Goal: Task Accomplishment & Management: Use online tool/utility

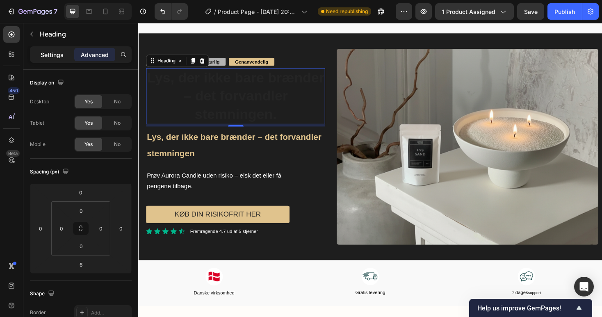
click at [41, 55] on p "Settings" at bounding box center [52, 54] width 23 height 9
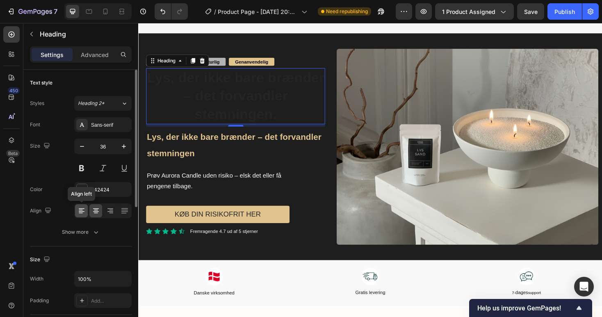
click at [77, 209] on icon at bounding box center [81, 211] width 8 height 8
click at [92, 190] on div "242424" at bounding box center [103, 189] width 24 height 7
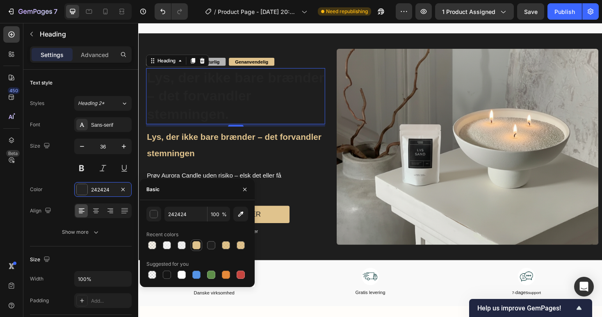
click at [196, 246] on div at bounding box center [196, 245] width 8 height 8
type input "E0C38D"
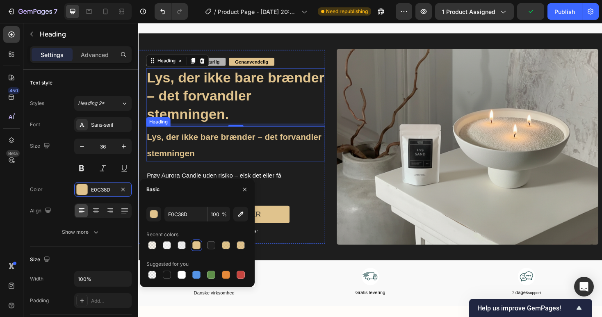
click at [214, 143] on strong "Lys, der ikke bare brænder – det forvandler stemningen" at bounding box center [239, 153] width 185 height 28
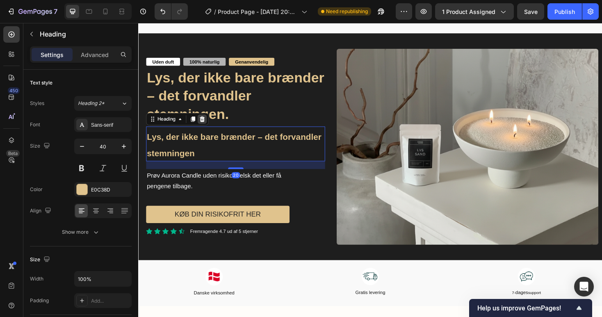
click at [206, 122] on icon at bounding box center [205, 125] width 5 height 6
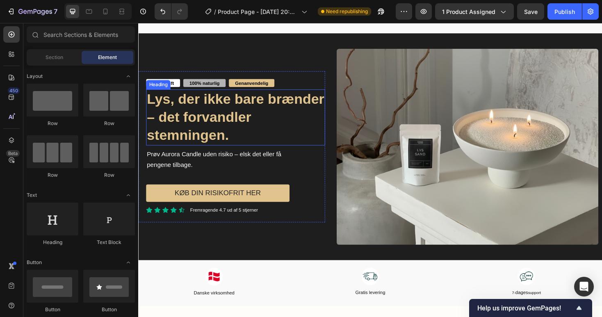
click at [208, 110] on p "⁠⁠⁠⁠⁠⁠⁠ Lys, der ikke bare brænder – det forvandler stemningen." at bounding box center [241, 122] width 188 height 57
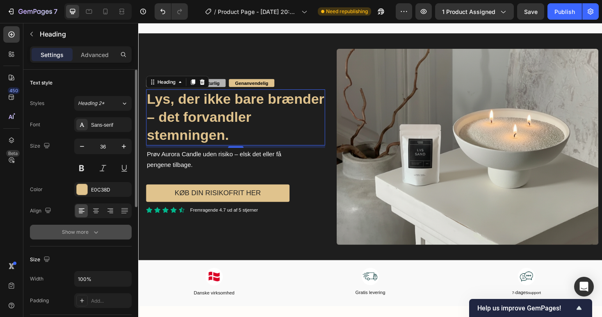
click at [91, 234] on div "Show more" at bounding box center [81, 232] width 38 height 8
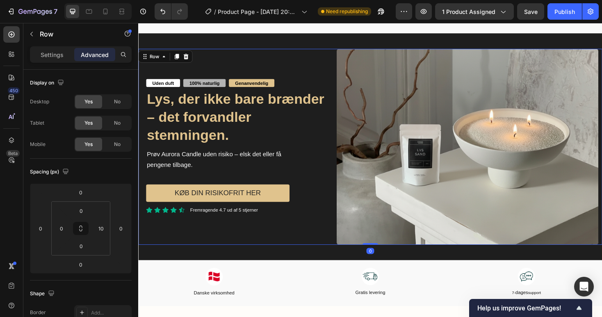
click at [205, 236] on div "Uden duft Text Block 100% naturlig Text Block Genanvendelig Text Block Row ⁠⁠⁠⁠…" at bounding box center [237, 154] width 198 height 208
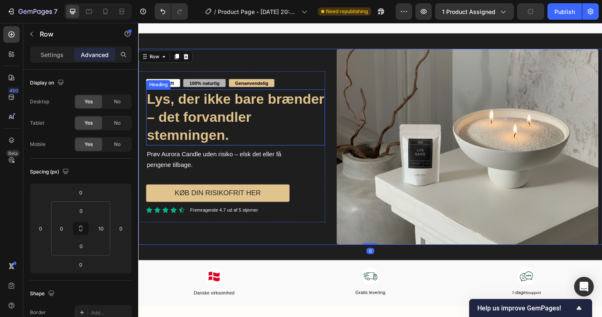
click at [204, 121] on strong "Lys, der ikke bare brænder – det forvandler stemningen." at bounding box center [241, 122] width 188 height 55
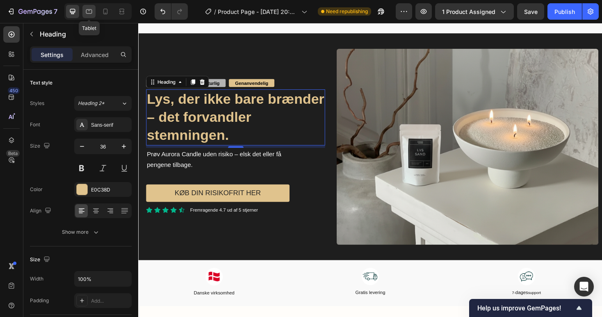
click at [89, 9] on icon at bounding box center [89, 11] width 8 height 8
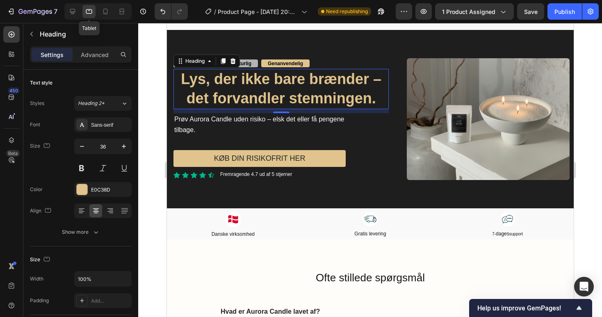
scroll to position [1751, 0]
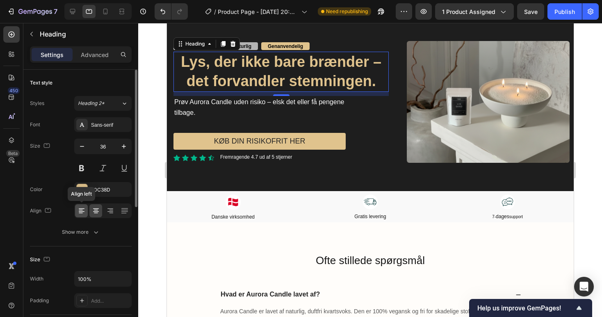
click at [77, 214] on div at bounding box center [81, 210] width 13 height 13
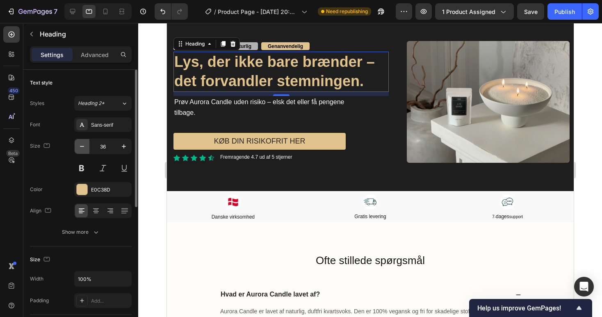
click at [84, 146] on icon "button" at bounding box center [82, 146] width 8 height 8
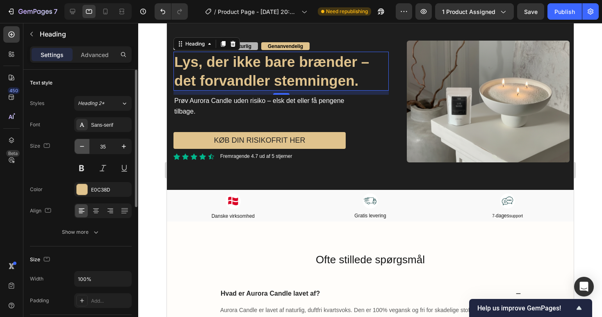
click at [84, 146] on icon "button" at bounding box center [82, 146] width 8 height 8
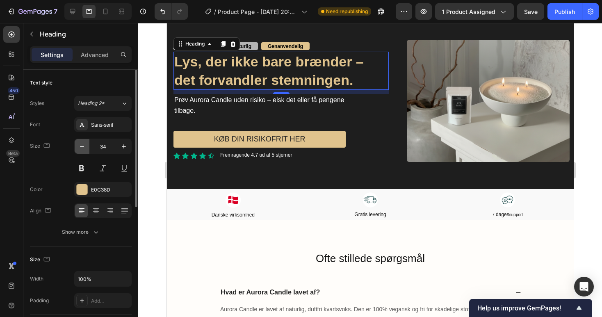
click at [84, 146] on icon "button" at bounding box center [82, 146] width 8 height 8
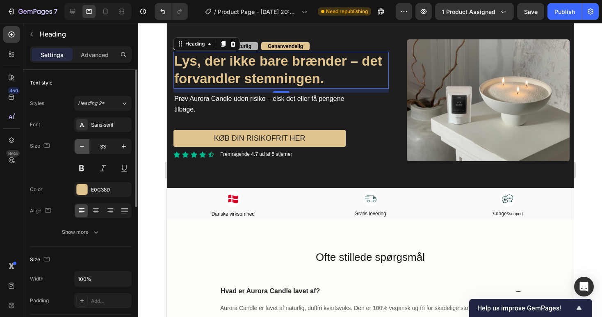
click at [84, 146] on icon "button" at bounding box center [82, 146] width 8 height 8
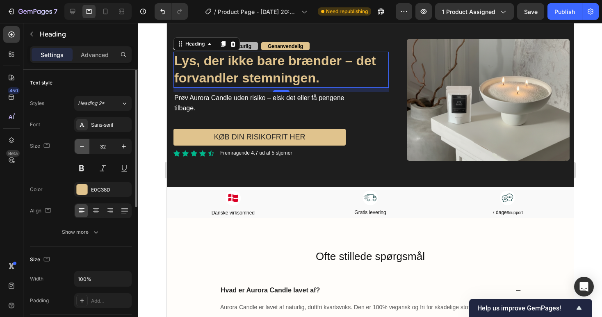
click at [84, 146] on icon "button" at bounding box center [82, 146] width 8 height 8
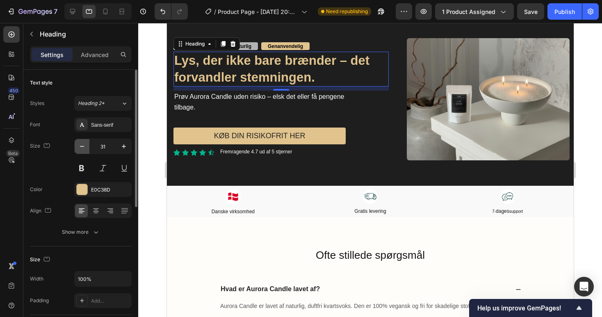
click at [84, 146] on icon "button" at bounding box center [82, 146] width 8 height 8
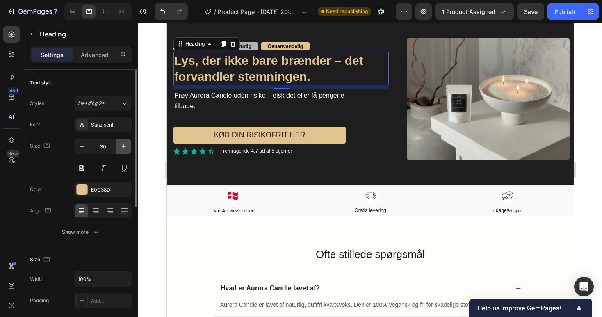
click at [120, 143] on icon "button" at bounding box center [124, 146] width 8 height 8
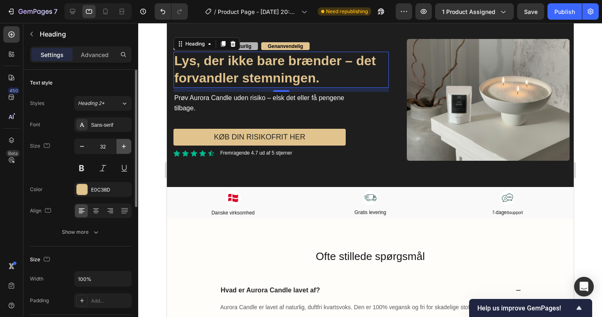
click at [120, 143] on icon "button" at bounding box center [124, 146] width 8 height 8
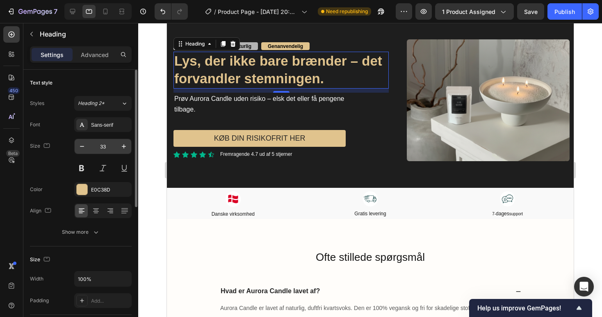
click at [93, 143] on input "33" at bounding box center [102, 146] width 27 height 15
click at [82, 146] on icon "button" at bounding box center [82, 146] width 4 height 1
type input "32"
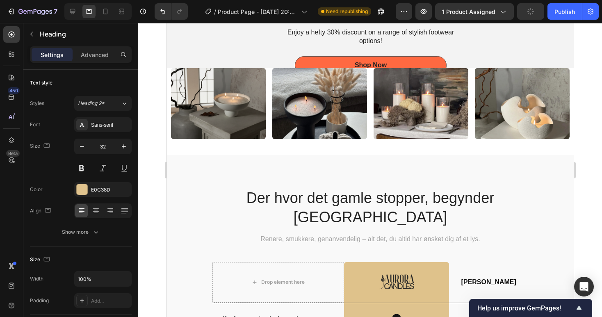
scroll to position [1249, 0]
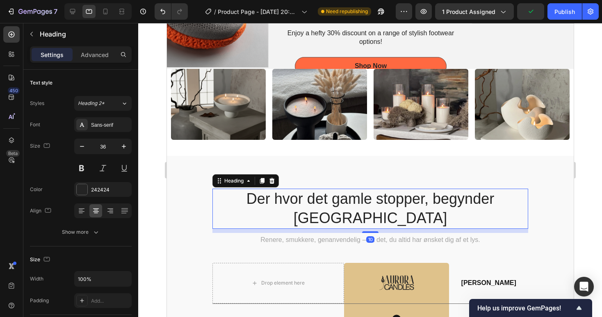
click at [260, 195] on h2 "Der hvor det gamle stopper, begynder [GEOGRAPHIC_DATA]" at bounding box center [370, 208] width 316 height 40
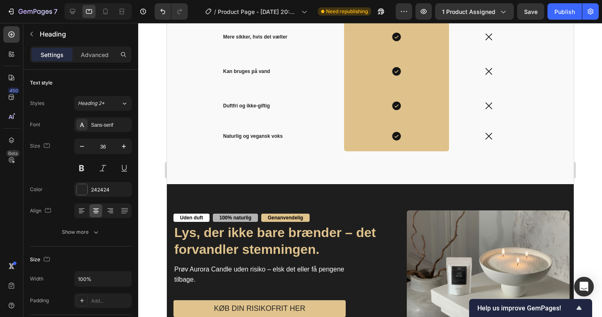
scroll to position [1668, 0]
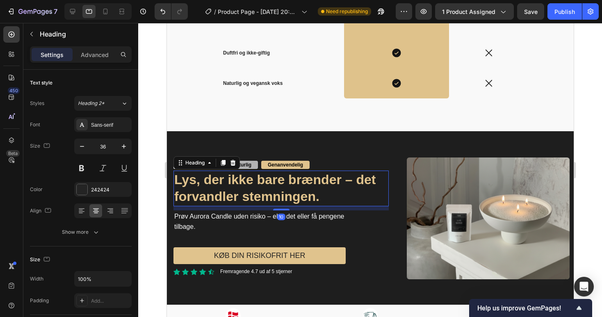
click at [246, 172] on strong "Lys, der ikke bare brænder – det forvandler stemningen." at bounding box center [274, 188] width 201 height 32
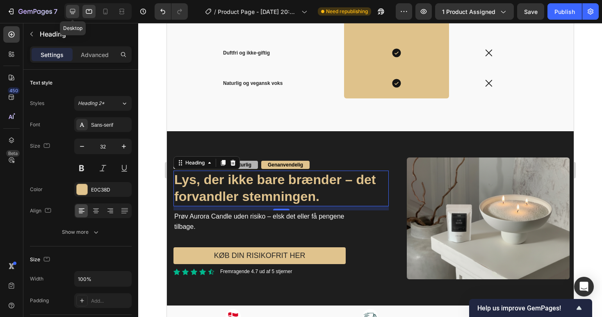
click at [71, 7] on icon at bounding box center [72, 11] width 8 height 8
type input "36"
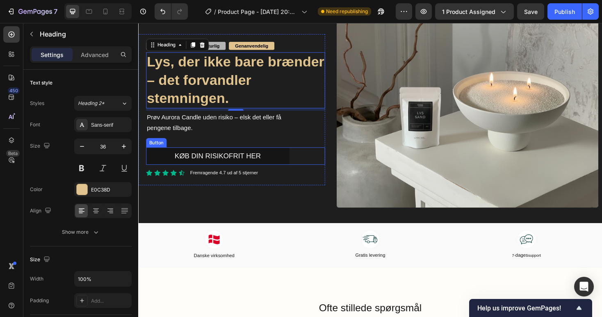
scroll to position [1789, 0]
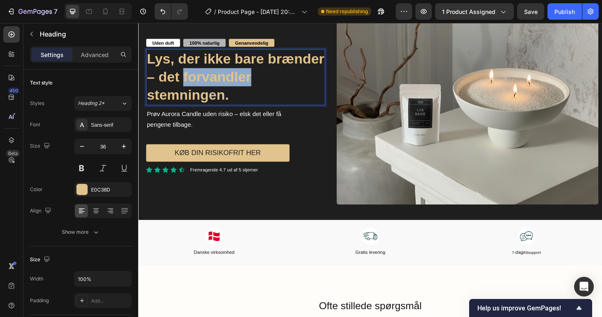
click at [227, 81] on strong "Lys, der ikke bare brænder – det forvandler stemningen." at bounding box center [241, 79] width 188 height 55
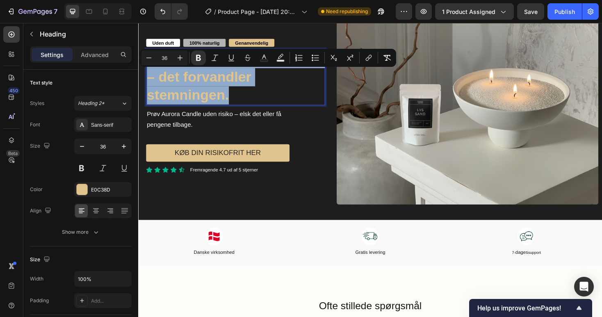
click at [227, 81] on strong "Lys, der ikke bare brænder – det forvandler stemningen." at bounding box center [241, 79] width 188 height 55
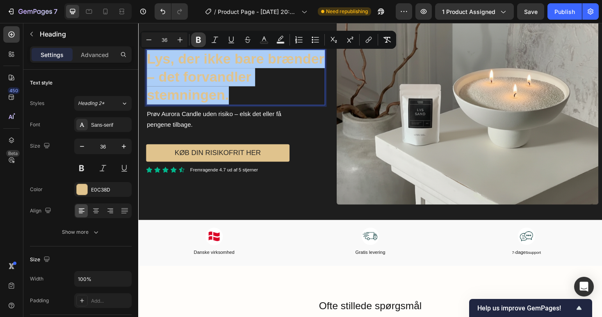
click at [196, 37] on icon "Editor contextual toolbar" at bounding box center [198, 40] width 5 height 6
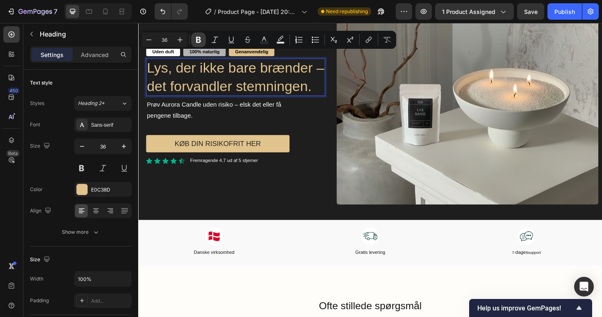
scroll to position [1799, 0]
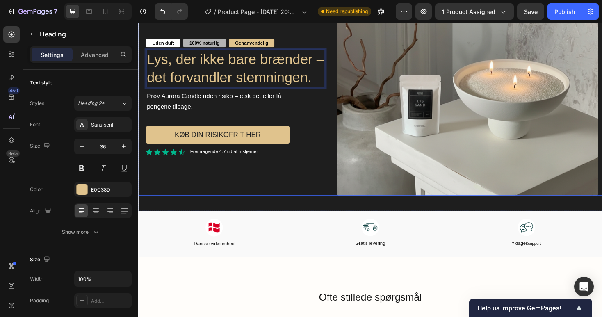
click at [204, 183] on div "Uden duft Text Block 100% naturlig Text Block Genanvendelig Text Block Row Lys,…" at bounding box center [237, 102] width 198 height 208
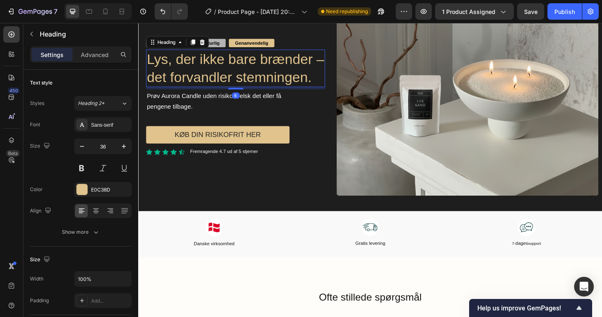
click at [300, 66] on p "Lys, der ikke bare brænder – det forvandler stemningen." at bounding box center [241, 71] width 188 height 39
click at [102, 11] on icon at bounding box center [105, 11] width 8 height 8
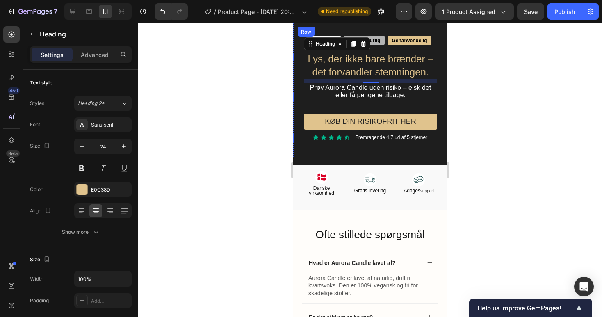
scroll to position [1867, 0]
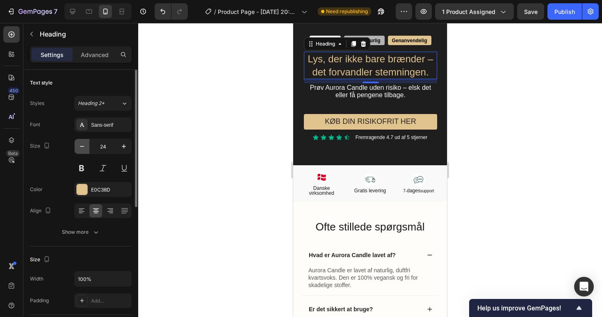
click at [82, 147] on icon "button" at bounding box center [82, 146] width 8 height 8
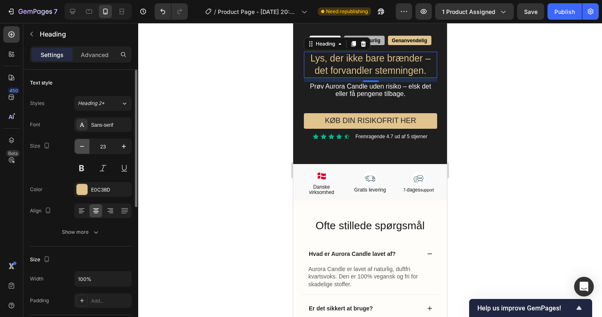
click at [82, 147] on icon "button" at bounding box center [82, 146] width 8 height 8
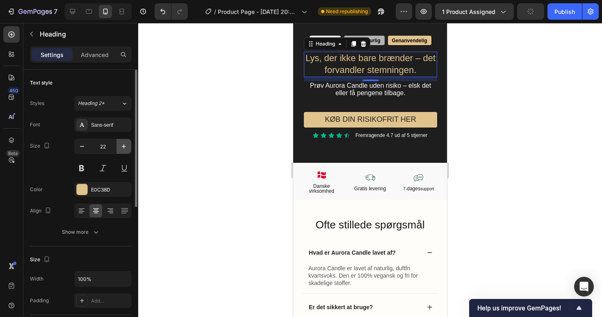
click at [123, 146] on icon "button" at bounding box center [124, 146] width 4 height 4
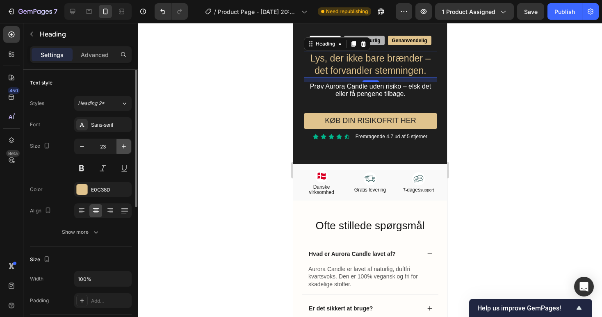
click at [123, 146] on icon "button" at bounding box center [124, 146] width 4 height 4
type input "24"
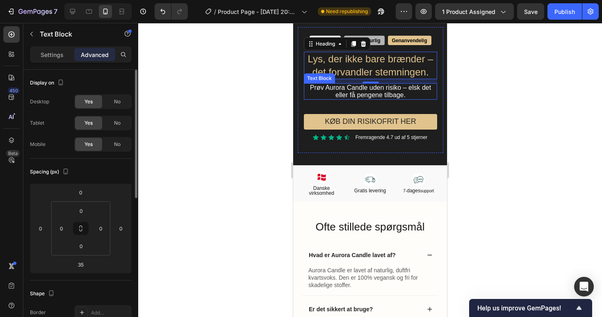
click at [332, 94] on p "Prøv Aurora Candle uden risiko – elsk det eller få pengene tilbage." at bounding box center [370, 91] width 132 height 15
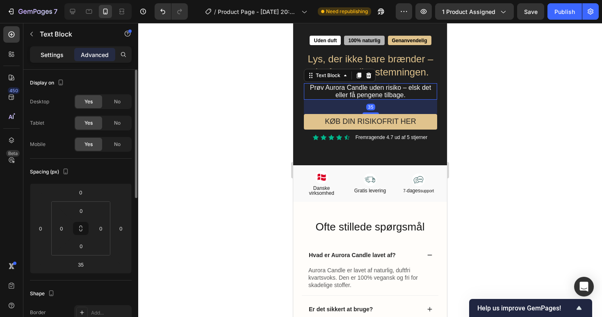
click at [51, 59] on div "Settings" at bounding box center [52, 54] width 41 height 13
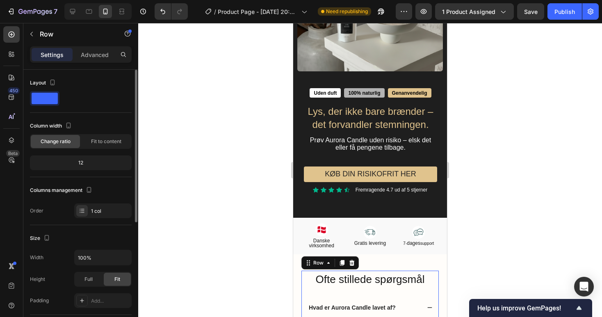
scroll to position [1798, 0]
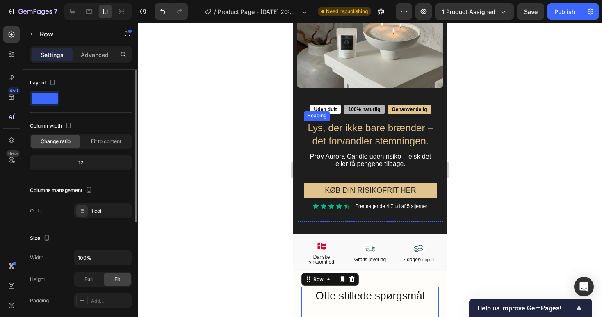
click at [393, 136] on p "Lys, der ikke bare brænder – det forvandler stemningen." at bounding box center [370, 133] width 132 height 25
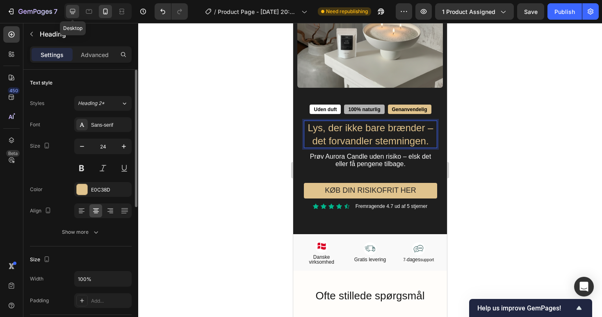
click at [69, 12] on icon at bounding box center [72, 11] width 8 height 8
type input "36"
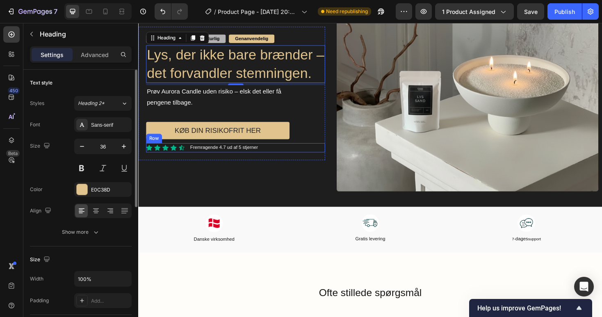
scroll to position [1799, 0]
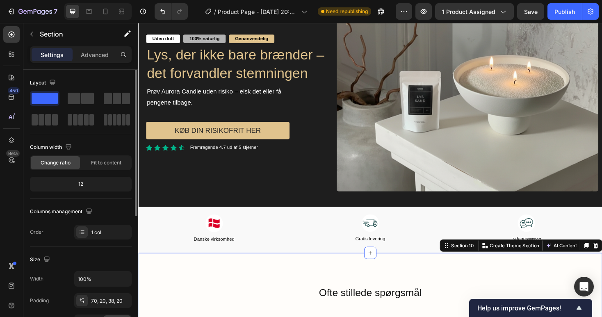
scroll to position [1798, 0]
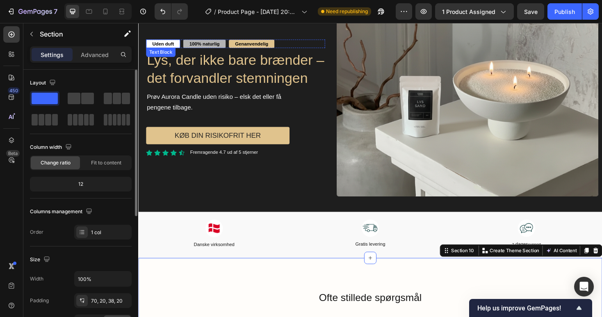
click at [168, 43] on strong "Uden duft" at bounding box center [164, 45] width 23 height 6
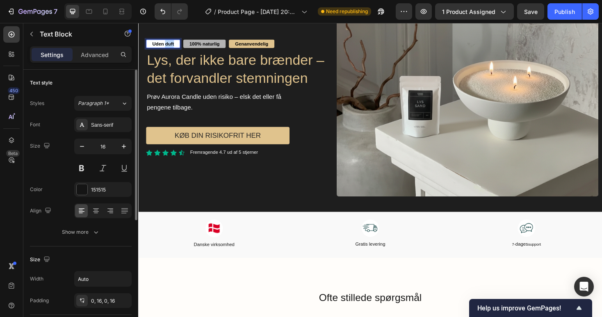
click at [168, 43] on strong "Uden duft" at bounding box center [164, 45] width 23 height 6
click at [242, 43] on strong "100% naturlig" at bounding box center [240, 45] width 32 height 6
click at [240, 44] on strong "100% naturlig" at bounding box center [240, 45] width 32 height 6
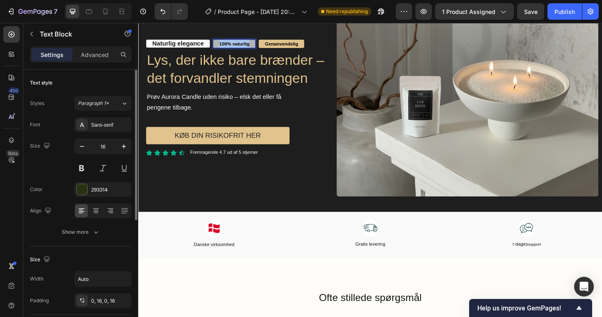
click at [240, 44] on strong "100% naturlig" at bounding box center [240, 45] width 32 height 6
click at [226, 45] on strong "rolig stemning" at bounding box center [246, 44] width 45 height 7
click at [254, 74] on p "Lys, der ikke bare brænder – det forvandler stemningen" at bounding box center [241, 72] width 188 height 39
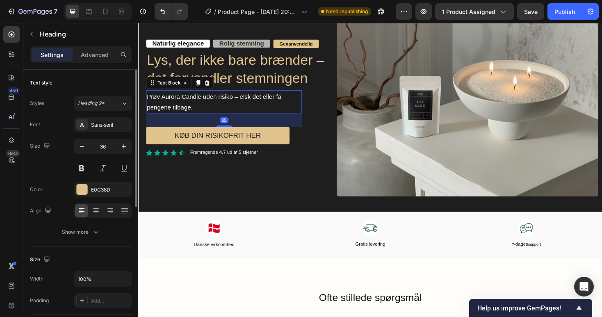
click at [191, 111] on span "Prøv Aurora Candle uden risiko – elsk det eller få pengene tilbage." at bounding box center [218, 107] width 143 height 18
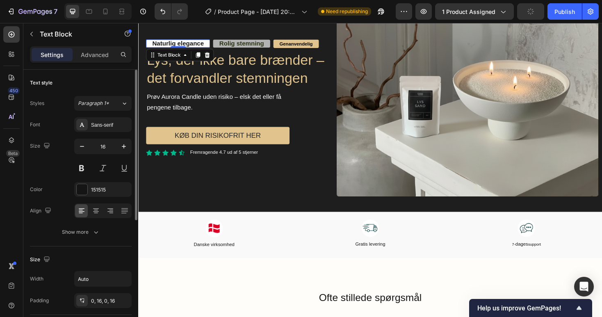
click at [192, 42] on strong "Naturlig elegance" at bounding box center [180, 44] width 55 height 7
click at [84, 146] on icon "button" at bounding box center [82, 146] width 8 height 8
click at [124, 147] on icon "button" at bounding box center [124, 146] width 8 height 8
type input "16"
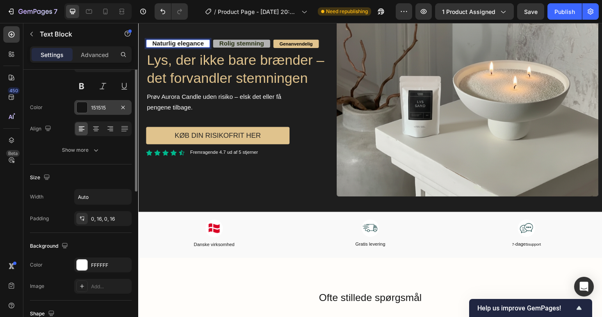
scroll to position [120, 0]
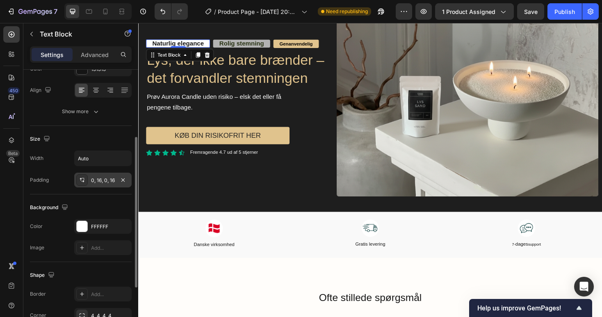
click at [99, 183] on div "0, 16, 0, 16" at bounding box center [103, 180] width 24 height 7
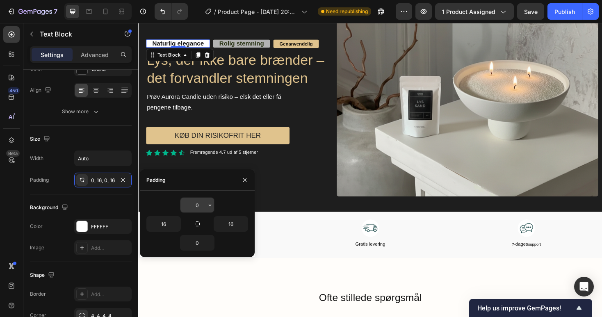
click at [193, 207] on input "0" at bounding box center [197, 205] width 34 height 15
type input "0"
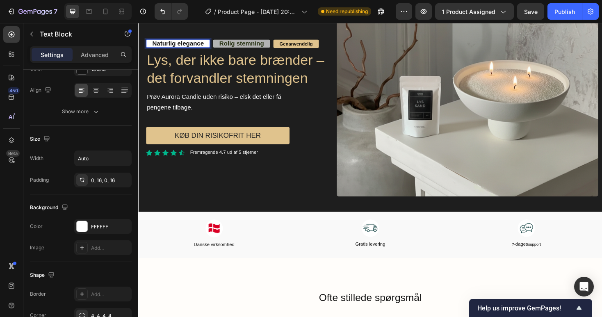
click at [180, 45] on strong "Naturlig elegance" at bounding box center [180, 44] width 55 height 7
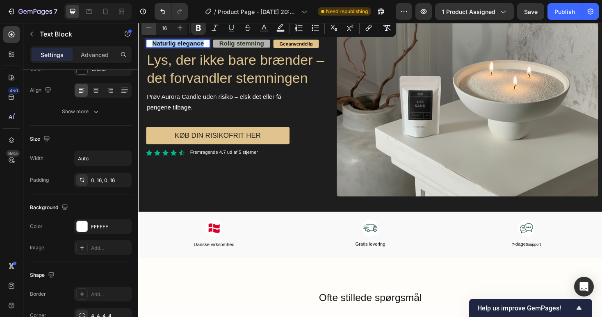
click at [154, 30] on button "Minus" at bounding box center [148, 27] width 15 height 15
type input "14"
click at [229, 47] on strong "Rolig stemning" at bounding box center [241, 44] width 48 height 7
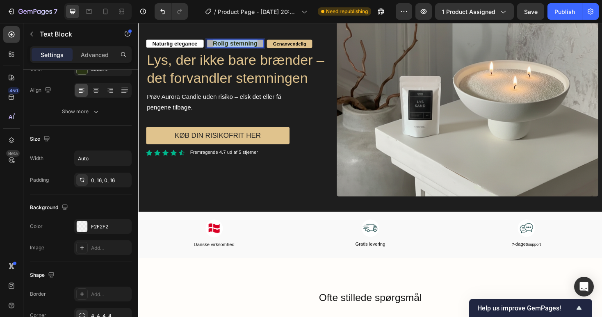
click at [229, 47] on strong "Rolig stemning" at bounding box center [241, 44] width 48 height 7
click at [146, 27] on icon "Editor contextual toolbar" at bounding box center [149, 28] width 8 height 8
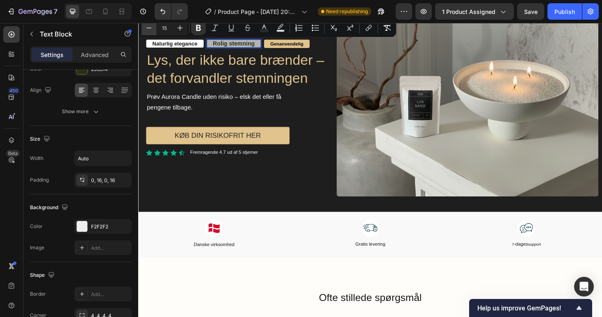
click at [146, 27] on icon "Editor contextual toolbar" at bounding box center [149, 28] width 8 height 8
type input "14"
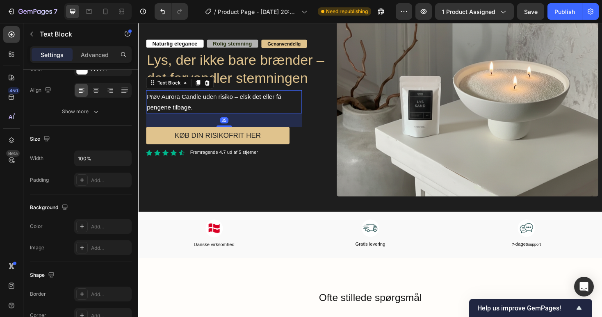
click at [228, 95] on div "Prøv Aurora Candle uden risiko – elsk det eller få pengene tilbage." at bounding box center [228, 106] width 165 height 25
click at [287, 43] on strong "Genanvendelig" at bounding box center [292, 45] width 35 height 6
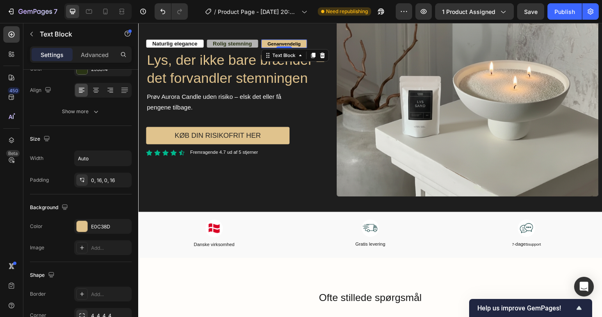
click at [291, 44] on strong "Genanvendelig" at bounding box center [292, 45] width 35 height 6
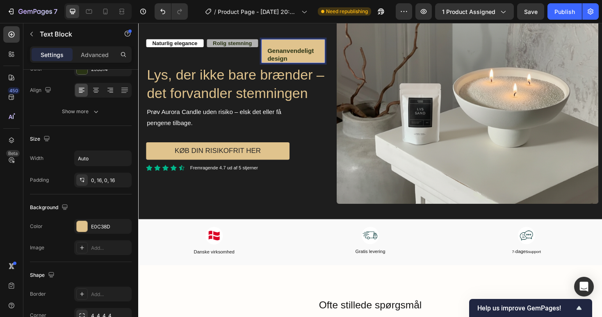
scroll to position [1794, 0]
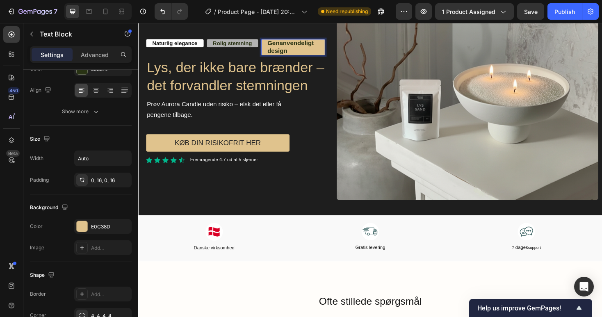
click at [276, 48] on strong "Genanvendeligt design" at bounding box center [299, 49] width 49 height 16
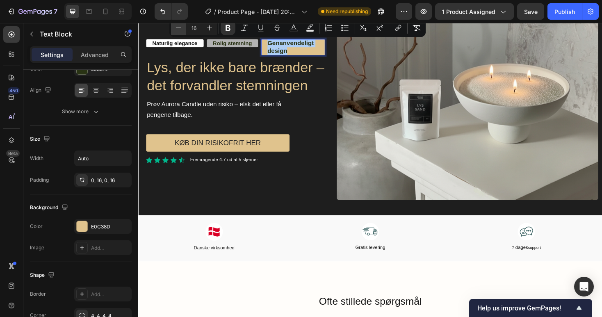
click at [178, 32] on button "Minus" at bounding box center [178, 27] width 15 height 15
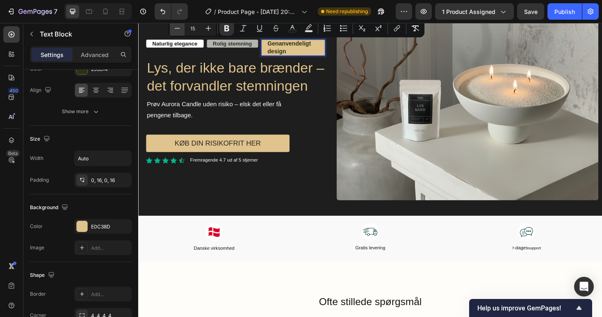
click at [178, 32] on icon "Editor contextual toolbar" at bounding box center [177, 28] width 8 height 8
type input "14"
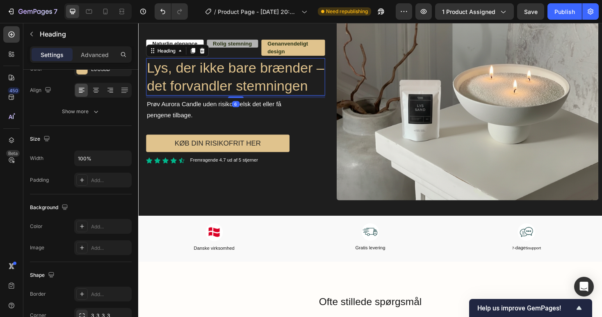
click at [220, 90] on p "Lys, der ikke bare brænder – det forvandler stemningen" at bounding box center [241, 80] width 188 height 39
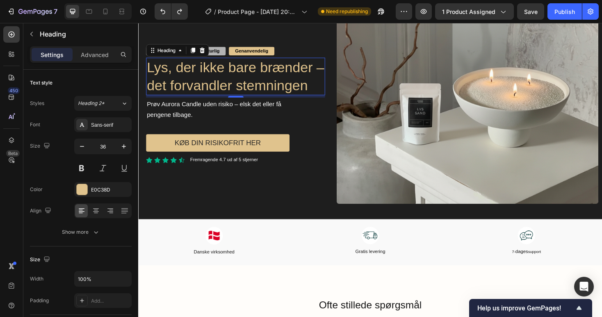
scroll to position [1798, 0]
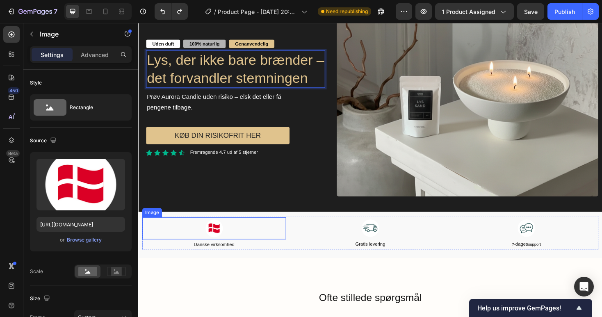
click at [259, 242] on div at bounding box center [218, 240] width 152 height 23
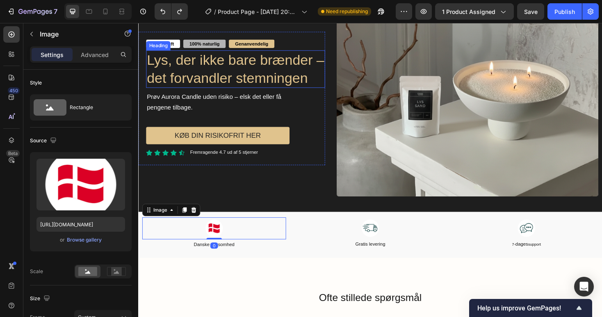
click at [241, 76] on p "Lys, der ikke bare brænder – det forvandler stemningen" at bounding box center [241, 72] width 188 height 39
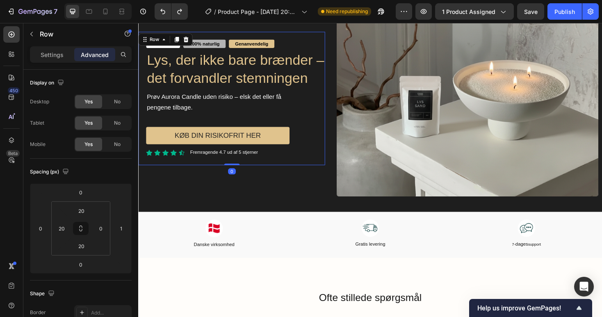
click at [297, 39] on div "Uden duft Text Block 100% naturlig Text Block Genanvendelig Text Block Row Lys,…" at bounding box center [237, 102] width 198 height 141
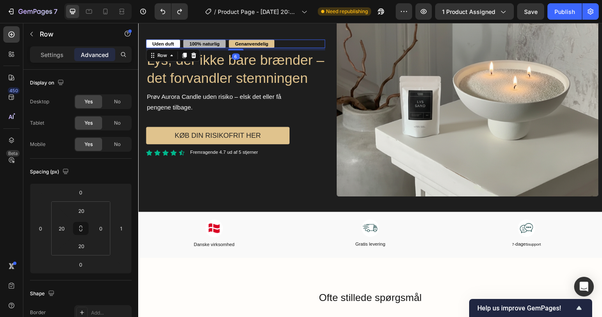
click at [295, 42] on div "Uden duft Text Block 100% naturlig Text Block Genanvendelig Text Block Row 6" at bounding box center [241, 45] width 190 height 9
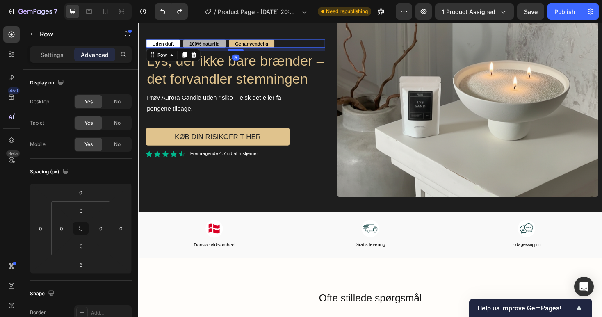
scroll to position [1797, 0]
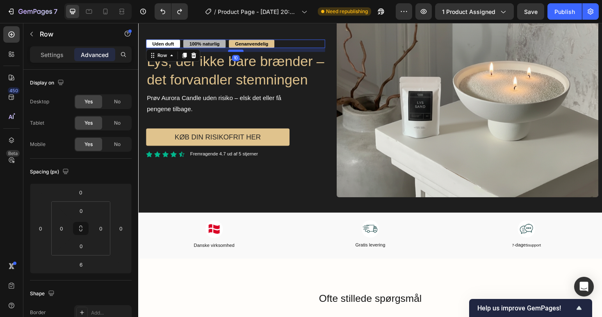
click at [240, 54] on div at bounding box center [241, 52] width 16 height 2
type input "10"
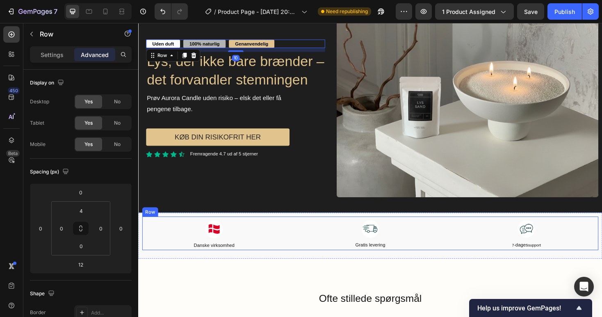
click at [307, 243] on div "Image Danske virksomhed Text Block Image Gratis levering Text Block Image 7- da…" at bounding box center [384, 246] width 484 height 36
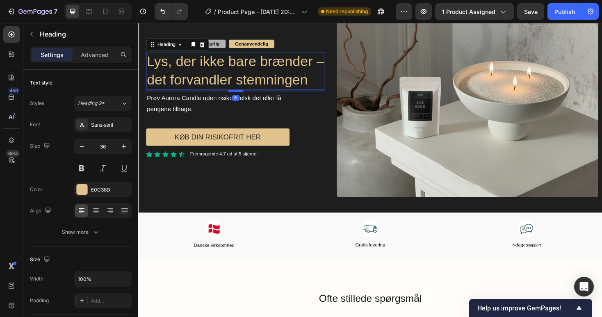
click at [258, 76] on p "Lys, der ikke bare brænder – det forvandler stemningen" at bounding box center [241, 74] width 188 height 39
click at [80, 143] on icon "button" at bounding box center [82, 146] width 8 height 8
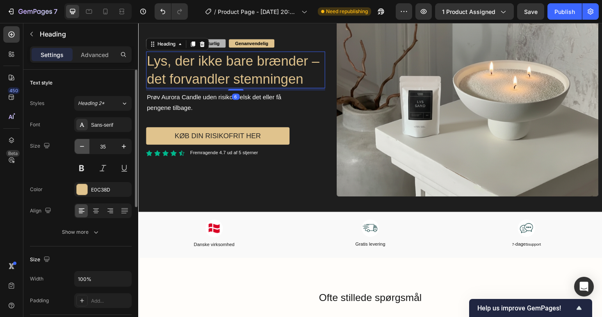
click at [80, 143] on icon "button" at bounding box center [82, 146] width 8 height 8
type input "34"
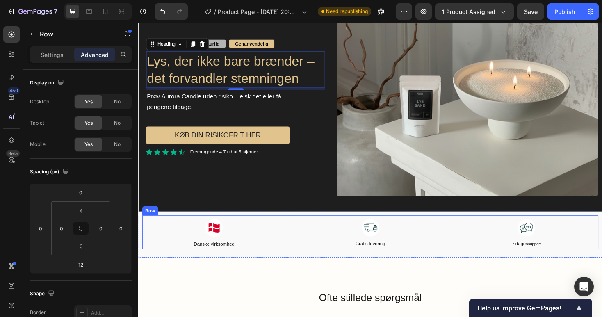
click at [307, 232] on div "Image Danske virksomhed Text Block Image Gratis levering Text Block Image 7- da…" at bounding box center [384, 245] width 484 height 36
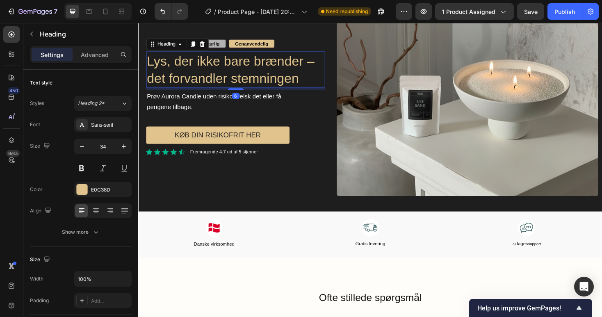
click at [324, 69] on p "Lys, der ikke bare brænder – det forvandler stemningen" at bounding box center [241, 72] width 188 height 36
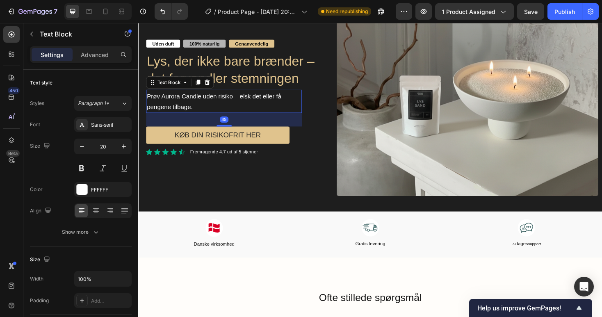
click at [301, 101] on p "Prøv Aurora Candle uden risiko – elsk det eller få pengene tilbage." at bounding box center [229, 106] width 164 height 23
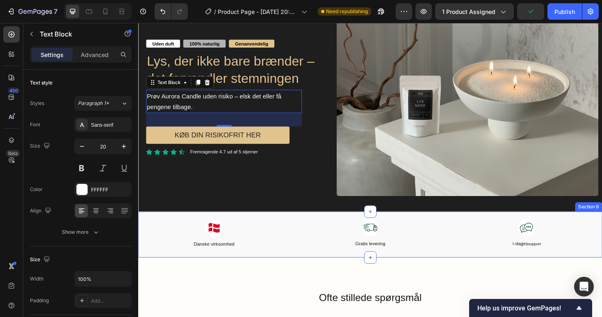
click at [332, 264] on div "Image Danske virksomhed Text Block Image Gratis levering Text Block Image 7- da…" at bounding box center [384, 247] width 484 height 41
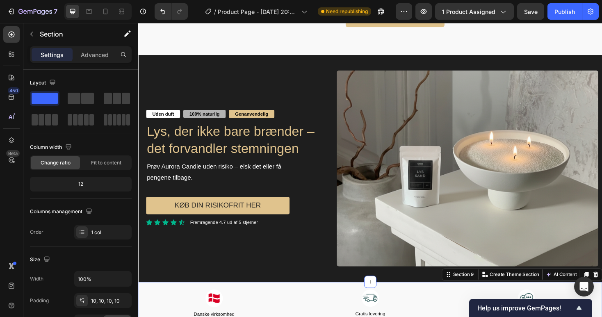
scroll to position [1719, 0]
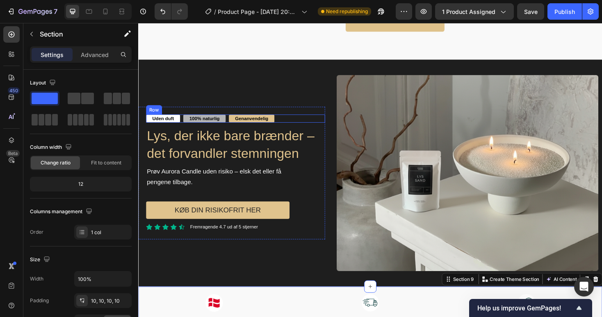
click at [295, 122] on div "Uden duft Text Block 100% naturlig Text Block Genanvendelig Text Block Row" at bounding box center [241, 124] width 190 height 9
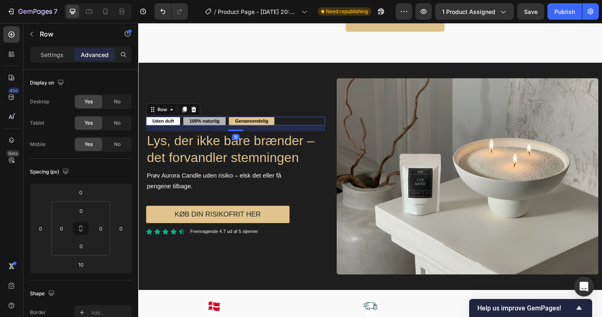
click at [238, 135] on div "Uden duft Text Block 100% naturlig Text Block Genanvendelig Text Block Row 15 L…" at bounding box center [241, 186] width 190 height 126
click at [240, 135] on div at bounding box center [241, 136] width 16 height 2
type input "16"
click at [345, 316] on div at bounding box center [384, 323] width 152 height 23
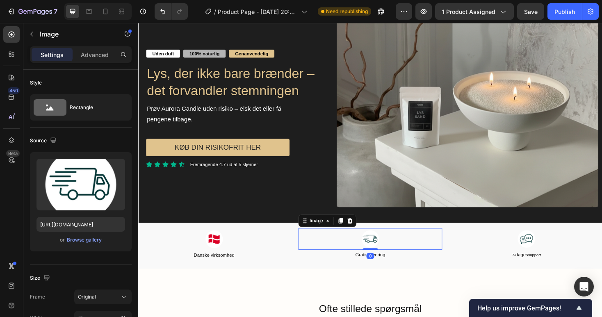
scroll to position [1788, 0]
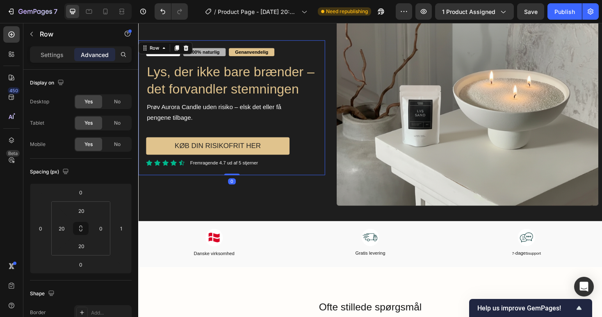
click at [326, 180] on div "Uden duft Text Block 100% naturlig Text Block Genanvendelig Text Block Row Lys,…" at bounding box center [237, 112] width 198 height 143
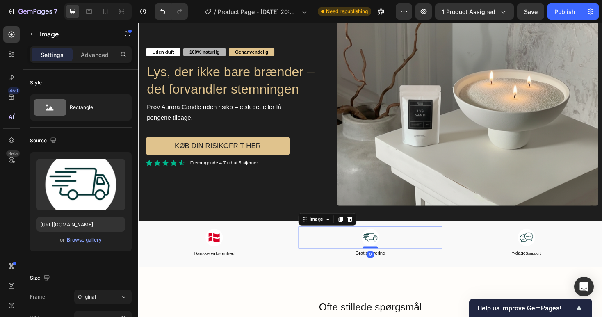
click at [313, 248] on div at bounding box center [384, 250] width 152 height 23
click at [286, 262] on div "Danske virksomhed" at bounding box center [218, 267] width 152 height 11
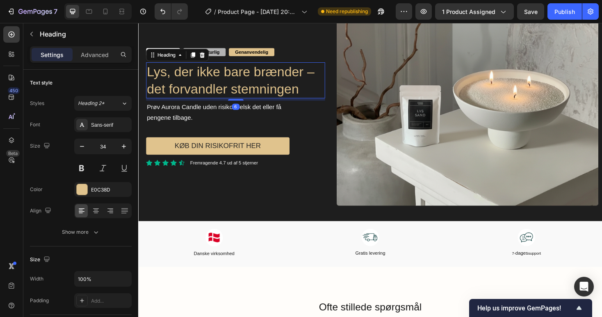
click at [259, 88] on p "Lys, der ikke bare brænder – det forvandler stemningen" at bounding box center [241, 84] width 188 height 36
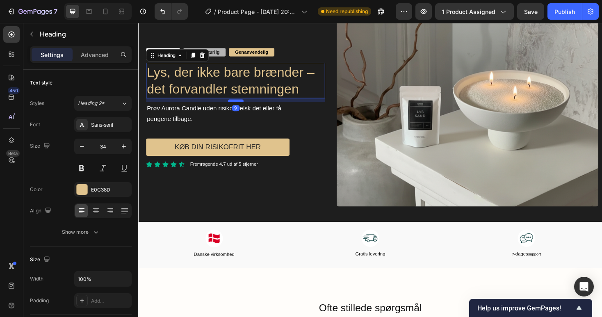
scroll to position [1787, 0]
click at [239, 107] on div at bounding box center [241, 105] width 16 height 2
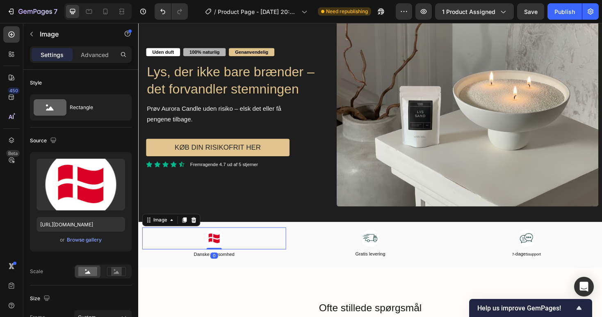
click at [251, 255] on div at bounding box center [218, 251] width 152 height 23
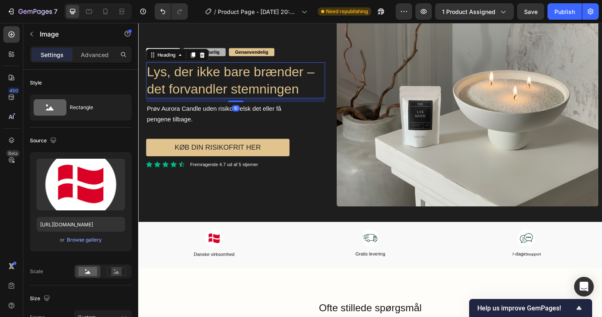
click at [251, 95] on p "Lys, der ikke bare brænder – det forvandler stemningen" at bounding box center [241, 84] width 188 height 36
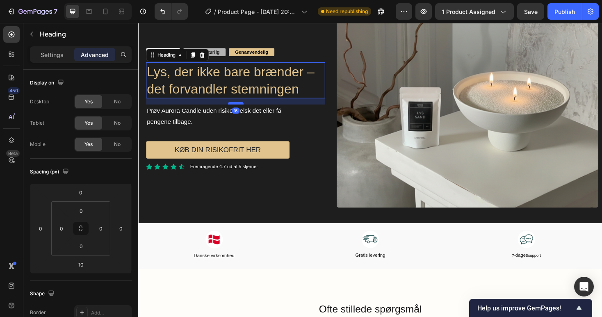
scroll to position [1786, 0]
click at [238, 109] on div at bounding box center [241, 108] width 16 height 2
type input "16"
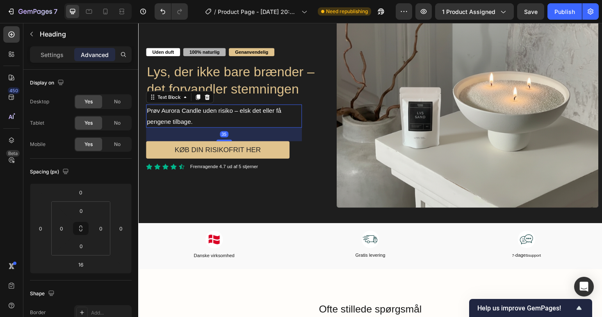
click at [217, 120] on span "Prøv Aurora Candle uden risiko – elsk det eller få pengene tilbage." at bounding box center [218, 122] width 143 height 18
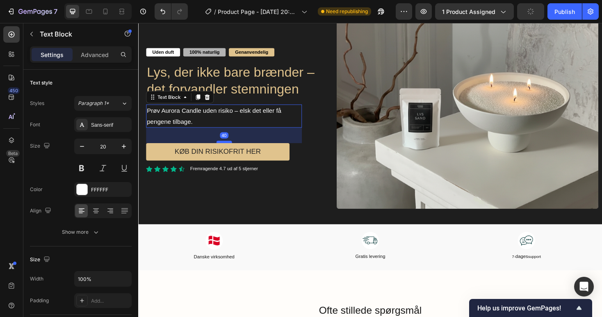
click at [223, 150] on div at bounding box center [229, 149] width 16 height 2
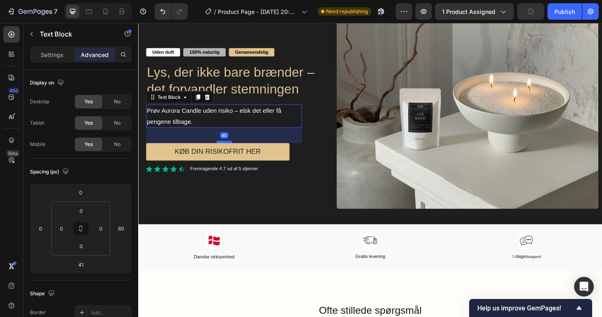
scroll to position [1785, 0]
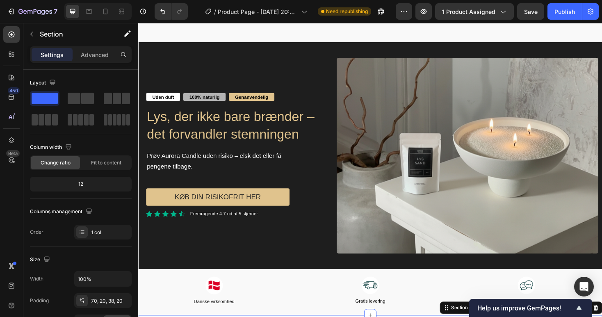
scroll to position [1736, 0]
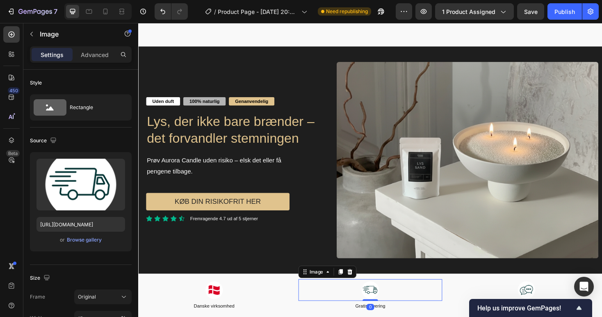
click at [323, 295] on div at bounding box center [384, 306] width 152 height 23
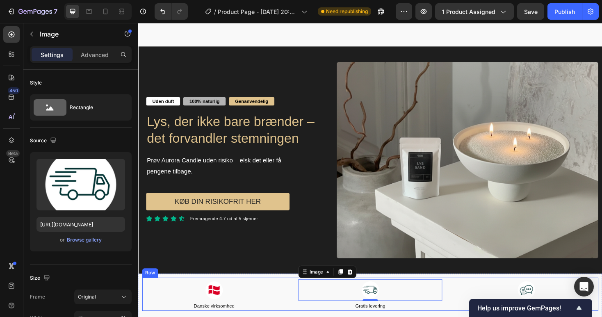
click at [295, 293] on div "Image Danske virksomhed Text Block Image 0 Gratis levering Text Block Image 7- …" at bounding box center [384, 311] width 484 height 36
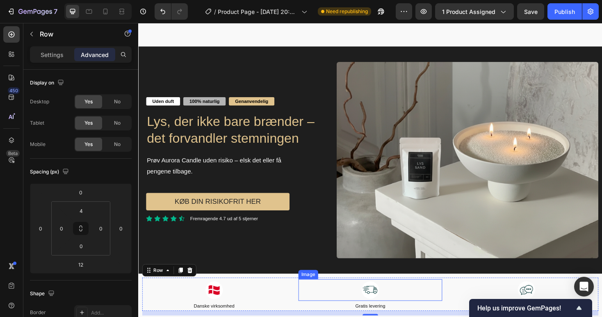
click at [308, 301] on div at bounding box center [384, 306] width 152 height 23
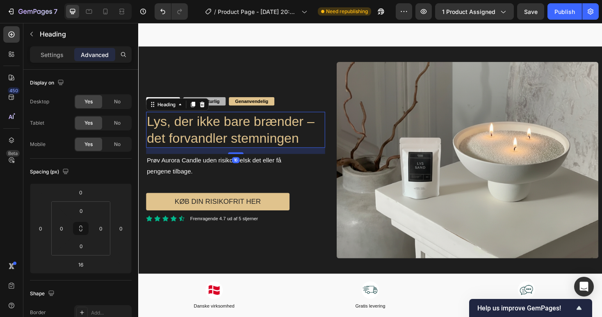
click at [260, 138] on p "Lys, der ikke bare brænder – det forvandler stemningen" at bounding box center [241, 136] width 188 height 36
click at [58, 61] on div "Settings Advanced" at bounding box center [81, 54] width 102 height 16
click at [58, 55] on p "Settings" at bounding box center [52, 54] width 23 height 9
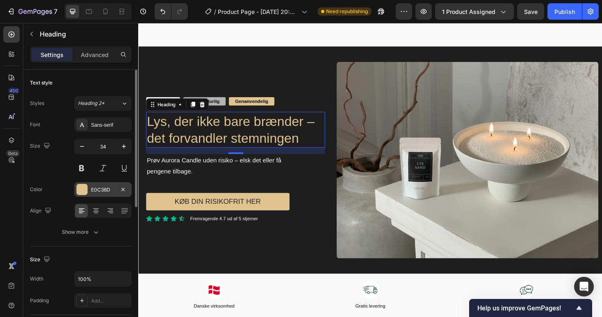
click at [98, 189] on div "E0C38D" at bounding box center [103, 189] width 24 height 7
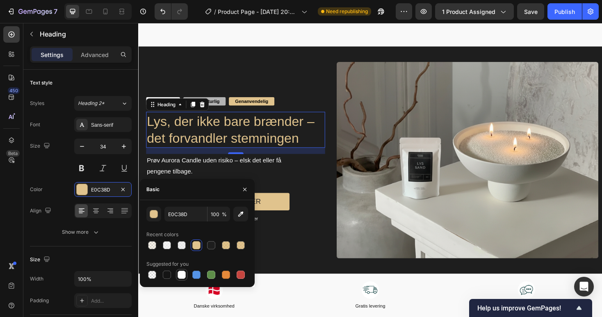
click at [182, 275] on div at bounding box center [181, 274] width 8 height 8
type input "FFFFFF"
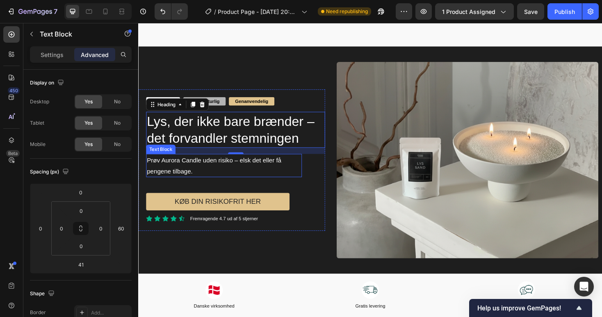
click at [193, 174] on span "Prøv Aurora Candle uden risiko – elsk det eller få pengene tilbage." at bounding box center [218, 174] width 143 height 18
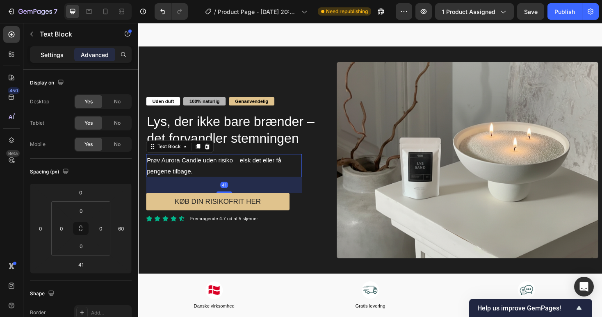
click at [51, 52] on p "Settings" at bounding box center [52, 54] width 23 height 9
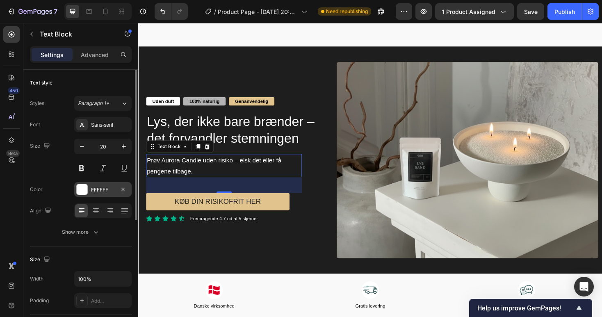
click at [101, 189] on div "FFFFFF" at bounding box center [103, 189] width 24 height 7
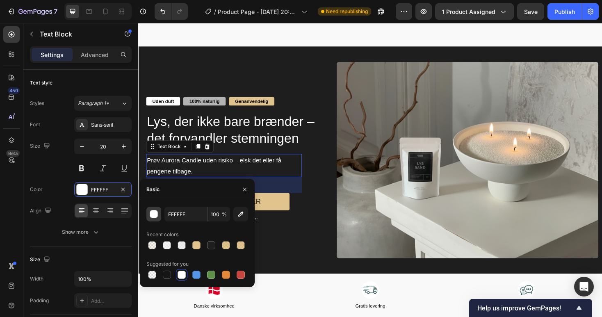
click at [154, 214] on div "button" at bounding box center [154, 214] width 8 height 8
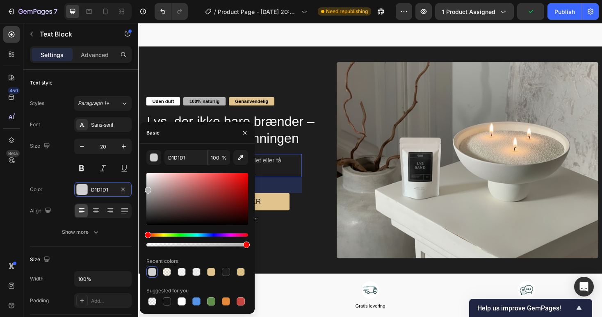
drag, startPoint x: 147, startPoint y: 177, endPoint x: 141, endPoint y: 188, distance: 13.0
click at [141, 188] on div "D1D1D1 100 % Recent colors Suggested for you" at bounding box center [197, 228] width 115 height 157
type input "B2B2B2"
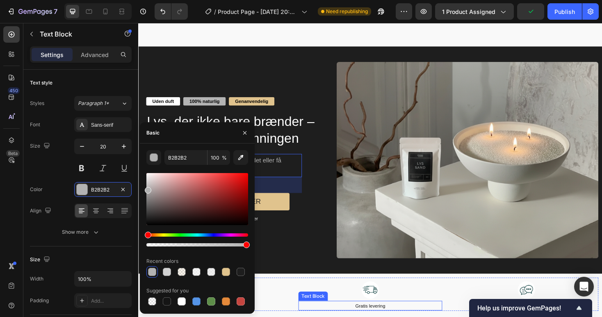
click at [329, 316] on div "Gratis levering" at bounding box center [384, 323] width 152 height 11
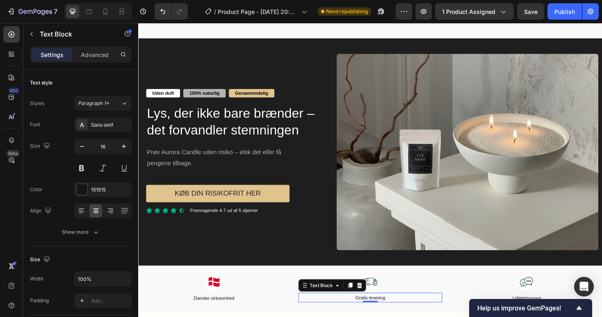
scroll to position [1746, 0]
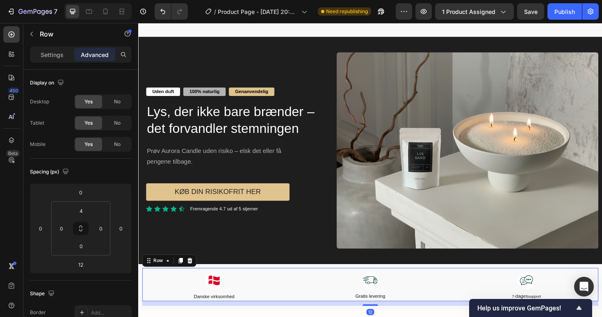
click at [298, 290] on div "Image Danske virksomhed Text Block Image Gratis levering Text Block Image 7- da…" at bounding box center [384, 301] width 484 height 36
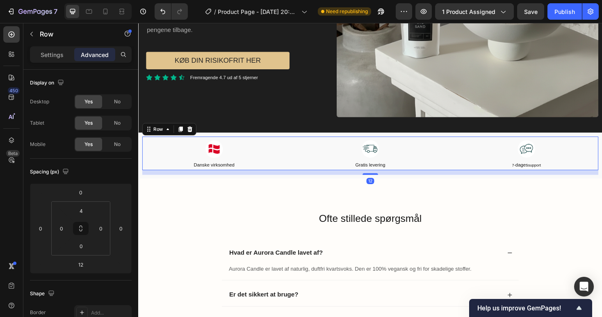
scroll to position [1898, 0]
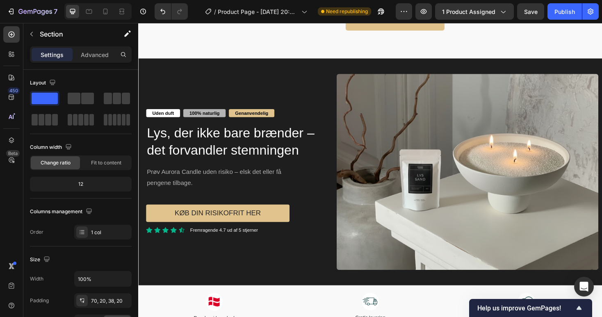
scroll to position [1714, 0]
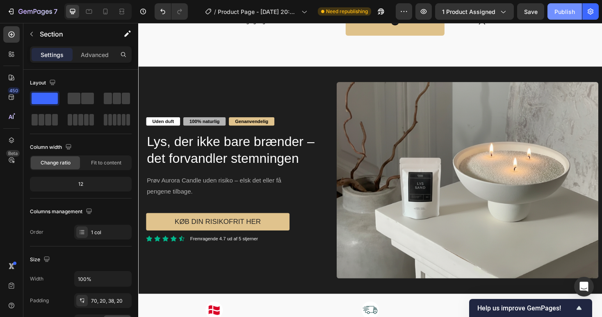
click at [570, 10] on div "Publish" at bounding box center [564, 11] width 20 height 9
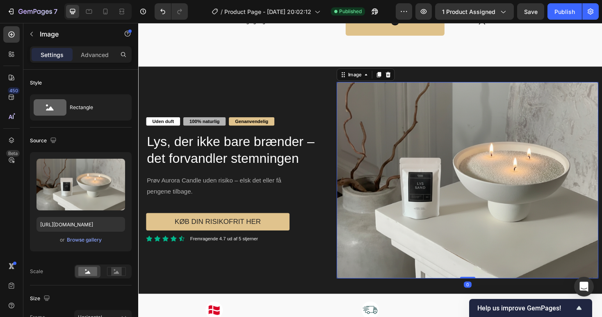
click at [464, 154] on img at bounding box center [486, 190] width 277 height 208
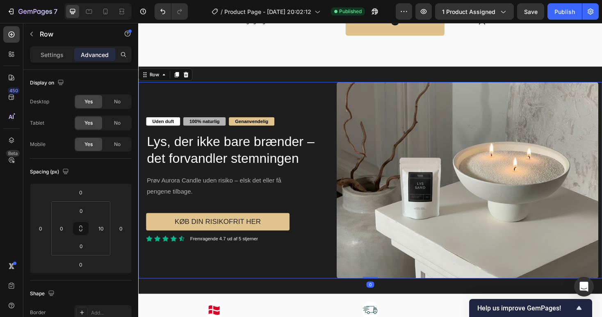
click at [342, 115] on div "Uden duft Text Block 100% naturlig Text Block Genanvendelig Text Block Row Lys,…" at bounding box center [384, 190] width 492 height 208
click at [45, 52] on p "Settings" at bounding box center [52, 54] width 23 height 9
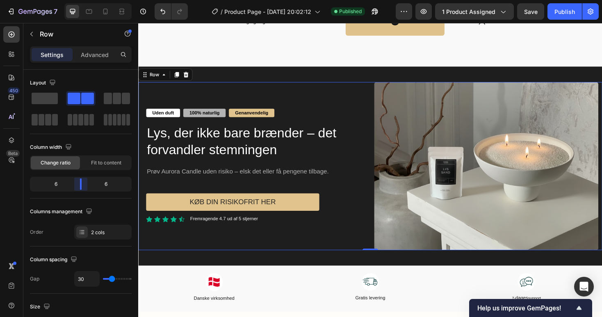
drag, startPoint x: 73, startPoint y: 182, endPoint x: 82, endPoint y: 184, distance: 9.1
click at [82, 0] on body "7 / Product Page - [DATE] 20:02:12 Published Preview 1 product assigned Save Pu…" at bounding box center [301, 0] width 602 height 0
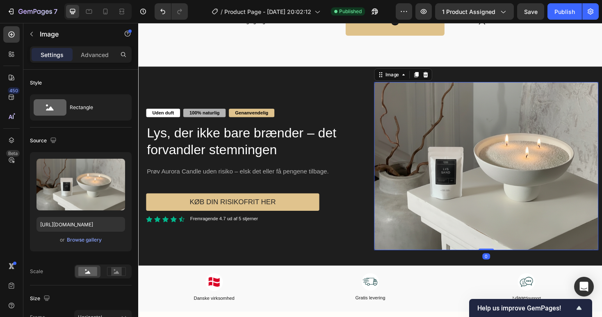
click at [461, 232] on img at bounding box center [507, 175] width 238 height 178
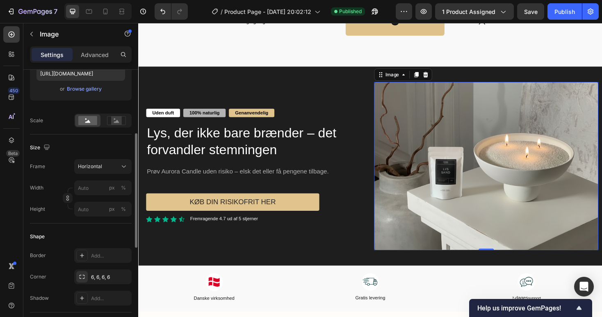
scroll to position [169, 0]
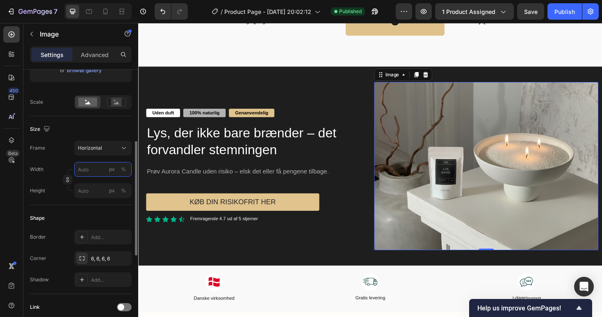
click at [84, 171] on input "px %" at bounding box center [102, 169] width 57 height 15
type input "1"
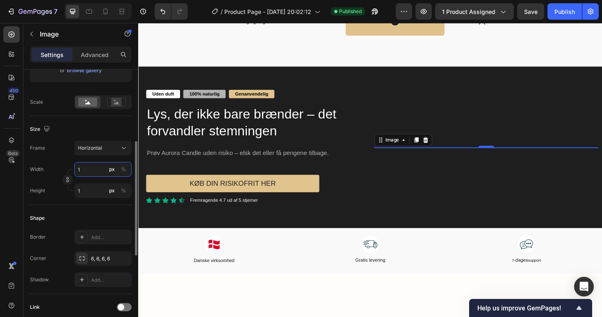
type input "2"
type input "4"
type input "3"
type input "5"
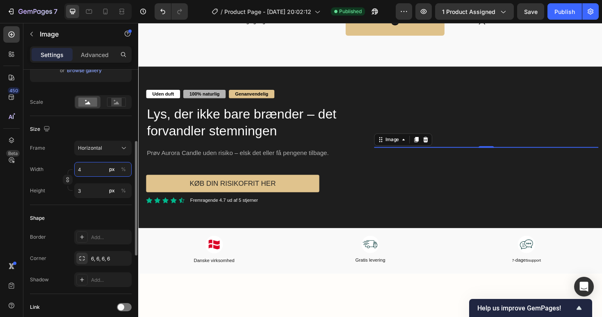
type input "4"
type input "6"
type input "5"
type input "8"
type input "6"
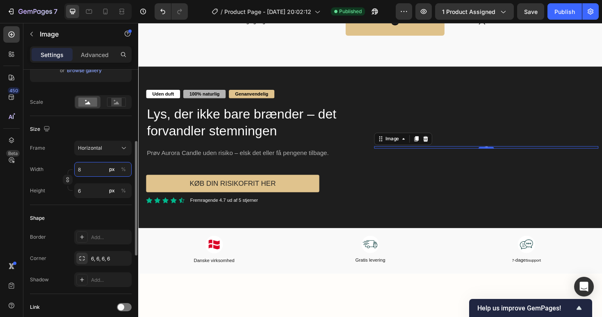
type input "9"
type input "7"
type input "10"
type input "8"
type input "12"
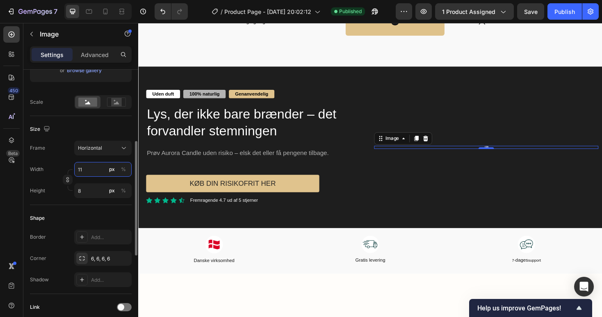
type input "9"
type input "13"
type input "10"
type input "14"
type input "11"
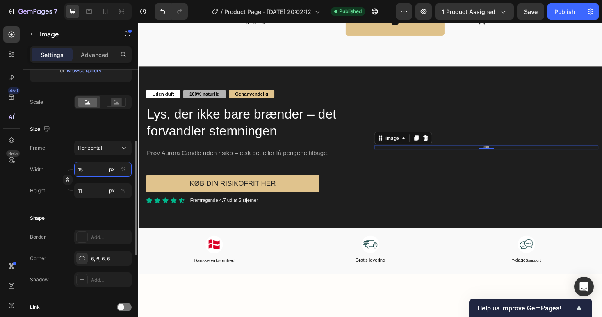
type input "16"
type input "12"
type input "17"
type input "13"
type input "18"
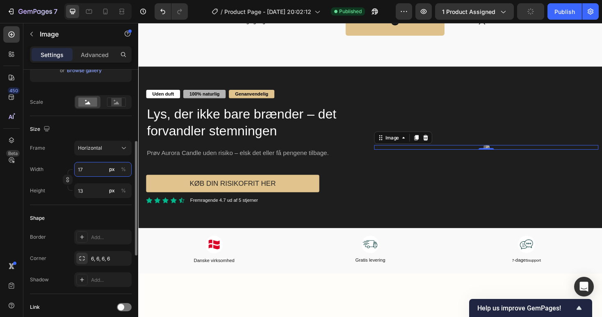
type input "14"
type input "20"
type input "15"
type input "21"
type input "16"
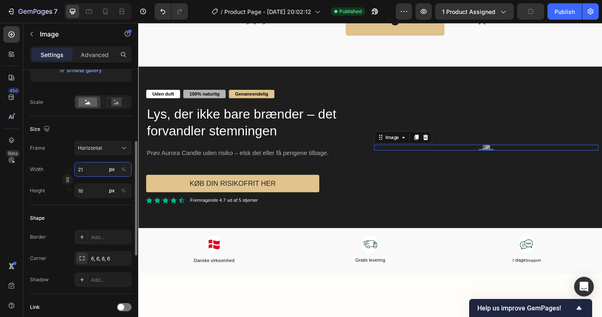
type input "22"
type input "17"
type input "24"
type input "18"
type input "25"
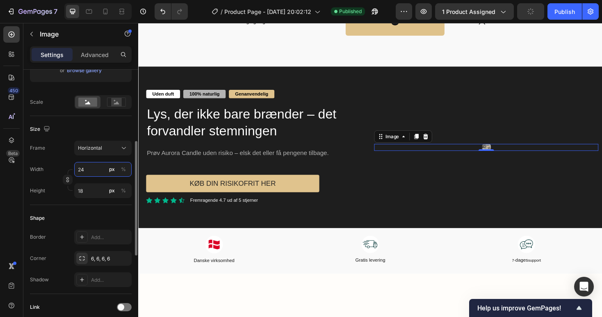
type input "19"
type input "26"
type input "20"
type input "28"
type input "21"
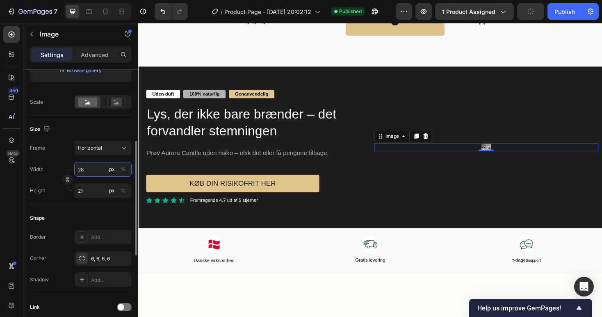
type input "29"
type input "22"
type input "30"
type input "23"
type input "32"
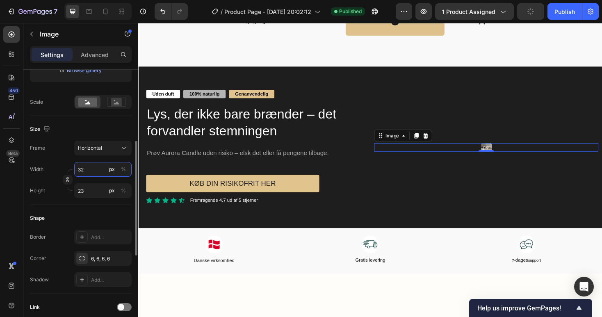
type input "24"
type input "33"
type input "25"
type input "34"
type input "26"
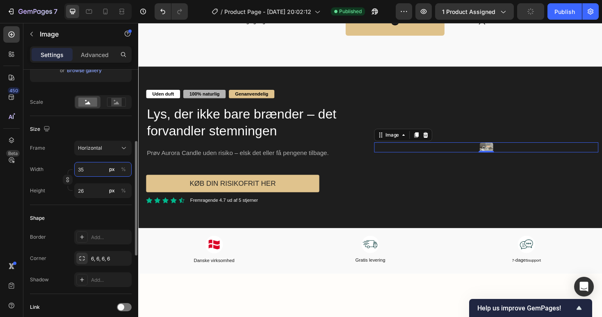
type input "36"
type input "27"
type input "37"
type input "28"
type input "38"
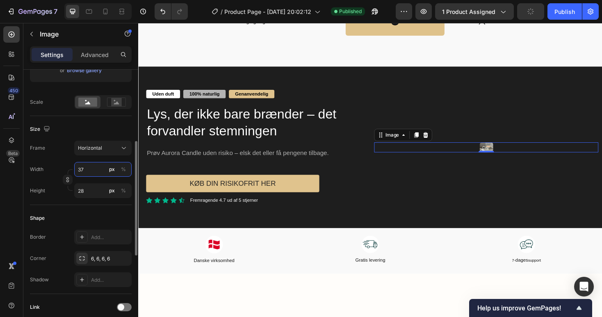
type input "29"
type input "40"
type input "30"
type input "41"
type input "31"
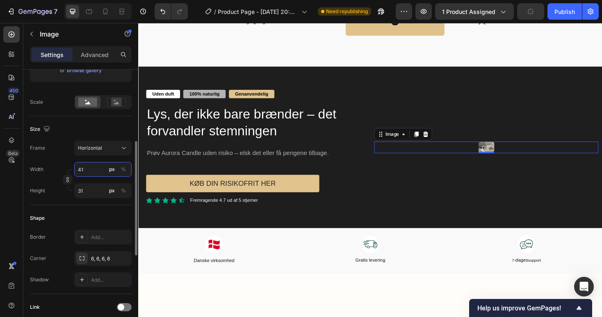
type input "42"
type input "32"
type input "44"
type input "33"
type input "45"
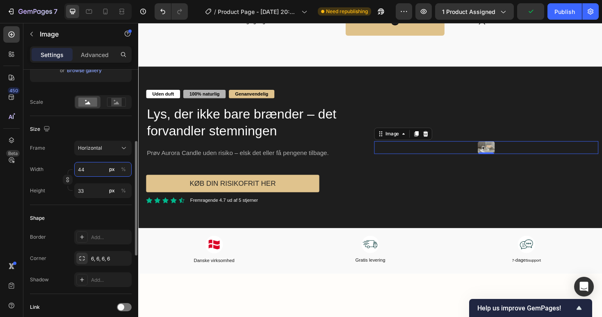
type input "34"
type input "46"
type input "35"
type input "48"
type input "36"
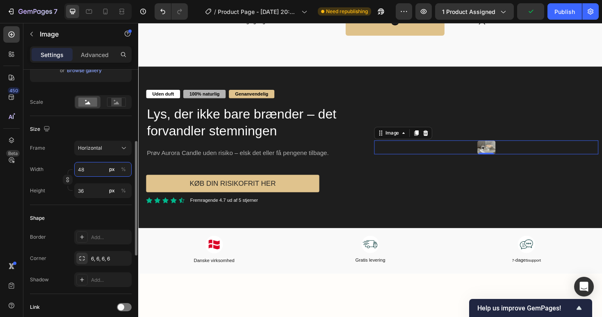
type input "49"
type input "37"
type input "50"
type input "38"
type input "52"
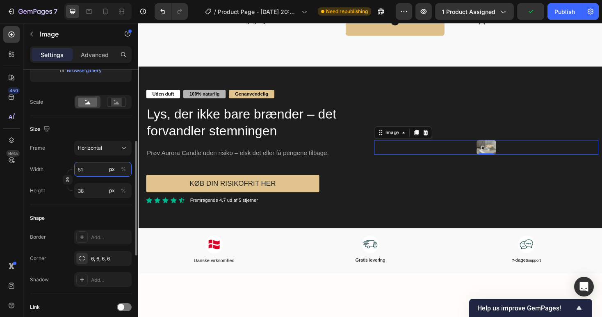
type input "39"
type input "53"
type input "40"
type input "54"
type input "41"
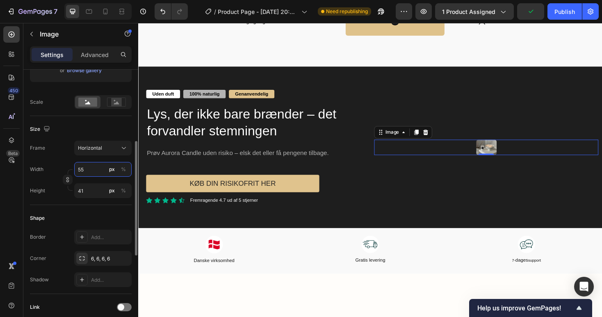
type input "56"
type input "42"
type input "57"
type input "43"
type input "58"
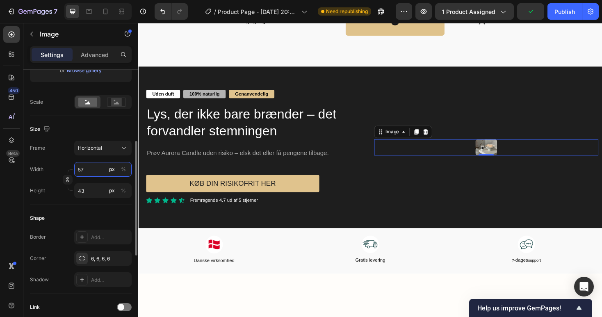
type input "44"
type input "60"
type input "45"
type input "61"
type input "46"
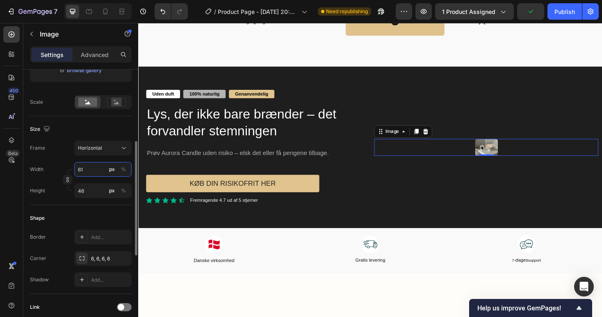
type input "62"
type input "47"
type input "64"
type input "48"
type input "65"
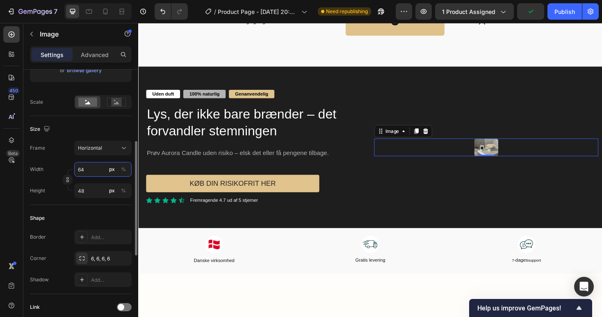
type input "49"
type input "66"
type input "50"
type input "68"
type input "51"
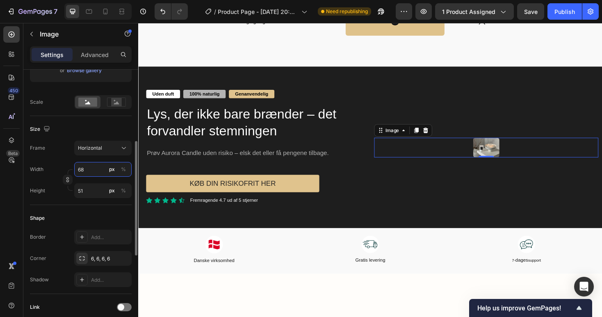
type input "69"
type input "52"
type input "70"
type input "53"
type input "72"
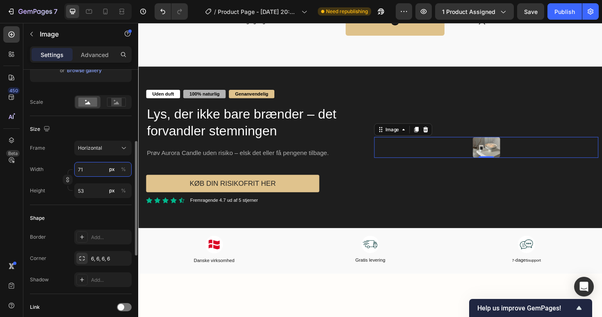
type input "54"
type input "73"
type input "55"
type input "74"
type input "56"
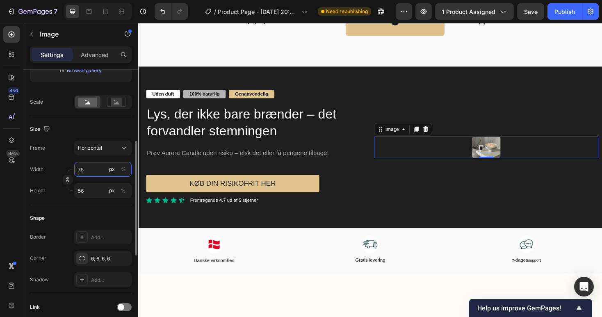
type input "76"
type input "57"
type input "77"
type input "58"
type input "78"
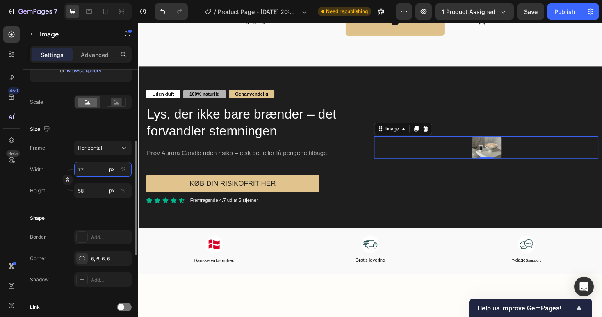
type input "59"
type input "80"
type input "60"
type input "81"
type input "61"
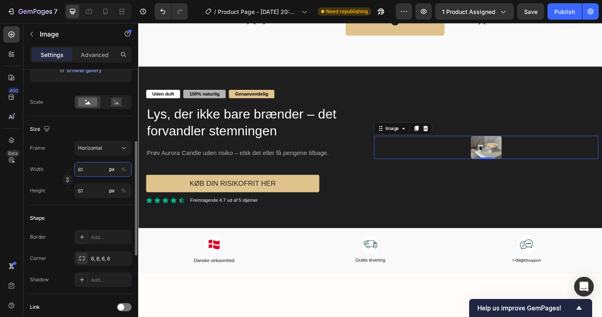
type input "82"
type input "62"
type input "84"
type input "63"
type input "85"
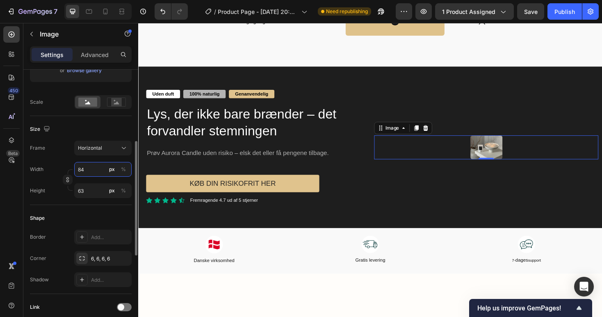
type input "64"
type input "86"
type input "65"
type input "88"
type input "66"
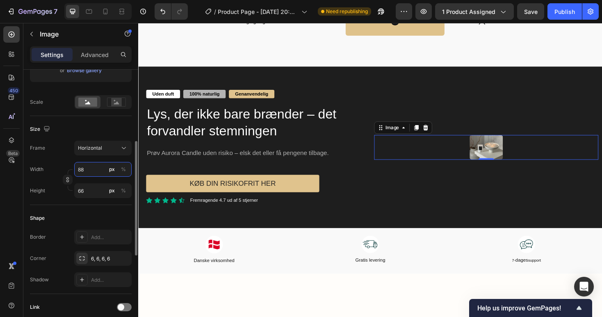
type input "89"
type input "67"
type input "90"
type input "68"
type input "92"
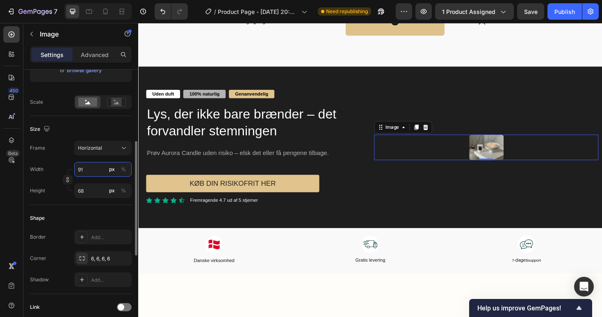
type input "69"
type input "93"
type input "70"
type input "94"
type input "71"
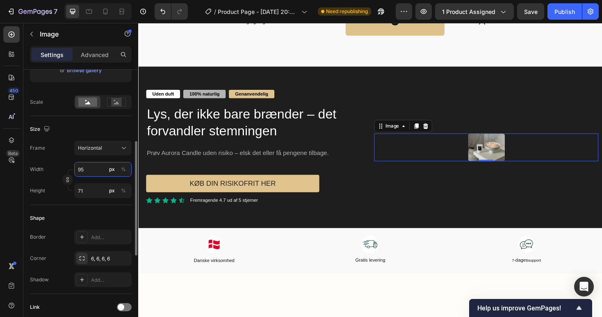
type input "96"
type input "72"
type input "97"
type input "73"
type input "98"
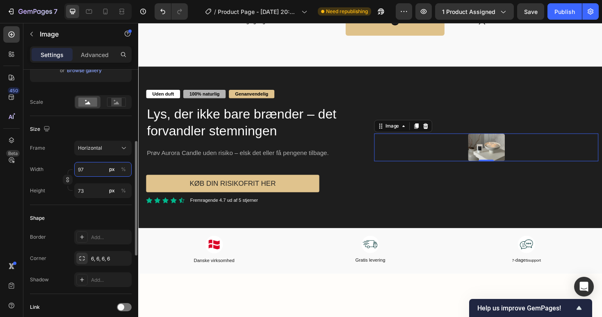
type input "74"
type input "100"
type input "75"
type input "101"
type input "76"
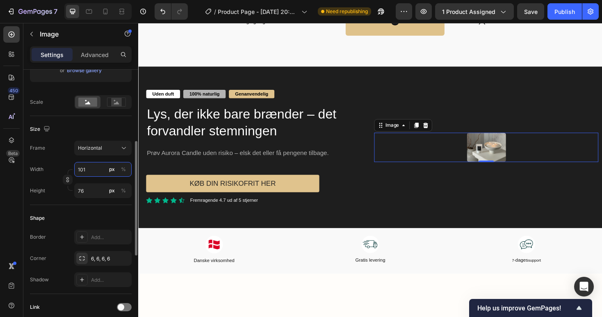
type input "102"
type input "77"
type input "104"
type input "78"
type input "105"
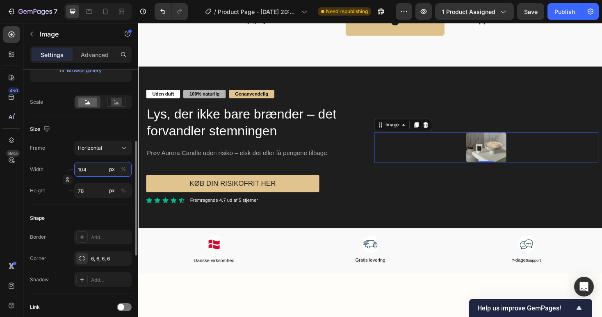
type input "79"
type input "106"
type input "80"
type input "108"
type input "81"
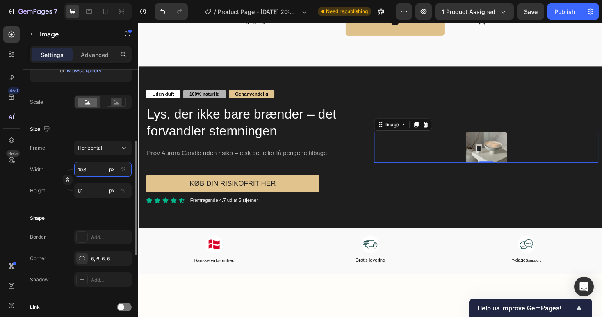
type input "109"
type input "82"
type input "110"
type input "83"
type input "112"
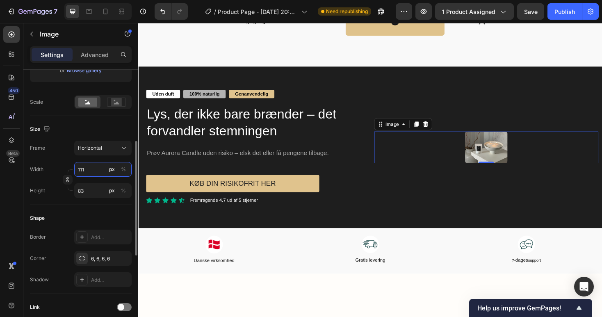
type input "84"
type input "113"
type input "85"
type input "114"
type input "86"
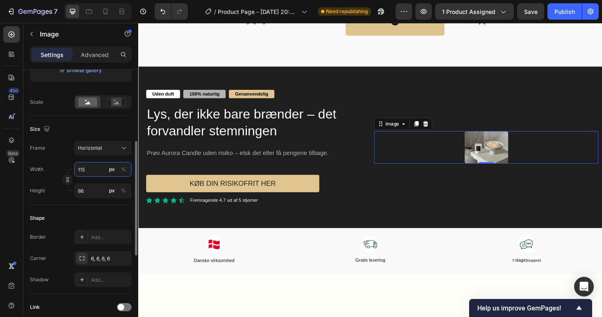
type input "116"
type input "87"
type input "117"
type input "88"
type input "118"
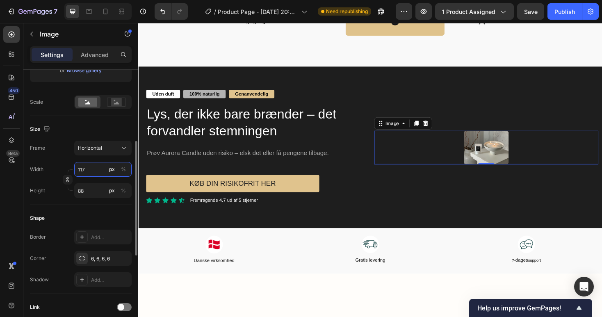
type input "89"
type input "120"
type input "90"
type input "121"
type input "91"
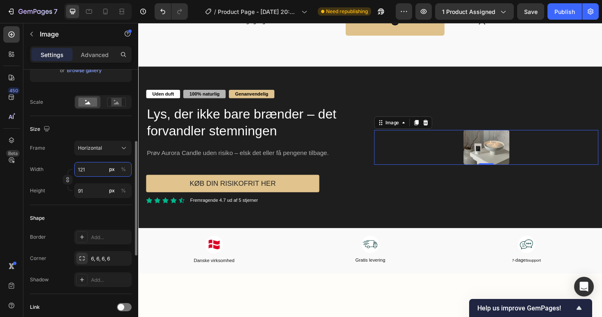
type input "122"
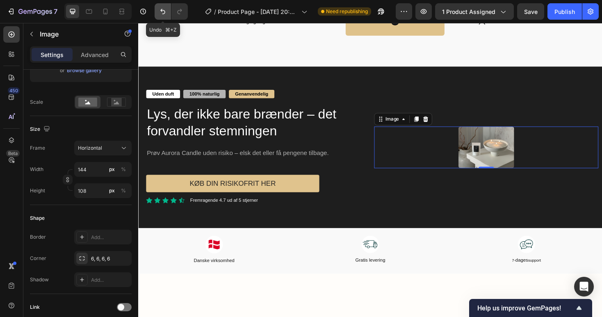
click at [165, 6] on button "Undo/Redo" at bounding box center [162, 11] width 16 height 16
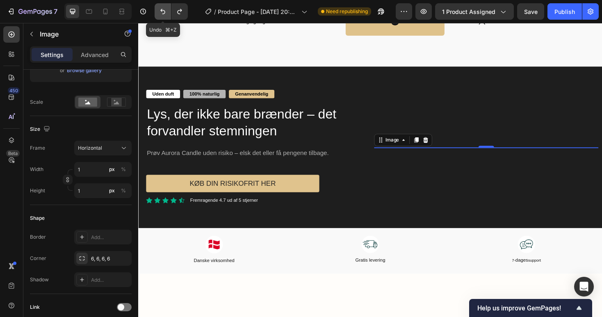
click at [165, 6] on button "Undo/Redo" at bounding box center [162, 11] width 16 height 16
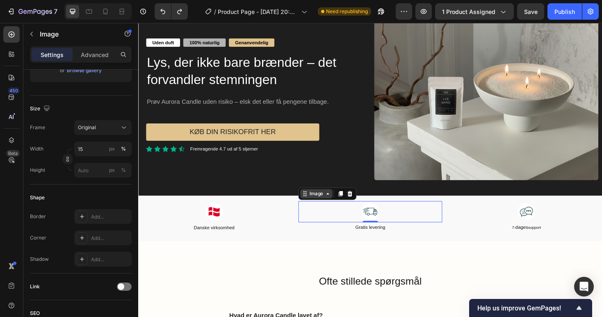
scroll to position [1852, 0]
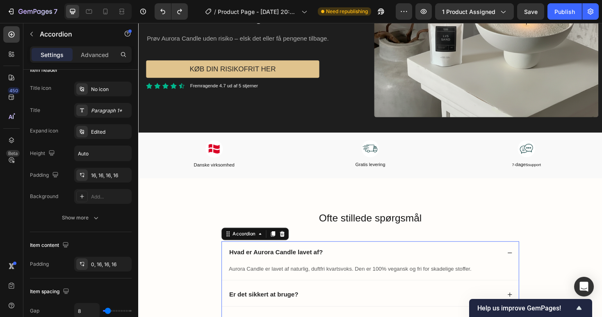
click at [308, 265] on strong "Hvad er Aurora Candle lavet af?" at bounding box center [283, 266] width 99 height 7
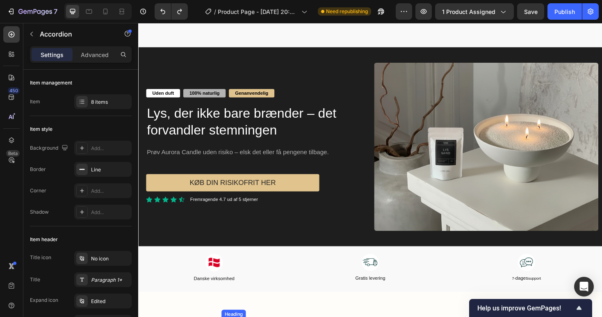
scroll to position [1730, 0]
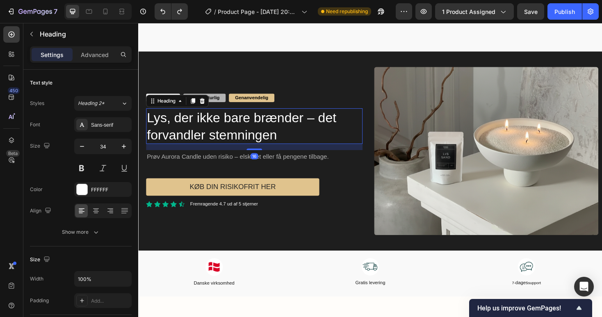
click at [252, 142] on p "Lys, der ikke bare brænder – det forvandler stemningen" at bounding box center [261, 132] width 228 height 36
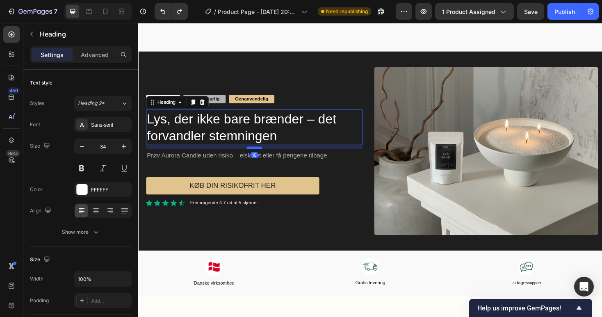
click at [260, 154] on div at bounding box center [261, 155] width 16 height 2
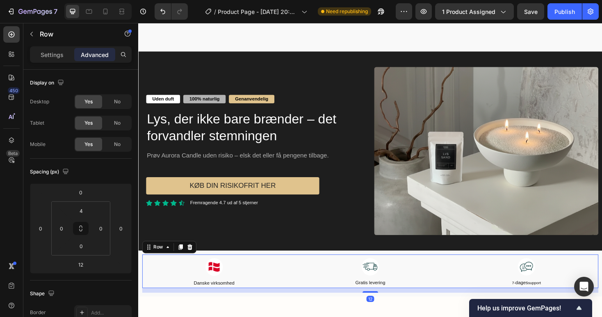
click at [306, 274] on div "Image Danske virksomhed Text Block Image Gratis levering Text Block Image 7- da…" at bounding box center [384, 286] width 484 height 36
click at [188, 99] on div "100% naturlig" at bounding box center [208, 103] width 45 height 9
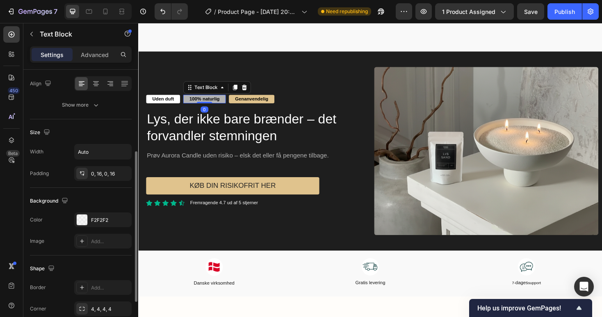
scroll to position [135, 0]
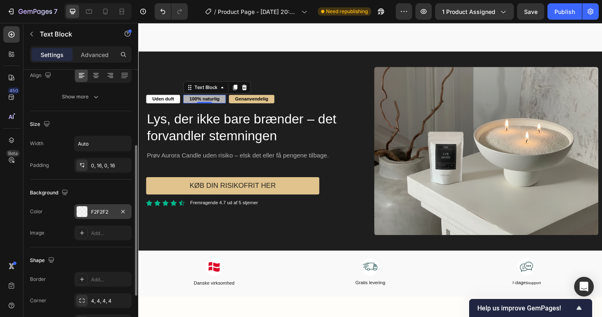
click at [102, 210] on div "F2F2F2" at bounding box center [103, 211] width 24 height 7
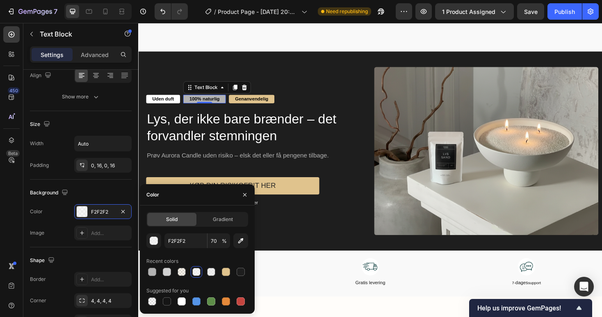
click at [223, 244] on span "%" at bounding box center [224, 240] width 5 height 7
click at [219, 244] on input "70" at bounding box center [218, 240] width 23 height 15
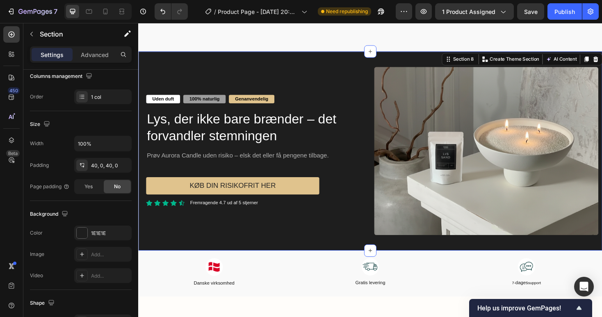
click at [282, 259] on div "Uden duft Text Block 100% naturlig Text Block Genanvendelig Text Block Row Lys,…" at bounding box center [384, 158] width 492 height 211
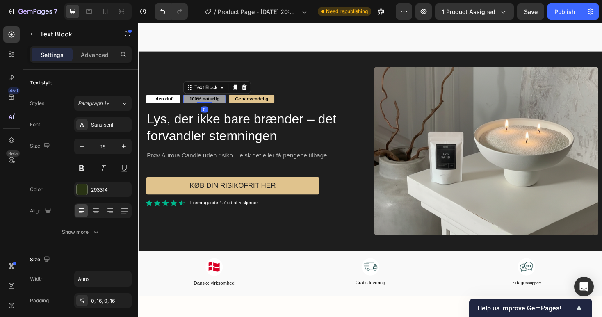
click at [211, 99] on p "100% naturlig" at bounding box center [208, 103] width 32 height 9
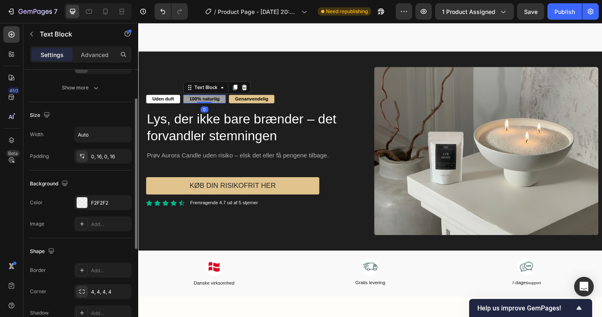
scroll to position [196, 0]
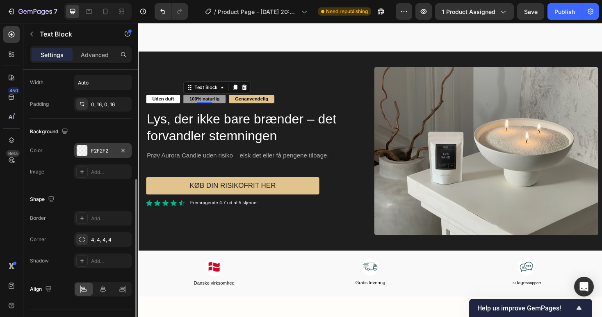
click at [99, 152] on div "F2F2F2" at bounding box center [103, 150] width 24 height 7
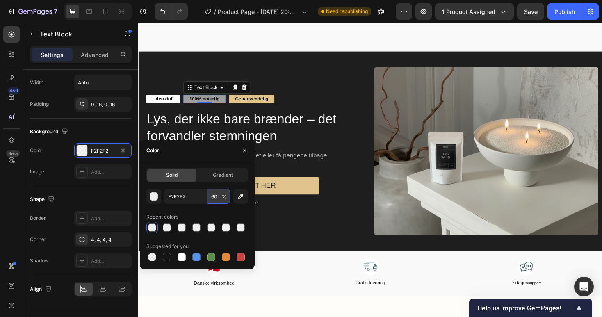
click at [218, 196] on input "60" at bounding box center [218, 196] width 23 height 15
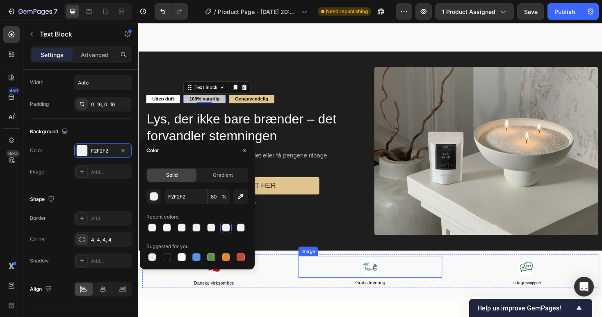
click at [321, 270] on div at bounding box center [384, 281] width 152 height 23
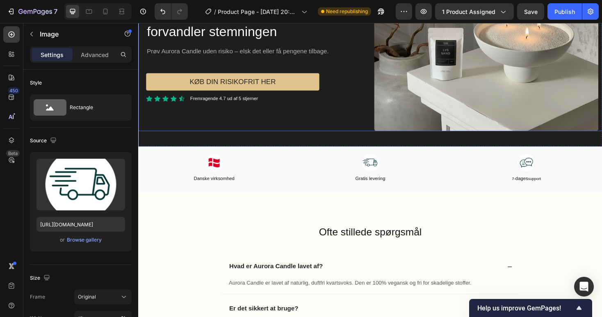
scroll to position [1841, 0]
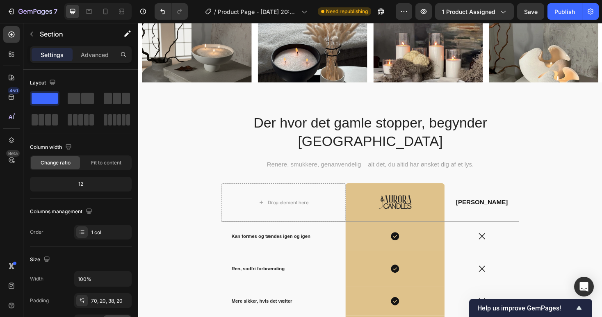
scroll to position [1316, 0]
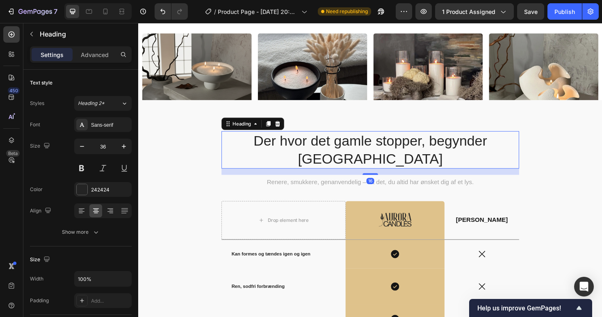
click at [267, 149] on h2 "Der hvor det gamle stopper, begynder [GEOGRAPHIC_DATA]" at bounding box center [384, 158] width 316 height 40
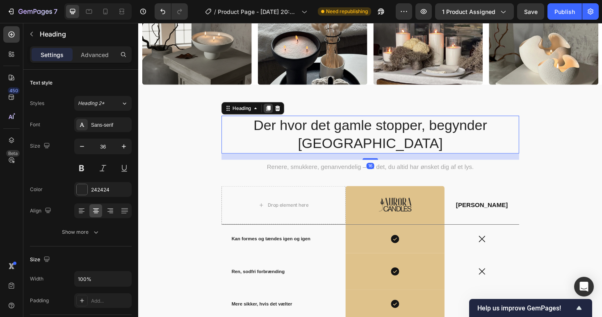
click at [277, 115] on icon at bounding box center [276, 114] width 5 height 6
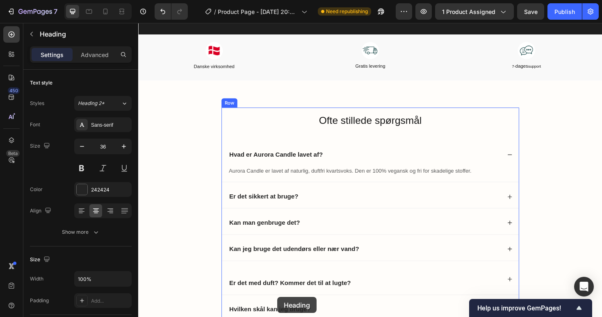
scroll to position [1990, 0]
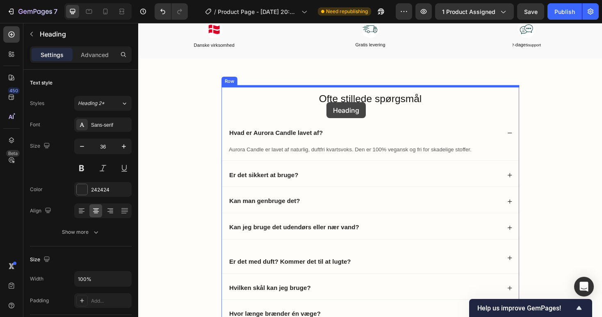
drag, startPoint x: 234, startPoint y: 141, endPoint x: 338, endPoint y: 107, distance: 109.0
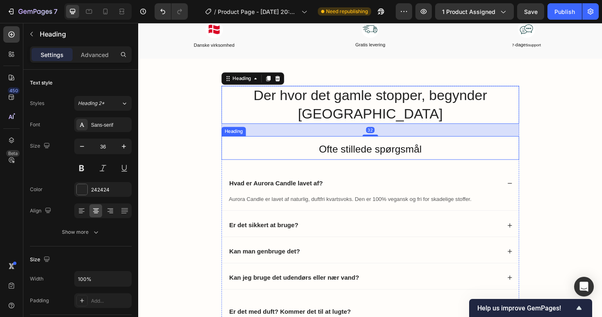
click at [470, 143] on h2 "Ofte stillede spørgsmål" at bounding box center [384, 155] width 316 height 25
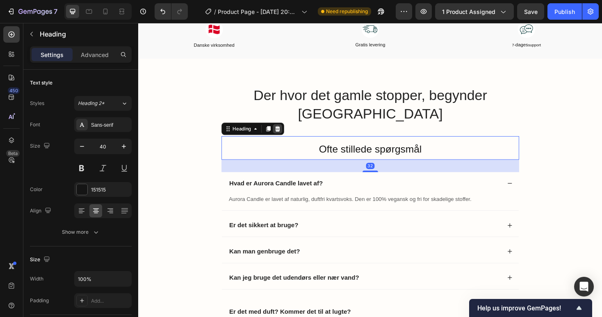
click at [288, 132] on icon at bounding box center [285, 135] width 7 height 7
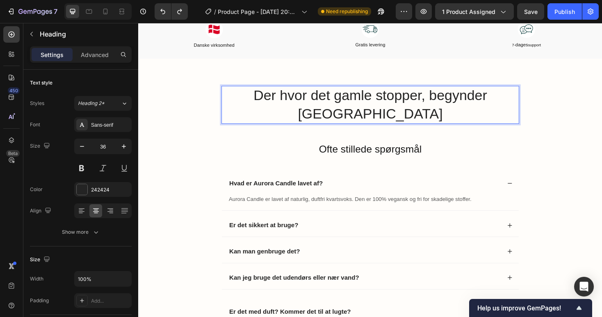
click at [294, 94] on h2 "Der hvor det gamle stopper, begynder [GEOGRAPHIC_DATA]" at bounding box center [384, 110] width 316 height 40
click at [295, 95] on p "Der hvor det gamle stopper, begynder [GEOGRAPHIC_DATA]" at bounding box center [384, 110] width 314 height 39
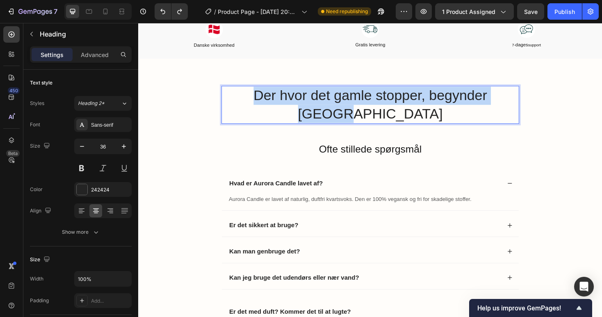
click at [295, 95] on p "Der hvor det gamle stopper, begynder [GEOGRAPHIC_DATA]" at bounding box center [384, 110] width 314 height 39
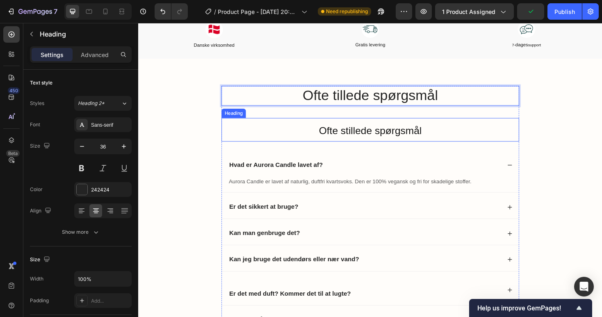
click at [300, 134] on h2 "Ofte stillede spørgsmål" at bounding box center [384, 136] width 316 height 25
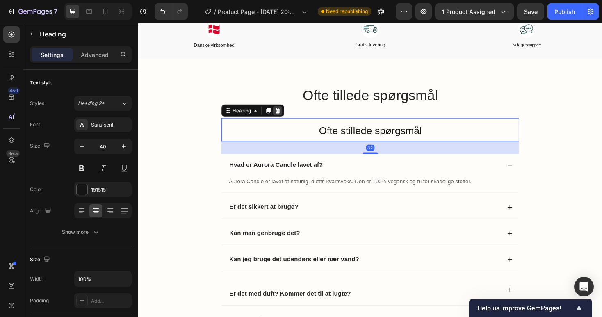
click at [286, 116] on icon at bounding box center [285, 116] width 7 height 7
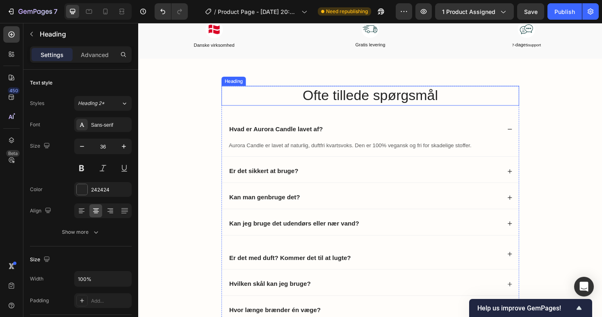
click at [283, 107] on p "Ofte tillede spørgsmål" at bounding box center [384, 100] width 314 height 19
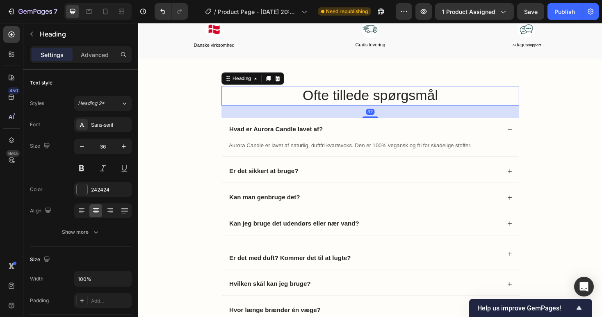
click at [81, 12] on div at bounding box center [97, 11] width 67 height 16
click at [85, 10] on icon at bounding box center [89, 11] width 8 height 8
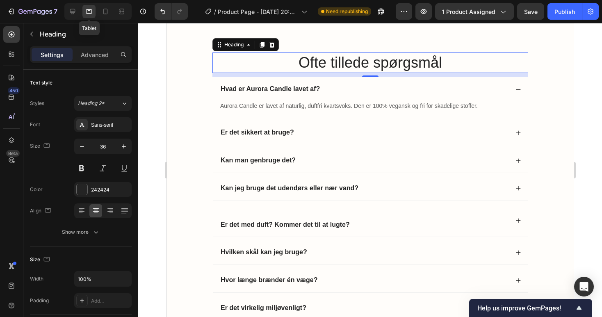
scroll to position [2011, 0]
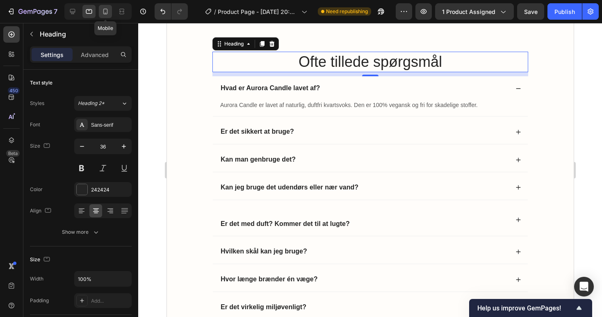
click at [101, 10] on icon at bounding box center [105, 11] width 8 height 8
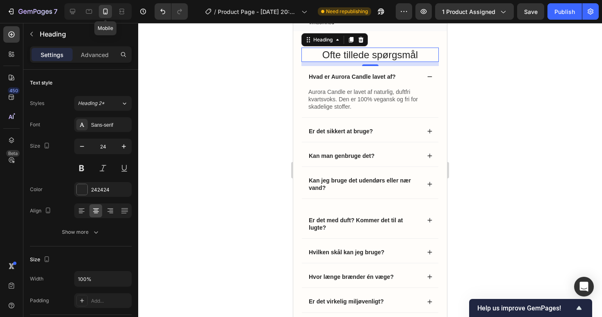
scroll to position [2003, 0]
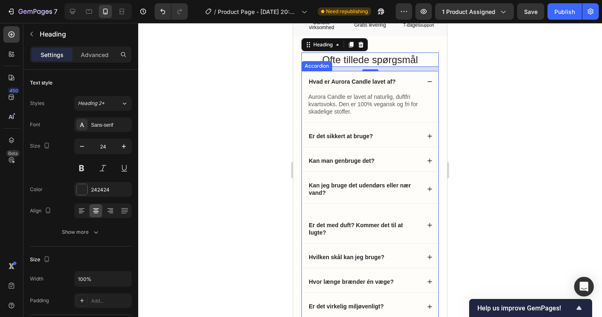
click at [393, 159] on div "Kan man genbruge det?" at bounding box center [363, 161] width 113 height 10
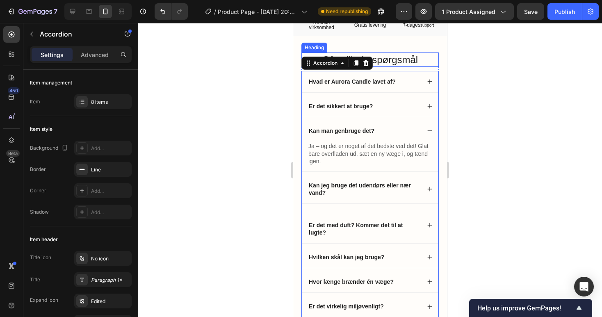
click at [400, 58] on p "Ofte tillede spørgsmål" at bounding box center [370, 59] width 136 height 13
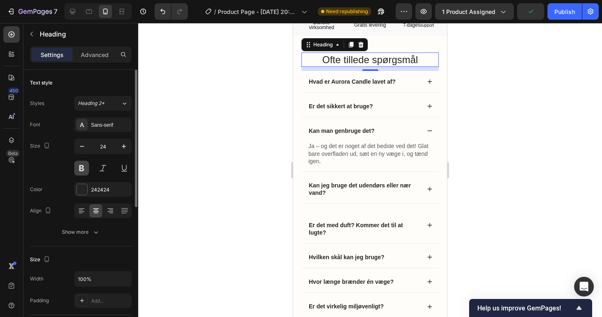
click at [85, 168] on button at bounding box center [81, 168] width 15 height 15
click at [125, 146] on icon "button" at bounding box center [124, 146] width 8 height 8
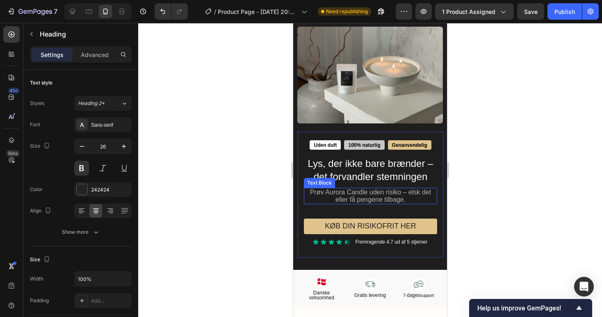
scroll to position [1789, 0]
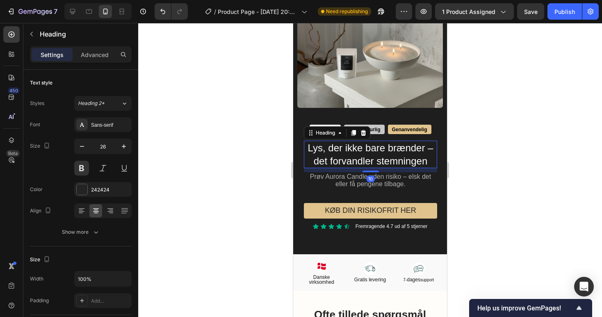
click at [358, 154] on h2 "Lys, der ikke bare brænder – det forvandler stemningen" at bounding box center [370, 154] width 133 height 27
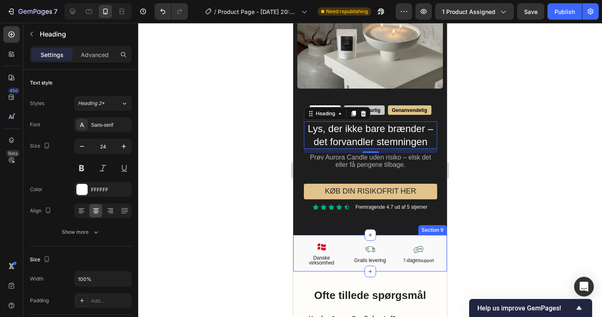
scroll to position [1807, 0]
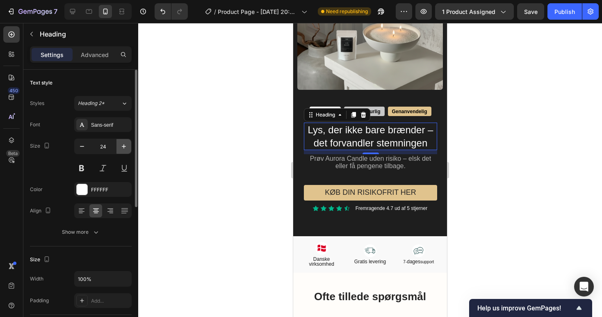
click at [124, 148] on icon "button" at bounding box center [124, 146] width 4 height 4
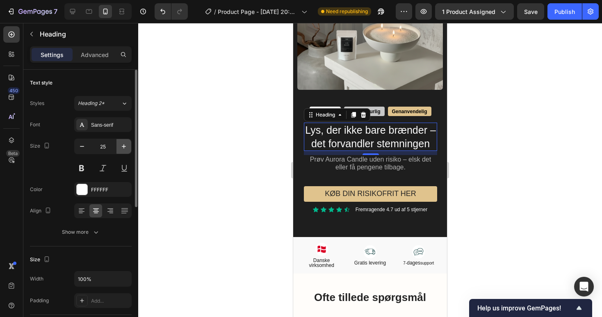
click at [124, 148] on icon "button" at bounding box center [124, 146] width 4 height 4
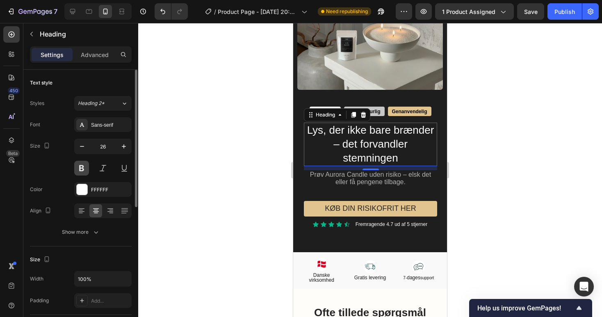
click at [78, 166] on button at bounding box center [81, 168] width 15 height 15
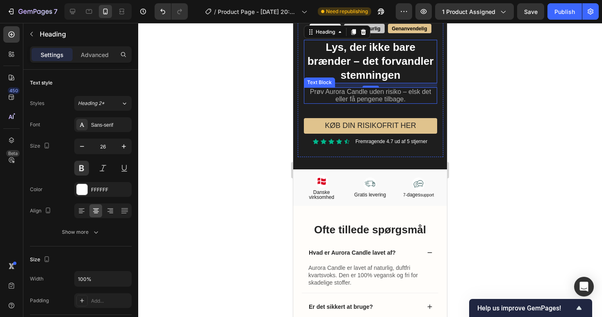
scroll to position [1890, 0]
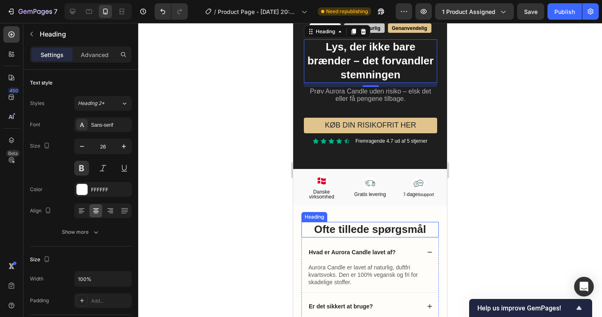
click at [372, 232] on h2 "Ofte tillede spørgsmål" at bounding box center [369, 230] width 137 height 16
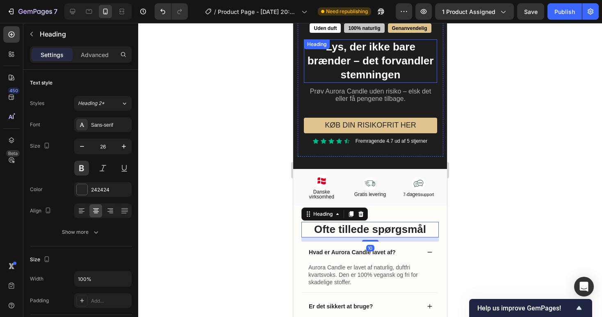
click at [352, 55] on h2 "Lys, der ikke bare brænder – det forvandler stemningen" at bounding box center [370, 60] width 133 height 43
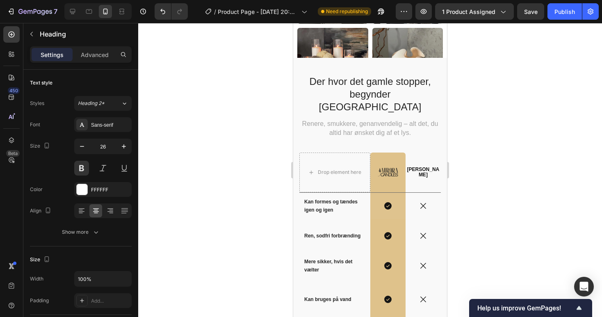
scroll to position [1326, 0]
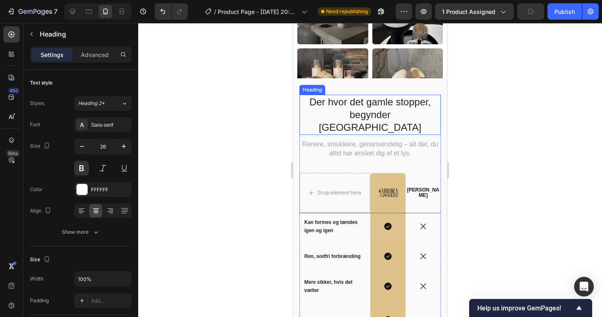
click at [350, 109] on h2 "Der hvor det gamle stopper, begynder [GEOGRAPHIC_DATA]" at bounding box center [369, 115] width 141 height 40
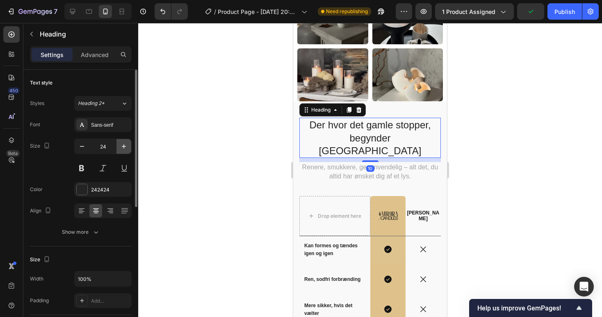
click at [123, 143] on icon "button" at bounding box center [124, 146] width 8 height 8
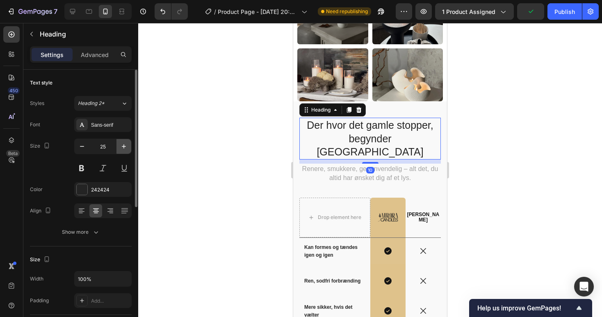
click at [123, 143] on icon "button" at bounding box center [124, 146] width 8 height 8
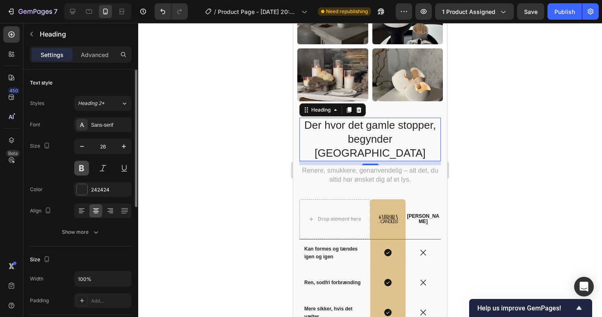
click at [81, 167] on button at bounding box center [81, 168] width 15 height 15
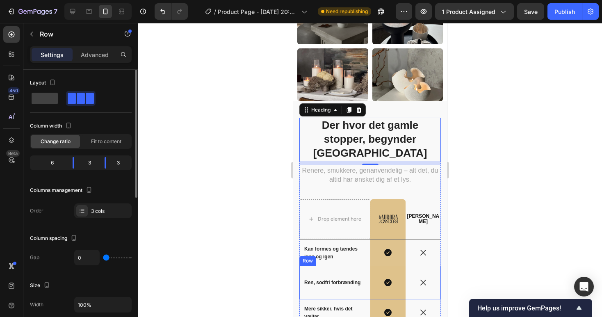
click at [348, 266] on div "Ren, sodfri forbrænding Text Block" at bounding box center [334, 283] width 71 height 34
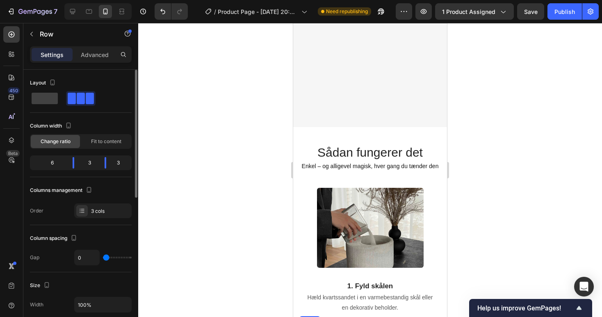
scroll to position [751, 0]
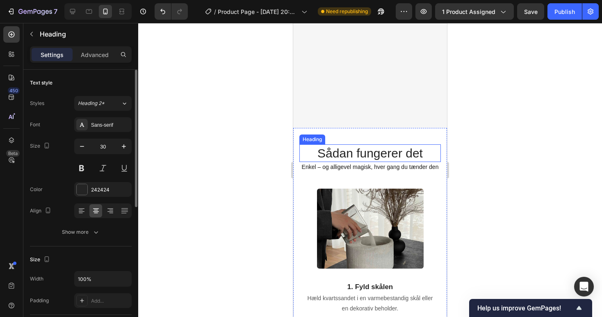
click at [349, 150] on h2 "Sådan fungerer det" at bounding box center [369, 153] width 141 height 18
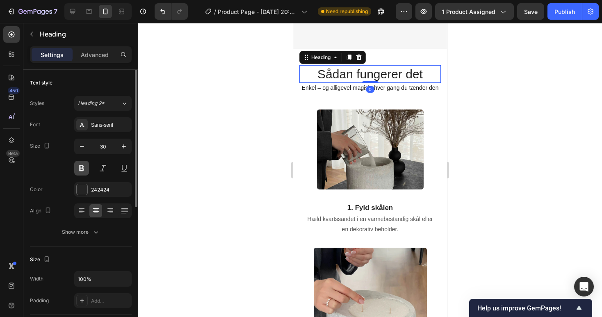
click at [81, 168] on button at bounding box center [81, 168] width 15 height 15
click at [85, 141] on button "button" at bounding box center [82, 146] width 15 height 15
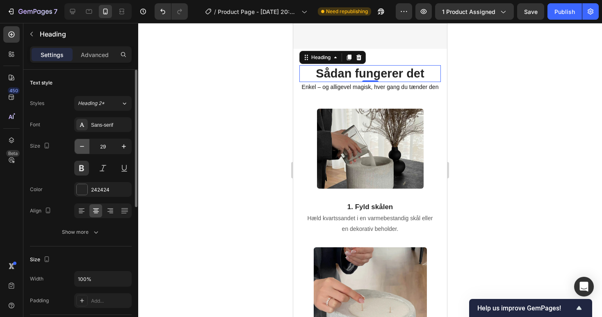
click at [85, 141] on button "button" at bounding box center [82, 146] width 15 height 15
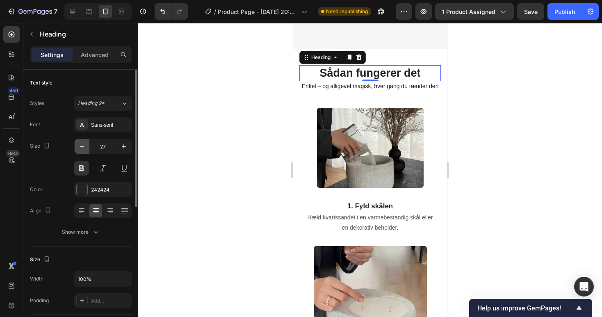
click at [85, 141] on button "button" at bounding box center [82, 146] width 15 height 15
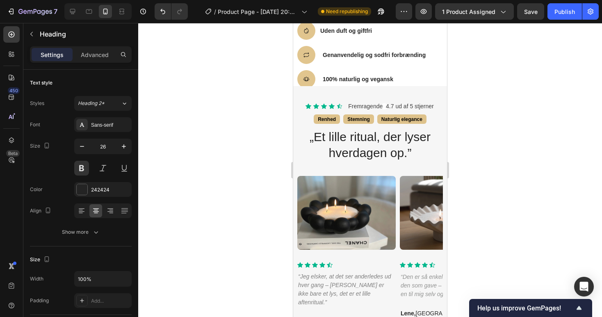
scroll to position [382, 0]
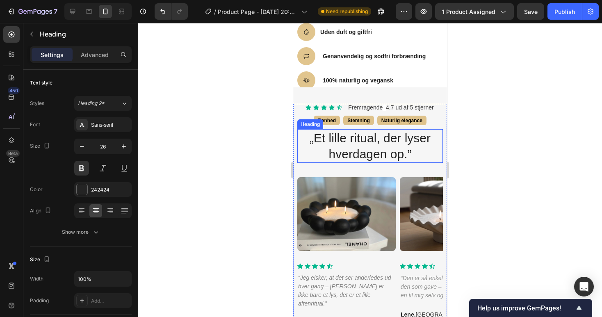
click at [364, 133] on h2 "„Et lille ritual, der lyser hverdagen op.”" at bounding box center [369, 146] width 145 height 34
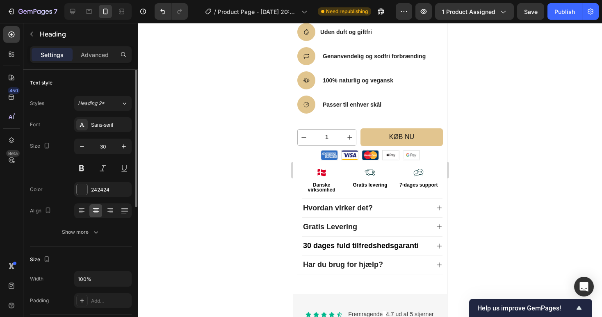
click at [73, 143] on div "Size 30" at bounding box center [81, 157] width 102 height 37
click at [79, 144] on icon "button" at bounding box center [82, 146] width 8 height 8
click at [78, 143] on icon "button" at bounding box center [82, 146] width 8 height 8
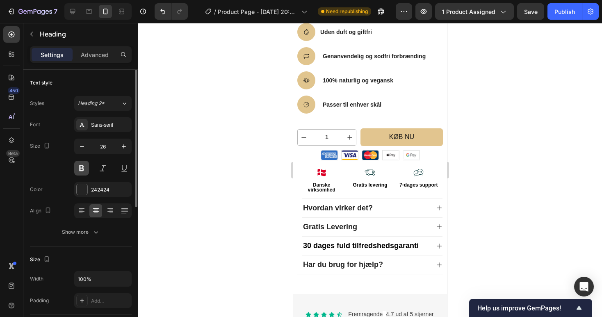
click at [81, 164] on button at bounding box center [81, 168] width 15 height 15
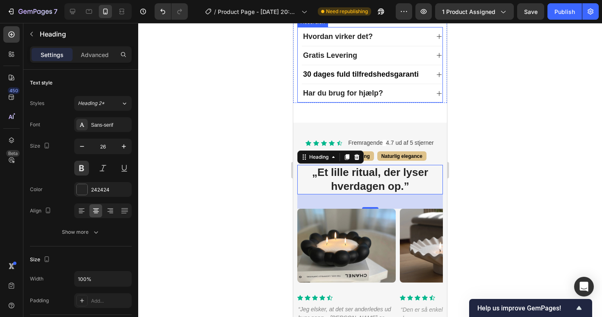
scroll to position [560, 0]
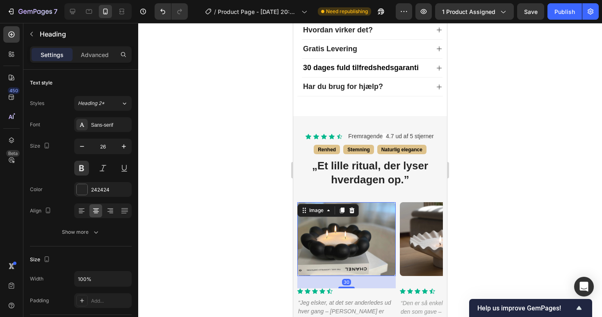
click at [356, 202] on div "Image 30" at bounding box center [346, 239] width 98 height 74
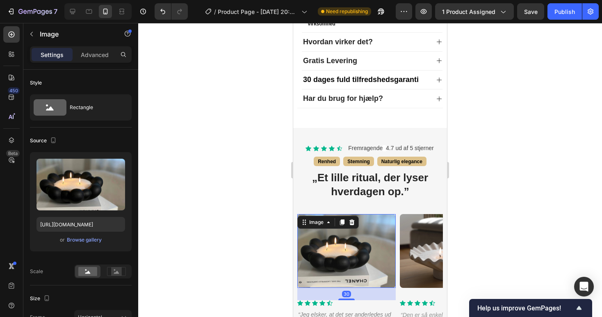
scroll to position [545, 0]
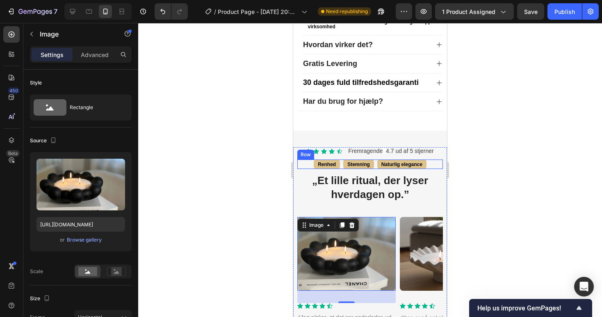
click at [430, 159] on div "Renhed Text Block Stemning Text Block Naturlig elegance Text Block Row" at bounding box center [369, 163] width 145 height 9
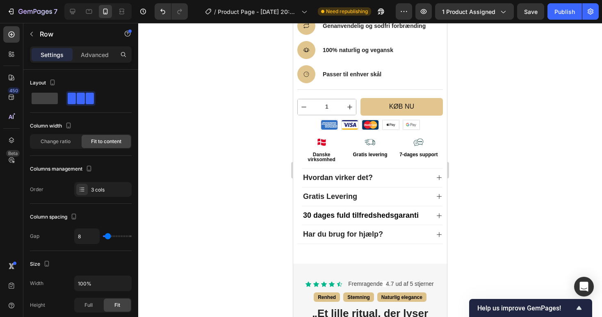
scroll to position [415, 0]
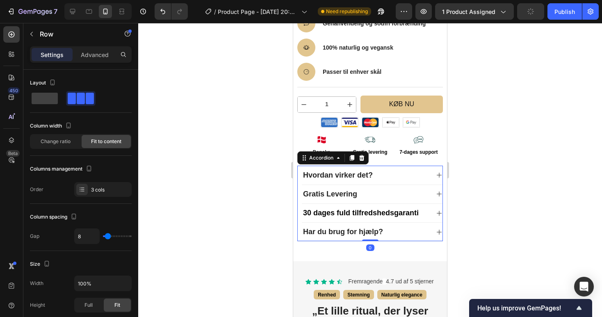
click at [359, 171] on span "Hvordan virker det?" at bounding box center [338, 175] width 70 height 8
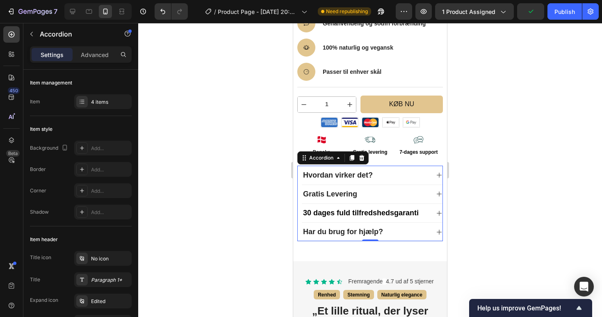
click at [311, 171] on span "Hvordan virker det?" at bounding box center [338, 175] width 70 height 8
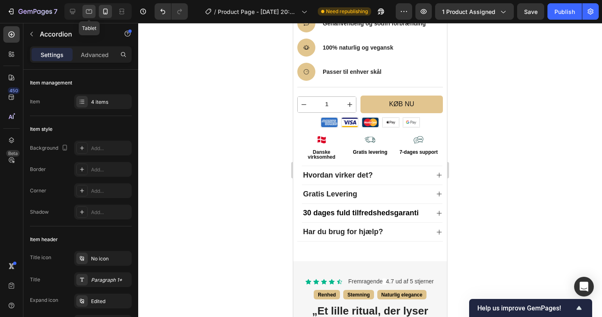
click at [84, 9] on div at bounding box center [88, 11] width 13 height 13
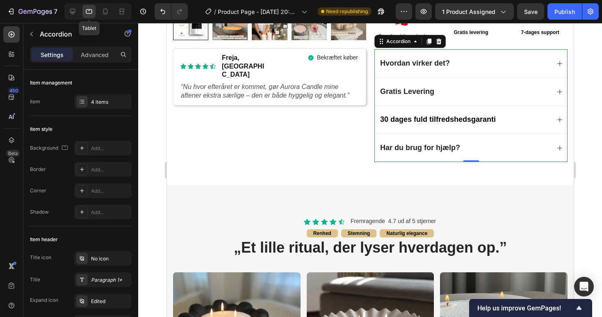
scroll to position [305, 0]
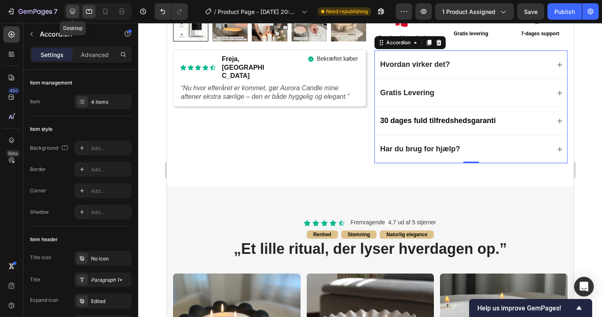
click at [76, 11] on icon at bounding box center [72, 11] width 8 height 8
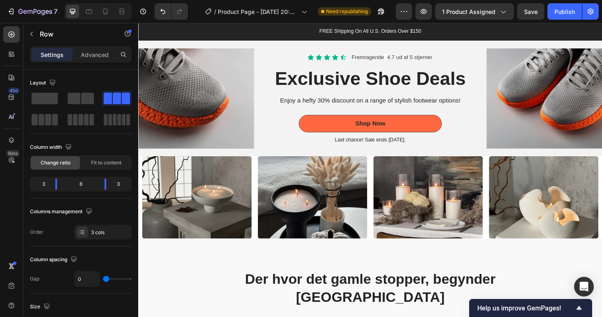
scroll to position [1134, 0]
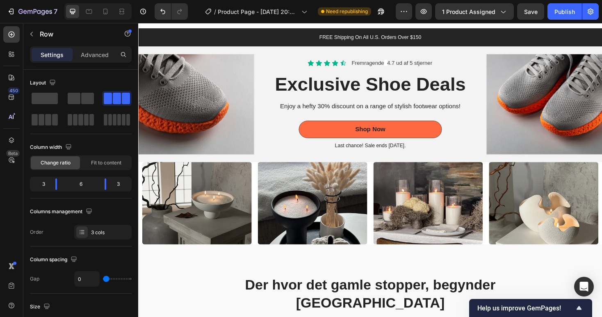
click at [253, 52] on div "Image Row" at bounding box center [199, 109] width 123 height 123
click at [176, 50] on div "Image Row" at bounding box center [199, 109] width 123 height 123
click at [182, 67] on img at bounding box center [199, 109] width 123 height 106
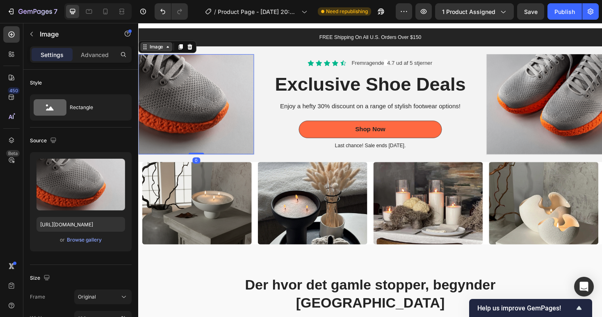
click at [154, 45] on div "Image" at bounding box center [157, 48] width 18 height 7
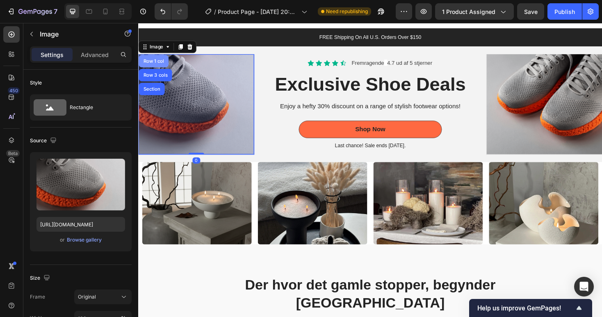
click at [155, 59] on div "Row 1 col" at bounding box center [155, 63] width 32 height 13
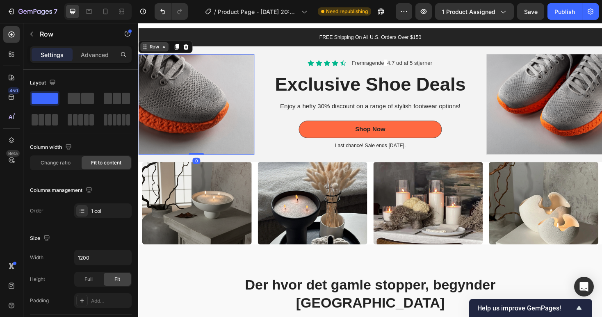
click at [157, 51] on div "Row" at bounding box center [155, 48] width 14 height 7
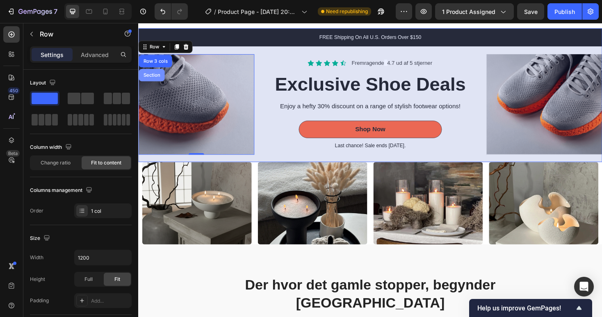
click at [157, 73] on div "Section" at bounding box center [152, 78] width 27 height 13
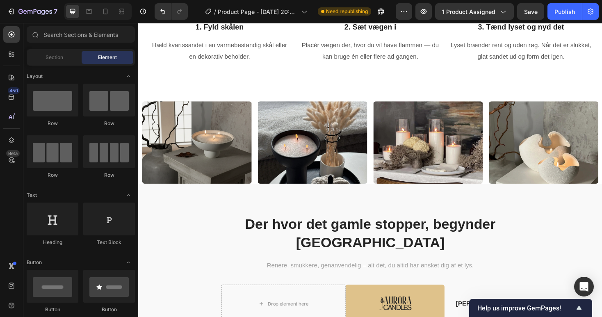
scroll to position [1051, 0]
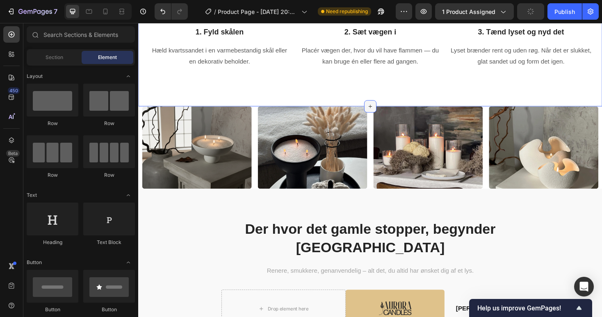
click at [388, 110] on div at bounding box center [383, 111] width 13 height 13
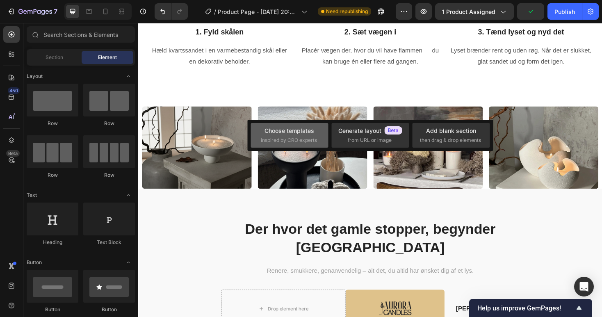
click at [292, 132] on div "Choose templates" at bounding box center [289, 130] width 50 height 9
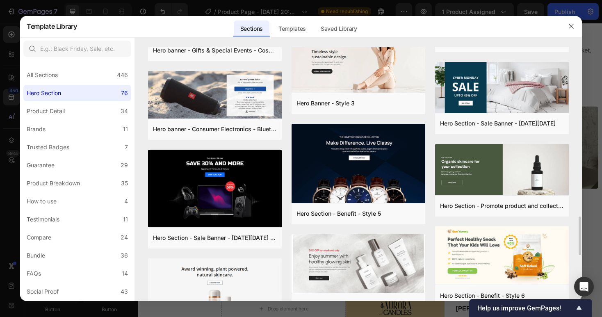
scroll to position [1113, 0]
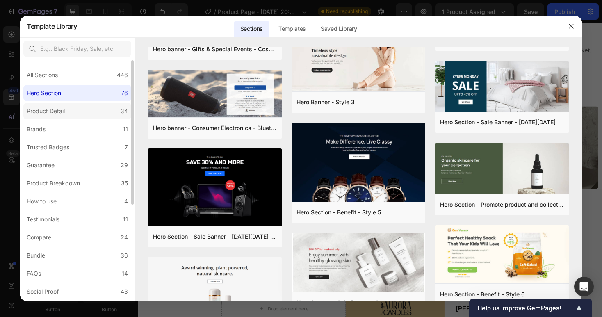
click at [96, 108] on label "Product Detail 34" at bounding box center [77, 111] width 108 height 16
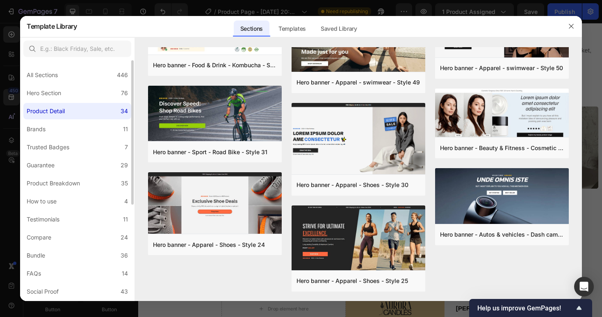
scroll to position [0, 0]
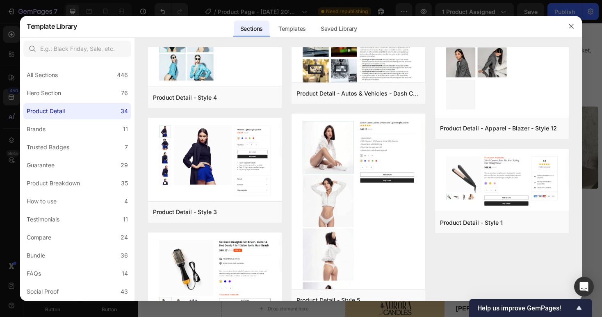
scroll to position [1404, 0]
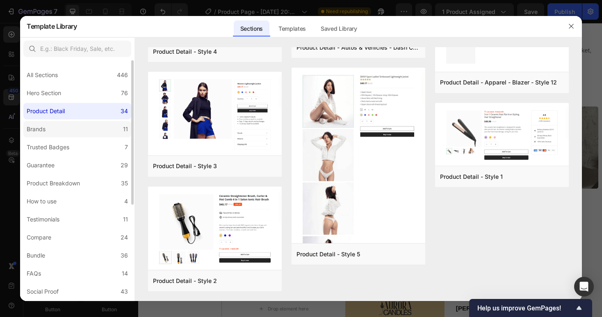
click at [87, 125] on label "Brands 11" at bounding box center [77, 129] width 108 height 16
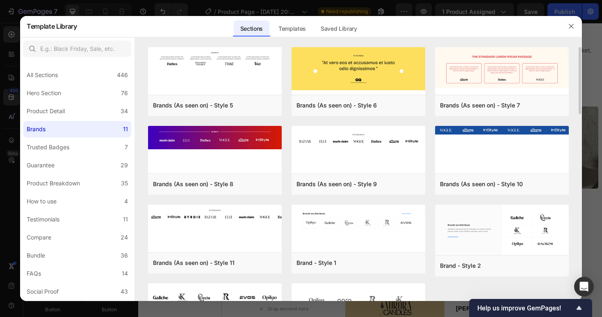
click at [140, 102] on div "Brands (As seen on) - Style 5 Add to page Preview Brands (As seen on) - Style 8…" at bounding box center [358, 174] width 447 height 254
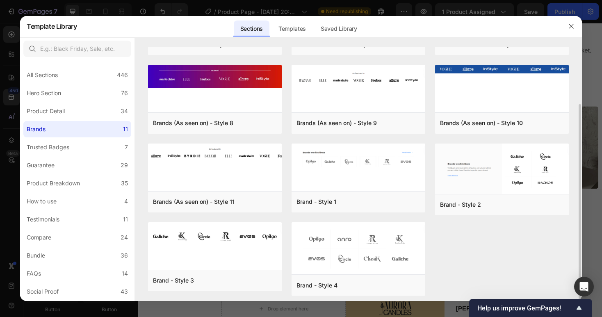
scroll to position [66, 0]
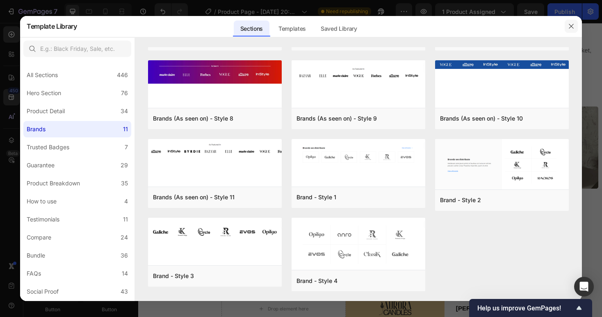
click at [574, 25] on icon "button" at bounding box center [571, 26] width 7 height 7
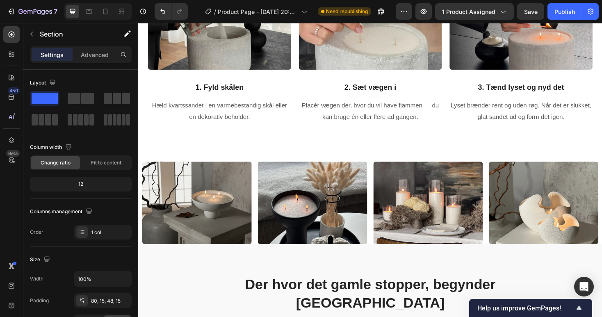
scroll to position [995, 0]
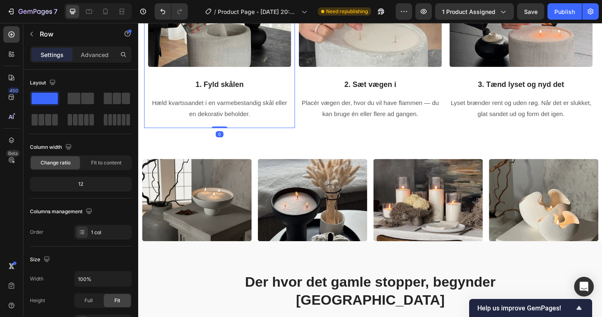
click at [298, 127] on div "Image 1. Fyld skålen Text block Hæld kvartssandet i en varmebestandig skål elle…" at bounding box center [224, 41] width 160 height 187
click at [317, 132] on div "Image 2. Sæt vægen i Text block Placér vægen der, hvor du vil have flammen — du…" at bounding box center [384, 41] width 160 height 187
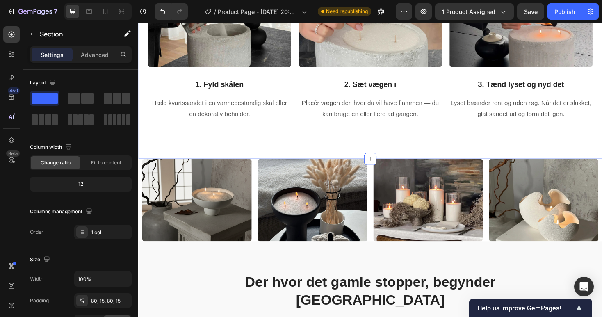
click at [314, 145] on div "Sådan fungerer det Heading Enkel – og alligevel magisk, hver gang du tænder den…" at bounding box center [384, 19] width 492 height 297
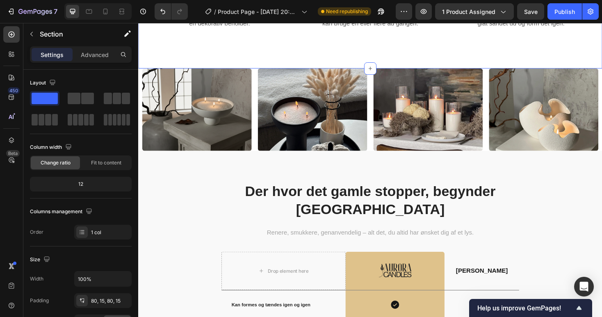
scroll to position [1096, 0]
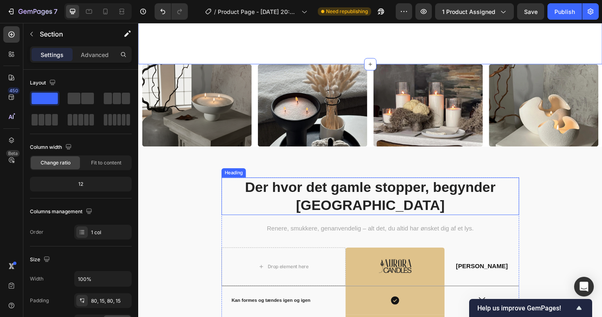
click at [336, 201] on h2 "Der hvor det gamle stopper, begynder [GEOGRAPHIC_DATA]" at bounding box center [384, 207] width 316 height 40
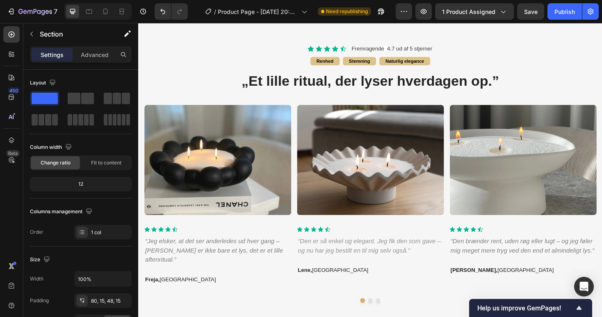
scroll to position [140, 0]
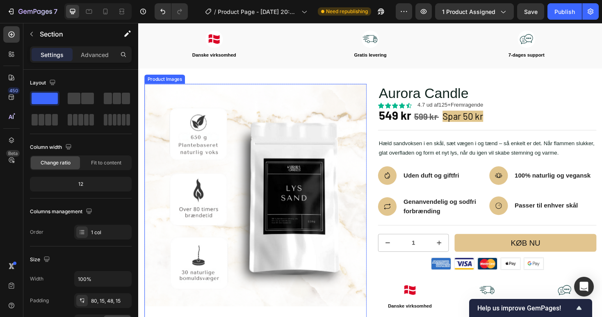
scroll to position [27, 0]
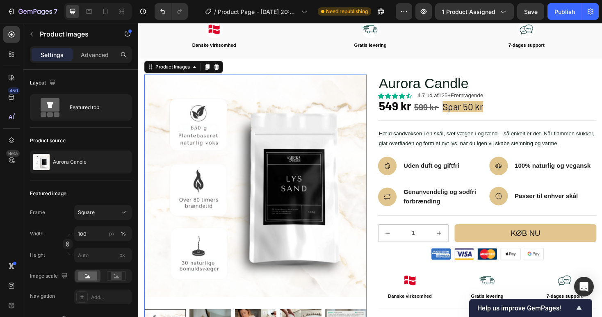
click at [258, 189] on img at bounding box center [262, 195] width 236 height 236
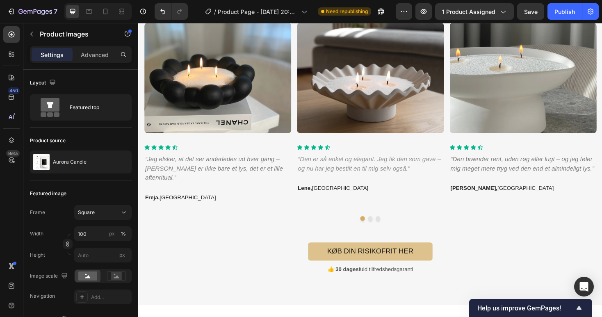
scroll to position [547, 0]
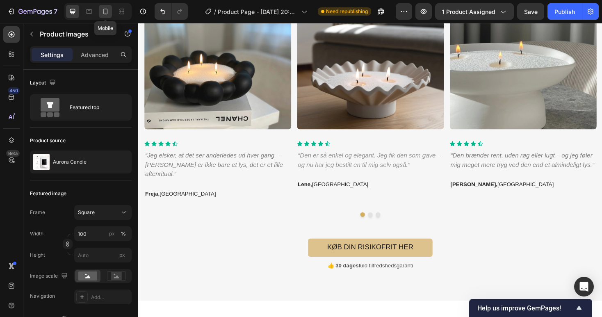
click at [107, 9] on icon at bounding box center [105, 12] width 5 height 6
type input "8"
type input "10"
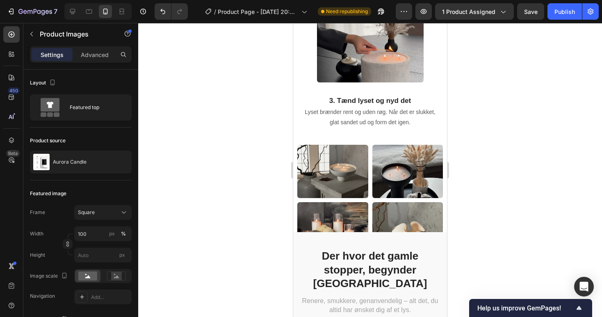
scroll to position [1154, 0]
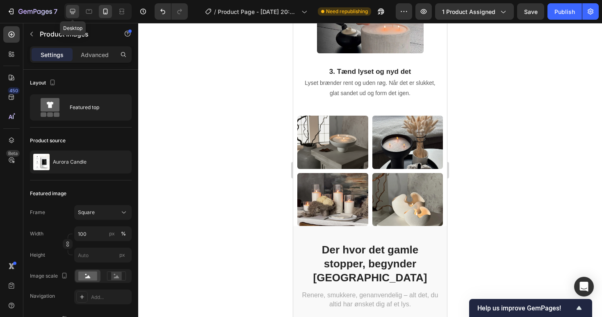
click at [73, 10] on icon at bounding box center [72, 11] width 8 height 8
type input "10"
type input "32"
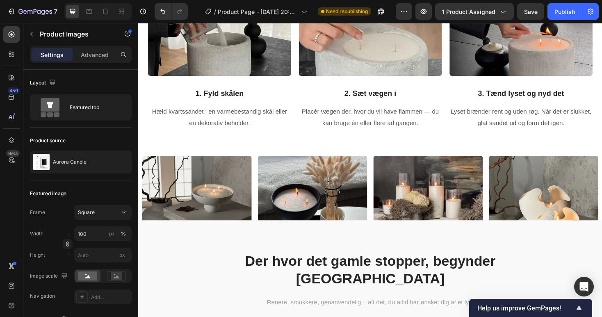
scroll to position [921, 0]
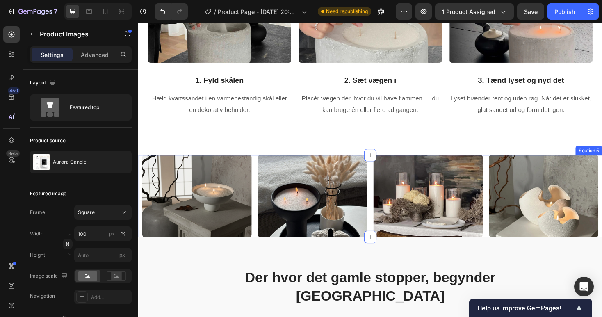
click at [260, 178] on div "Image Image Image Image Section 5" at bounding box center [384, 206] width 492 height 87
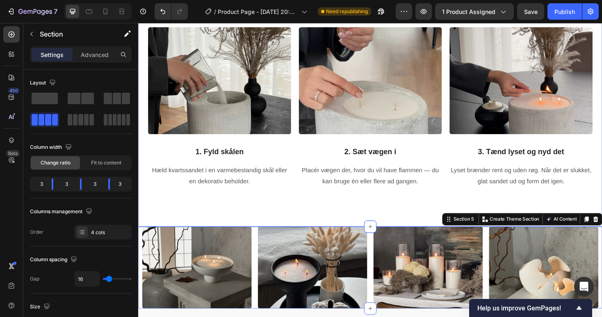
scroll to position [548, 0]
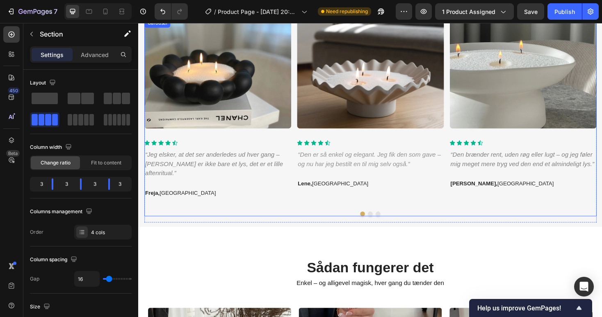
click at [263, 218] on div "Image Icon Icon Icon Icon Icon Icon List Hoz “Jeg elsker, at det ser anderledes…" at bounding box center [383, 123] width 479 height 210
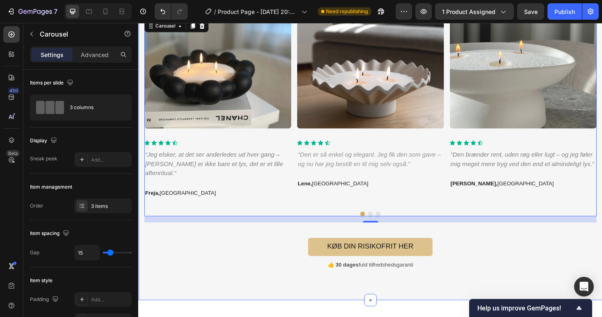
click at [140, 224] on div "Icon Icon Icon Icon Icon Icon List Fremragende 4.7 ud af 5 stjerner Text Block …" at bounding box center [384, 119] width 492 height 396
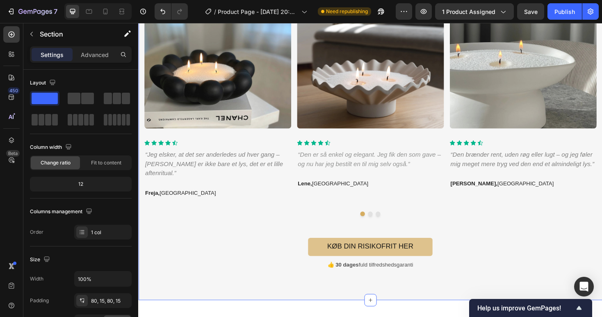
click at [140, 212] on div "Icon Icon Icon Icon Icon Icon List Fremragende 4.7 ud af 5 stjerner Text Block …" at bounding box center [384, 119] width 492 height 396
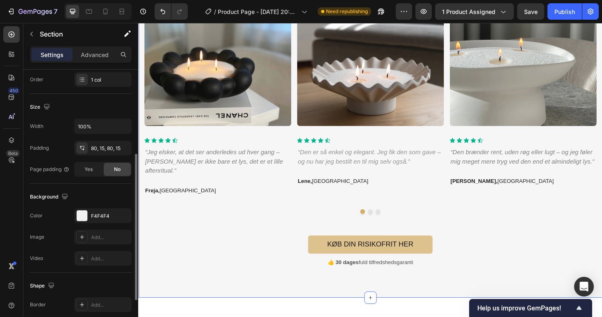
scroll to position [154, 0]
click at [97, 218] on div "F4F4F4" at bounding box center [103, 214] width 24 height 7
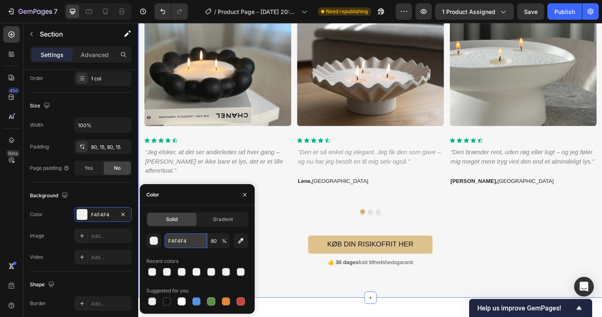
click at [179, 235] on input "F4F4F4" at bounding box center [185, 240] width 43 height 15
click at [183, 235] on input "F4F4F4" at bounding box center [185, 240] width 43 height 15
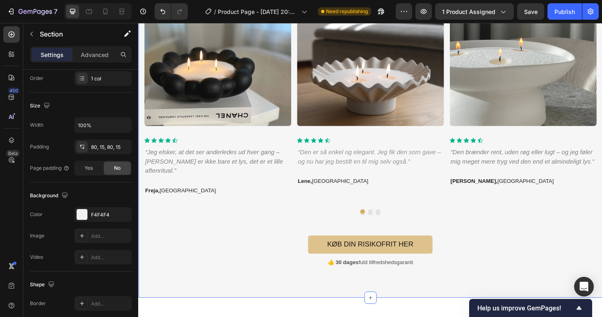
click at [277, 233] on div "Icon Icon Icon Icon Icon Icon List Fremragende 4.7 ud af 5 stjerner Text Block …" at bounding box center [383, 117] width 479 height 330
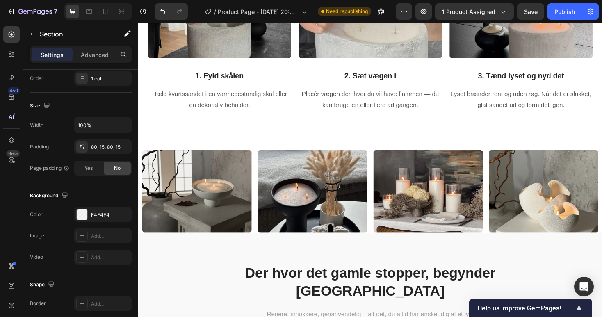
scroll to position [1015, 0]
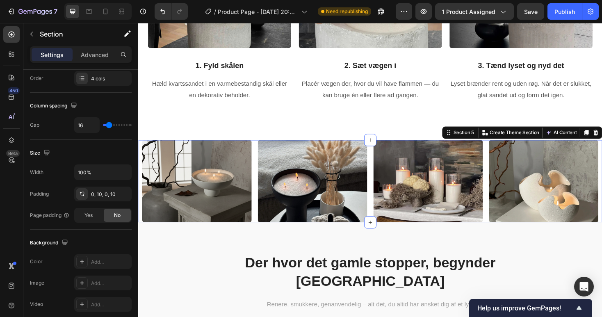
click at [258, 186] on div "Image Image Image Image Section 5 You can create reusable sections Create Theme…" at bounding box center [384, 190] width 492 height 87
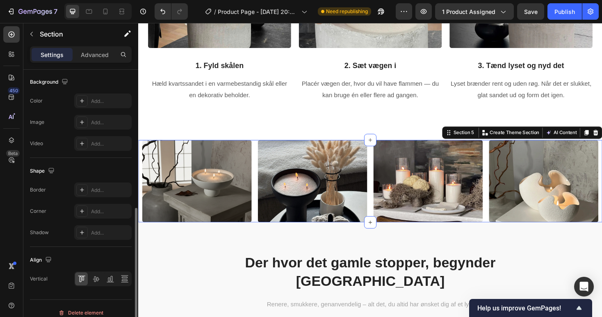
scroll to position [309, 0]
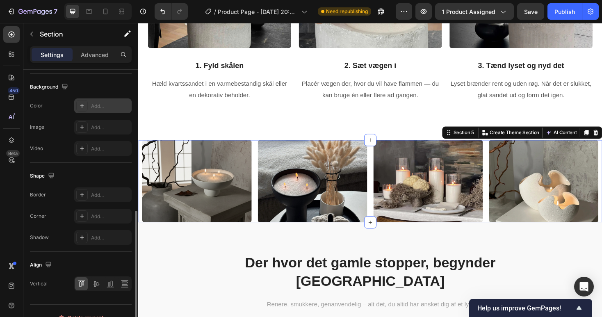
click at [98, 103] on div "Add..." at bounding box center [110, 105] width 39 height 7
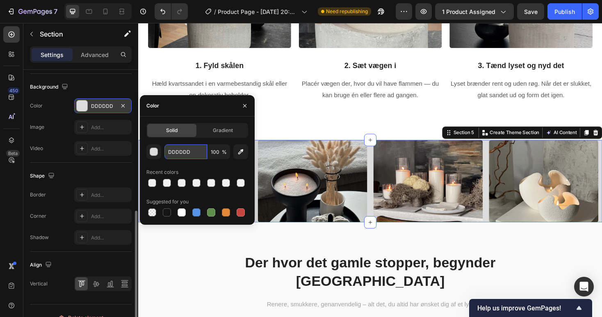
click at [194, 148] on input "DDDDDD" at bounding box center [185, 151] width 43 height 15
paste input "F4F4F4"
type input "F4F4F4"
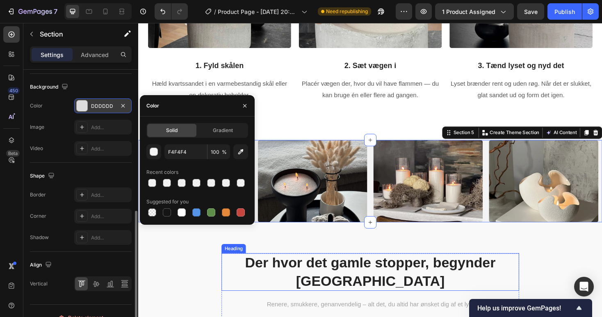
click at [234, 282] on h2 "Der hvor det gamle stopper, begynder [GEOGRAPHIC_DATA]" at bounding box center [384, 287] width 316 height 40
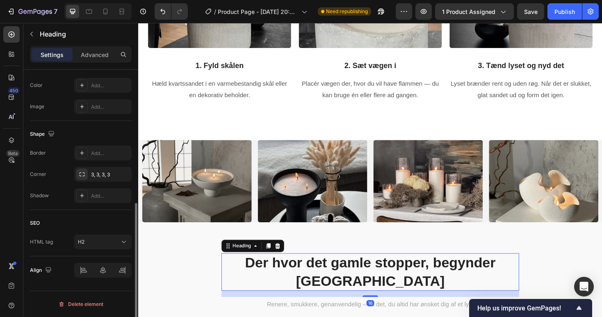
scroll to position [0, 0]
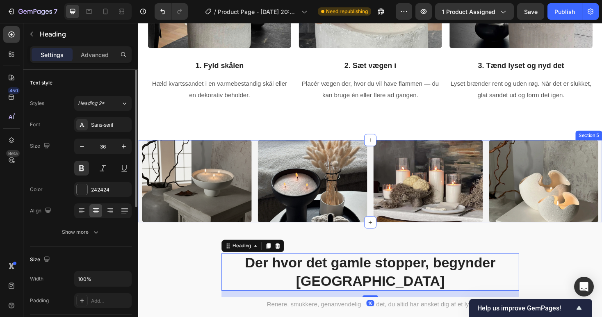
click at [261, 206] on div "Image Image Image Image Section 5" at bounding box center [384, 190] width 492 height 87
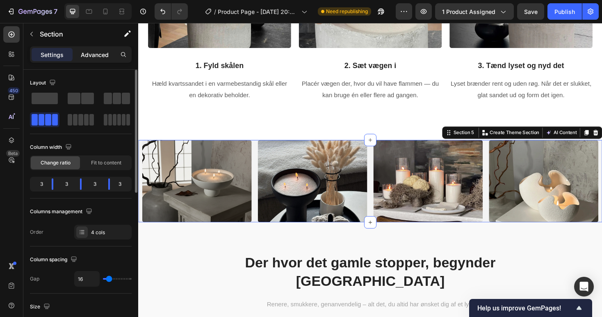
click at [84, 52] on p "Advanced" at bounding box center [95, 54] width 28 height 9
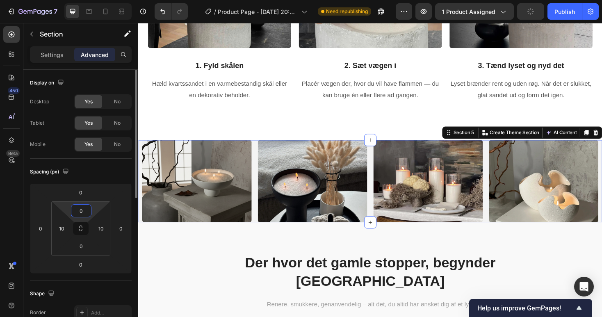
click at [92, 0] on html "7 / Product Page - Sep 21, 20:02:12 Need republishing Preview 1 product assigne…" at bounding box center [301, 0] width 602 height 0
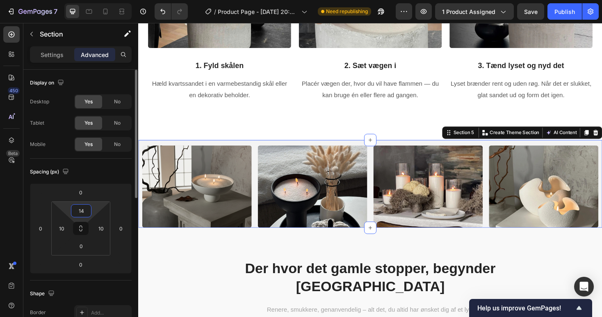
type input "15"
click at [84, 248] on input "0" at bounding box center [81, 246] width 16 height 12
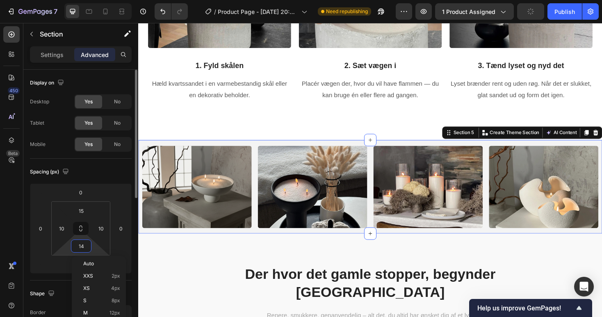
type input "15"
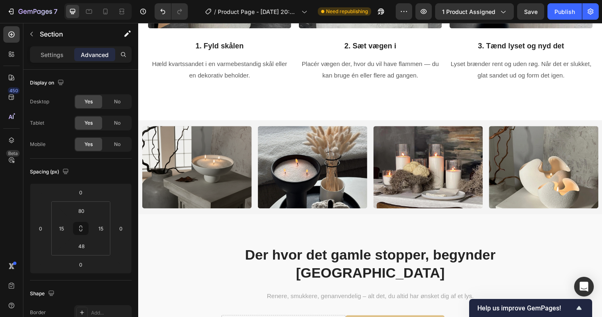
scroll to position [1090, 0]
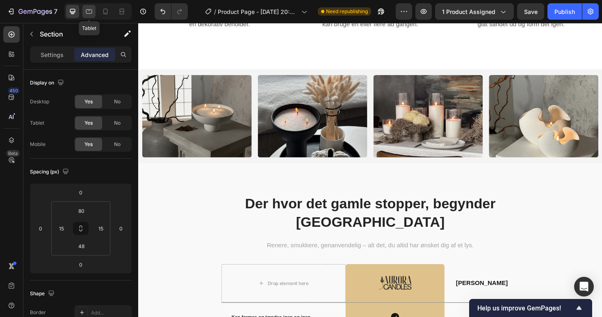
click at [93, 11] on icon at bounding box center [89, 11] width 8 height 8
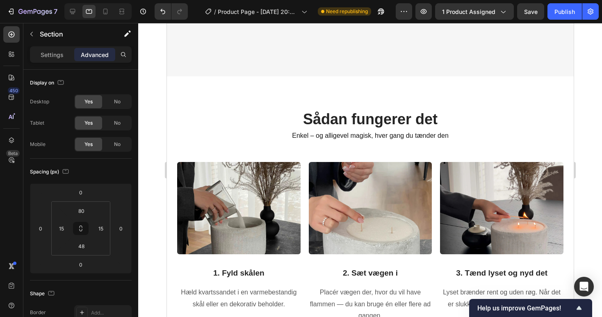
scroll to position [808, 0]
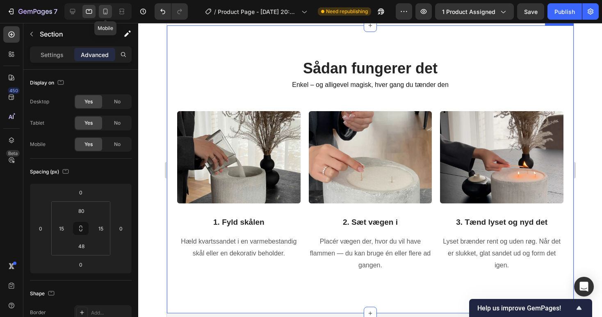
click at [103, 13] on icon at bounding box center [105, 12] width 5 height 6
type input "40"
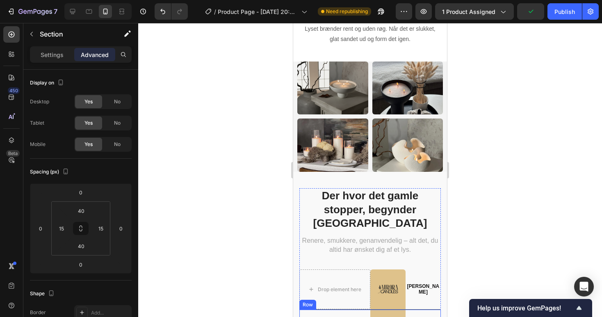
scroll to position [1223, 0]
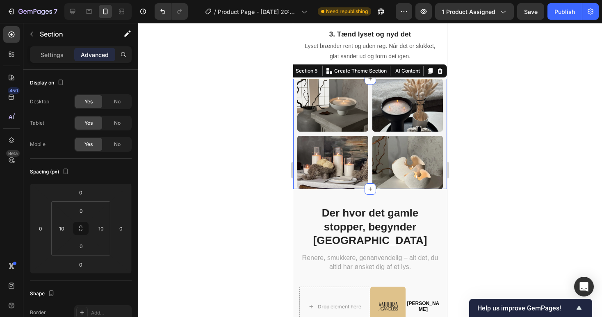
click at [370, 132] on div "Image Image Image Image Section 5 You can create reusable sections Create Theme…" at bounding box center [370, 134] width 154 height 110
click at [82, 217] on div "0" at bounding box center [81, 210] width 20 height 13
click at [79, 210] on input "0" at bounding box center [81, 210] width 16 height 12
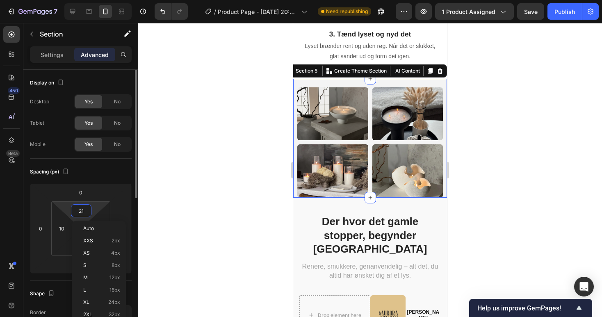
type input "20"
click at [71, 245] on div "0" at bounding box center [81, 245] width 20 height 13
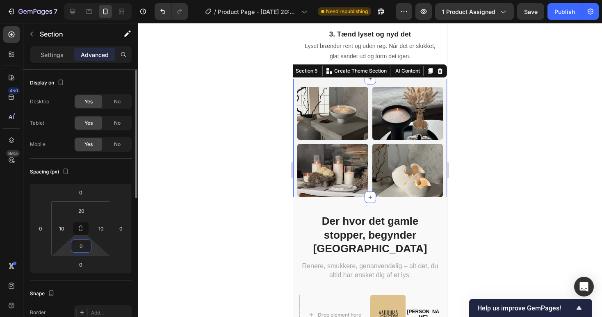
click at [79, 245] on input "0" at bounding box center [81, 246] width 16 height 12
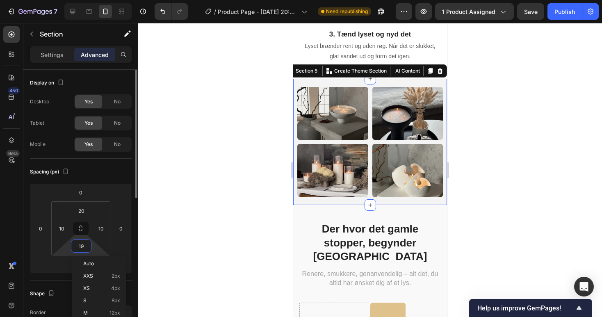
type input "20"
click at [199, 268] on div at bounding box center [369, 170] width 463 height 294
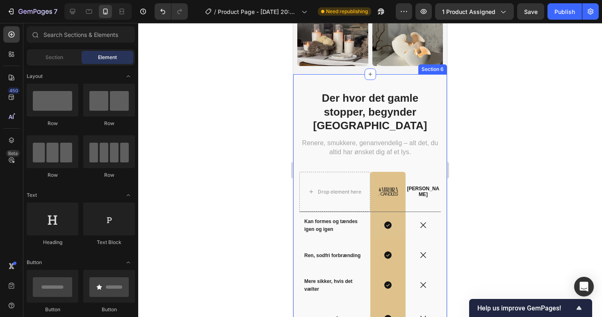
scroll to position [1317, 0]
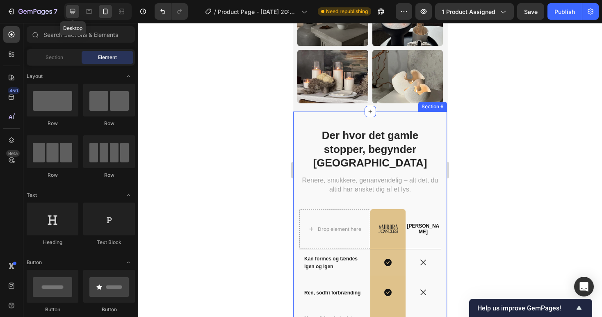
click at [73, 10] on icon at bounding box center [72, 11] width 8 height 8
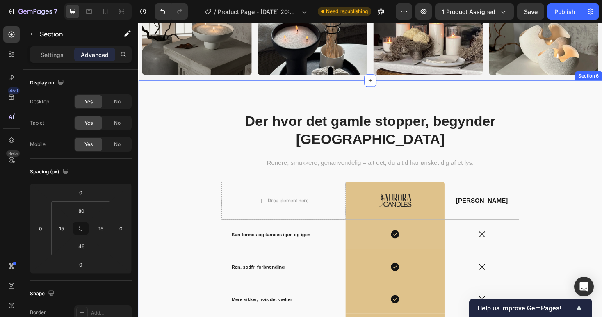
click at [178, 89] on div "Der hvor det gamle stopper, begynder Aurora Heading Renere, smukkere, genanvend…" at bounding box center [384, 273] width 492 height 379
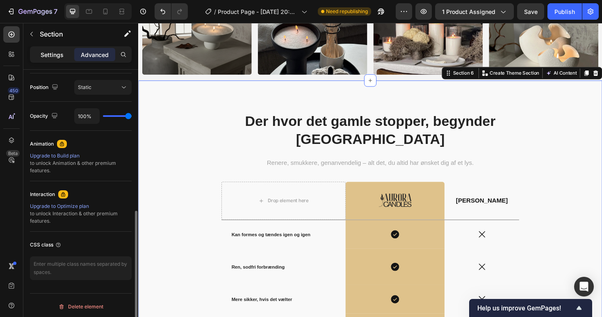
click at [50, 50] on p "Settings" at bounding box center [52, 54] width 23 height 9
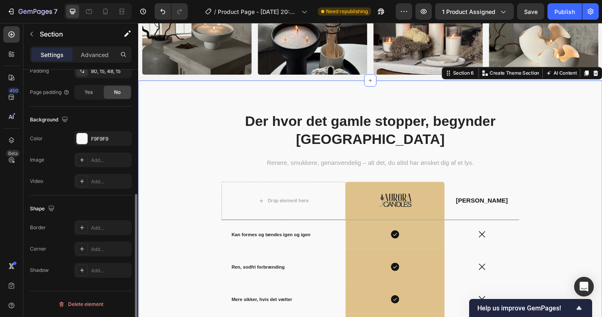
scroll to position [229, 0]
click at [102, 142] on div "F9F9F9" at bounding box center [103, 138] width 24 height 7
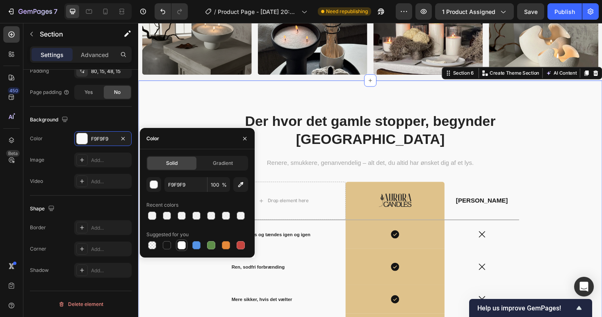
click at [181, 245] on div at bounding box center [181, 245] width 8 height 8
type input "FFFFFF"
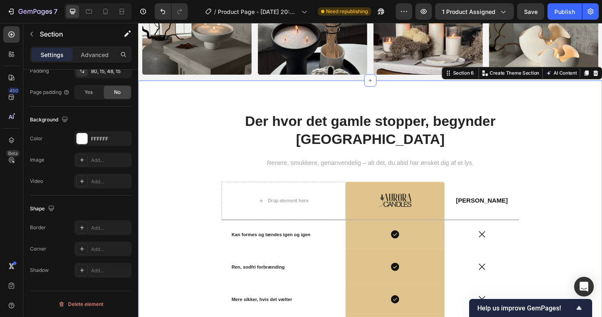
click at [197, 118] on div "Der hvor det gamle stopper, begynder [PERSON_NAME] Heading Renere, smukkere, ge…" at bounding box center [383, 280] width 479 height 327
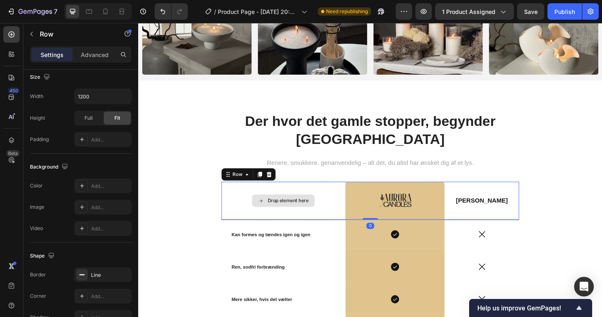
click at [278, 223] on div "Drop element here" at bounding box center [292, 211] width 132 height 41
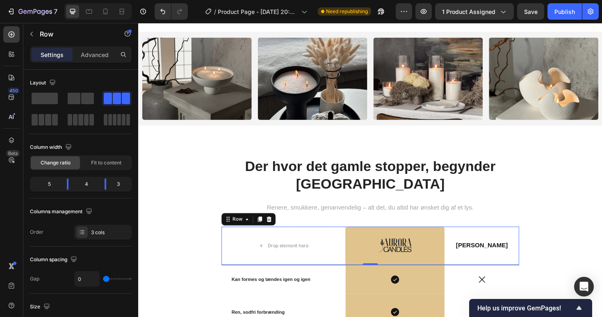
scroll to position [1047, 0]
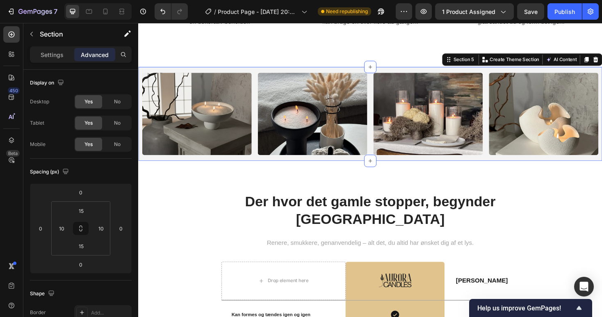
click at [261, 125] on div "Image Image Image Image Section 5 You can create reusable sections Create Theme…" at bounding box center [384, 119] width 492 height 99
click at [87, 216] on input "15" at bounding box center [81, 210] width 16 height 12
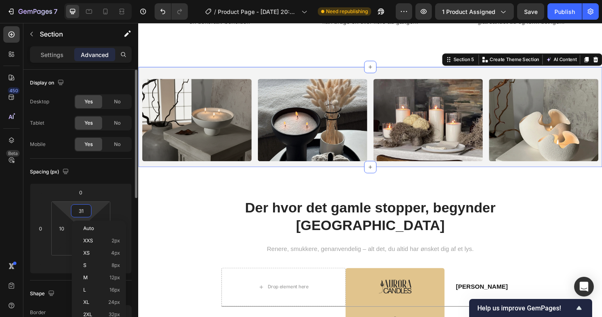
type input "30"
click at [65, 0] on html "7 / Product Page - Sep 21, 20:02:12 Need republishing Preview 1 product assigne…" at bounding box center [301, 0] width 602 height 0
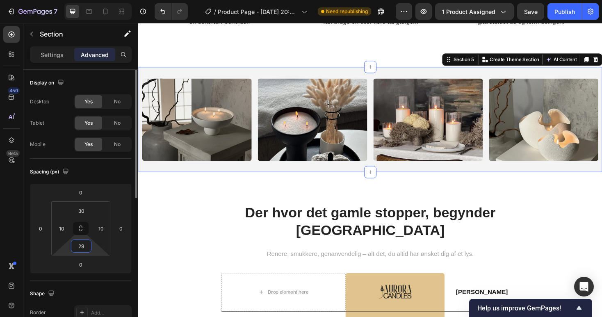
type input "30"
click at [89, 11] on icon at bounding box center [89, 11] width 8 height 8
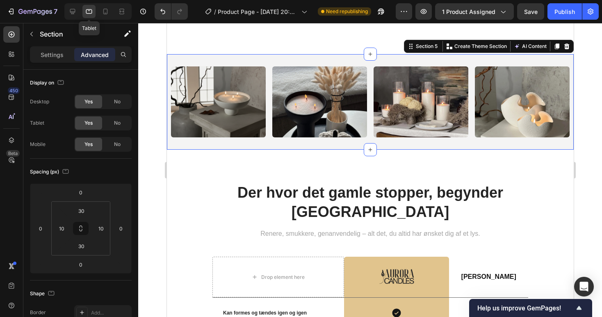
scroll to position [1055, 0]
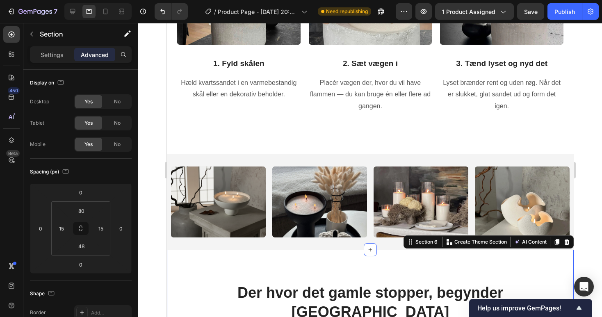
scroll to position [950, 0]
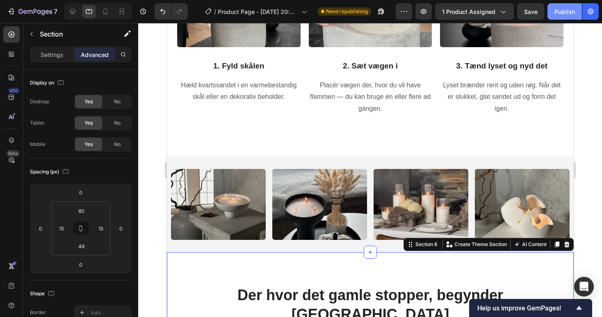
click at [561, 14] on div "Publish" at bounding box center [564, 11] width 20 height 9
click at [105, 9] on icon at bounding box center [105, 11] width 8 height 8
type input "40"
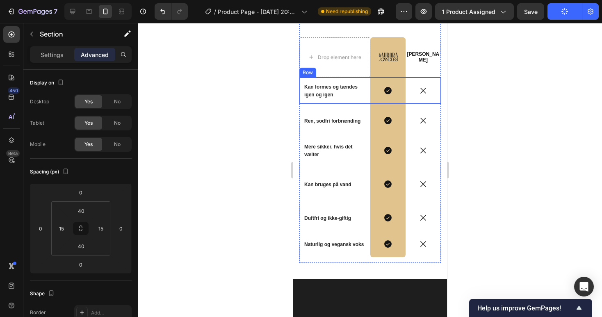
scroll to position [1403, 0]
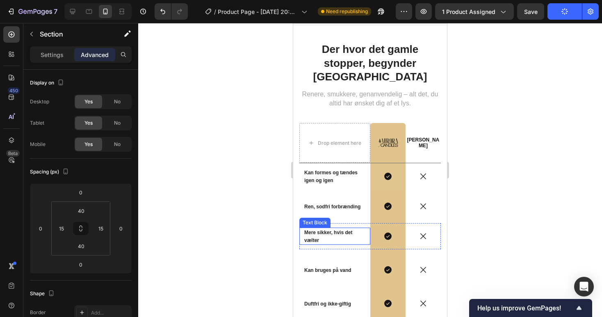
click at [359, 228] on p "Mere sikker, hvis det vælter" at bounding box center [334, 236] width 61 height 16
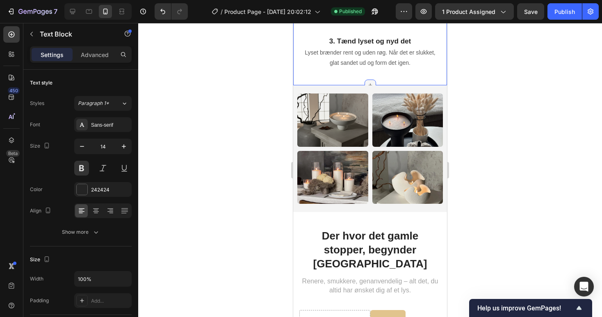
scroll to position [1184, 0]
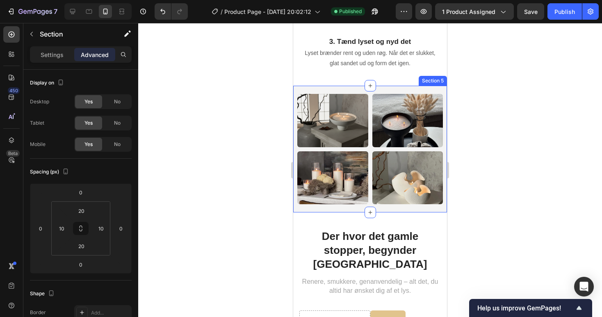
click at [351, 89] on div "Image Image Image Image Section 5" at bounding box center [370, 149] width 154 height 127
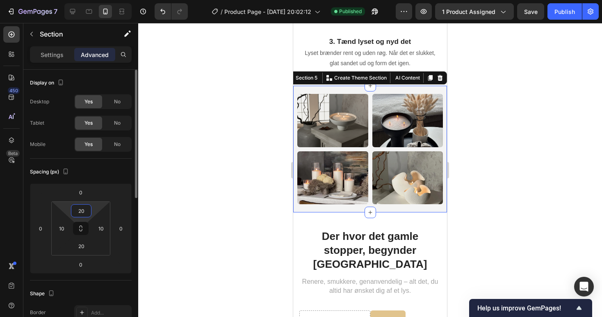
click at [79, 214] on input "20" at bounding box center [81, 210] width 16 height 12
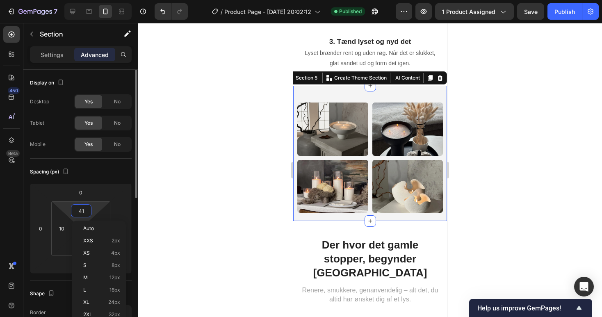
type input "40"
click at [68, 0] on html "7 / Product Page - Sep 21, 20:02:12 Published Preview 1 product assigned Save P…" at bounding box center [301, 0] width 602 height 0
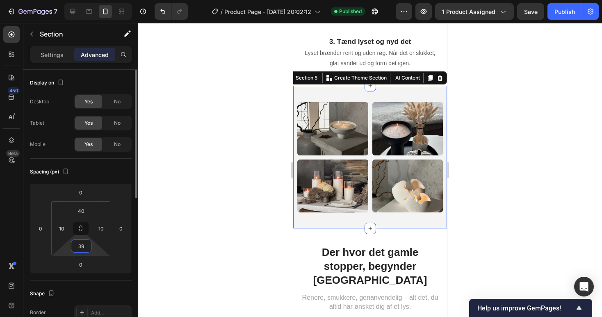
type input "40"
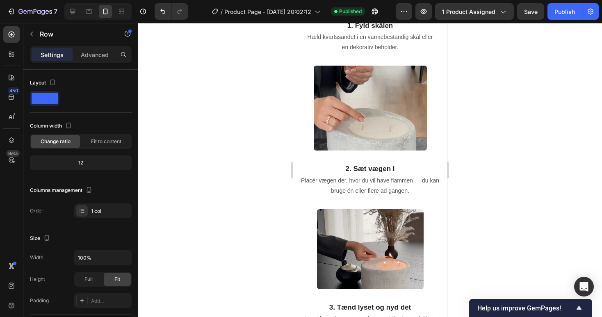
scroll to position [909, 0]
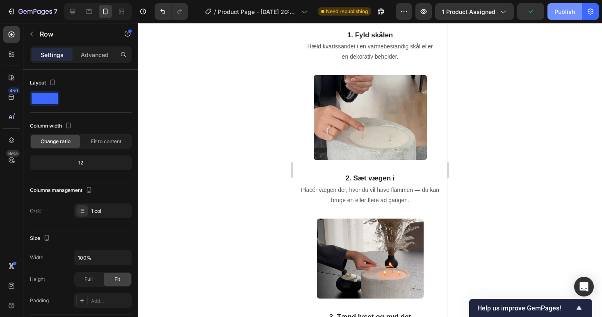
click at [560, 19] on button "Publish" at bounding box center [564, 11] width 34 height 16
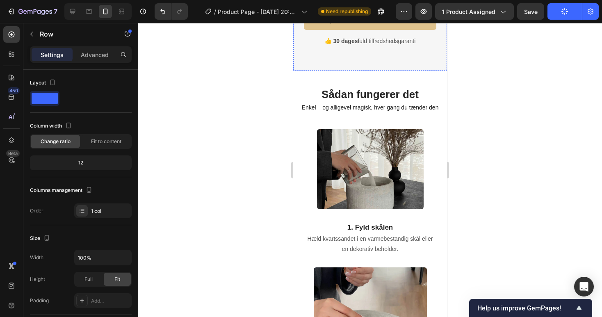
scroll to position [753, 0]
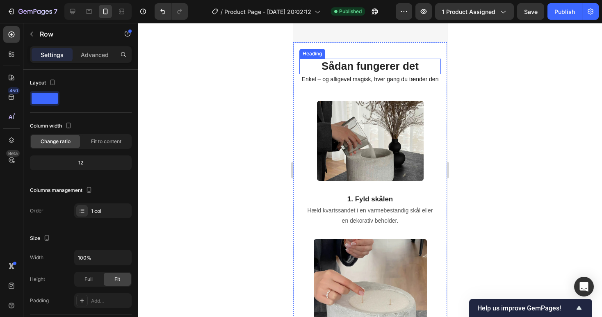
click at [371, 59] on h2 "Sådan fungerer det" at bounding box center [369, 67] width 141 height 16
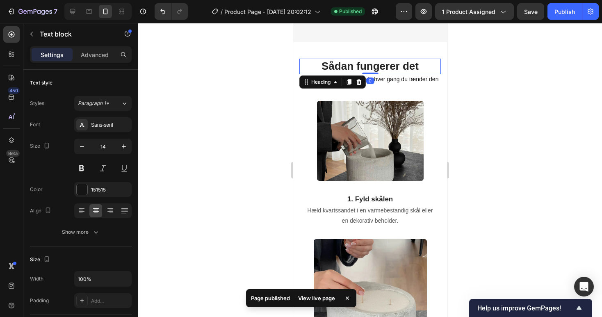
click at [374, 60] on h2 "Sådan fungerer det" at bounding box center [369, 67] width 141 height 16
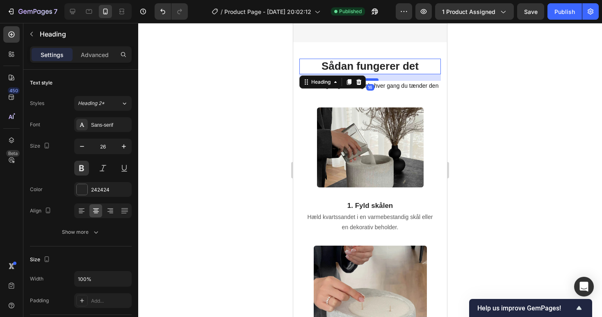
drag, startPoint x: 373, startPoint y: 64, endPoint x: 370, endPoint y: 70, distance: 7.0
click at [370, 78] on div at bounding box center [370, 79] width 16 height 2
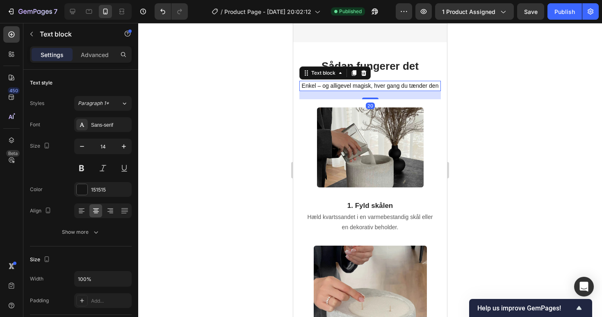
click at [390, 82] on p "Enkel – og alligevel magisk, hver gang du tænder den" at bounding box center [370, 86] width 140 height 9
click at [370, 97] on div at bounding box center [370, 98] width 16 height 2
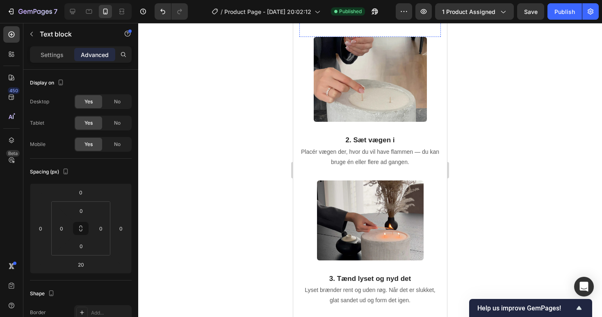
scroll to position [963, 0]
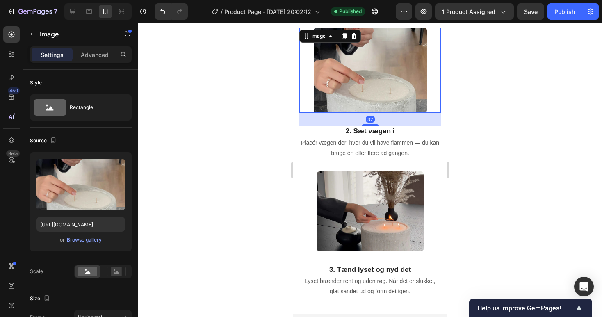
click at [368, 109] on img at bounding box center [369, 70] width 113 height 85
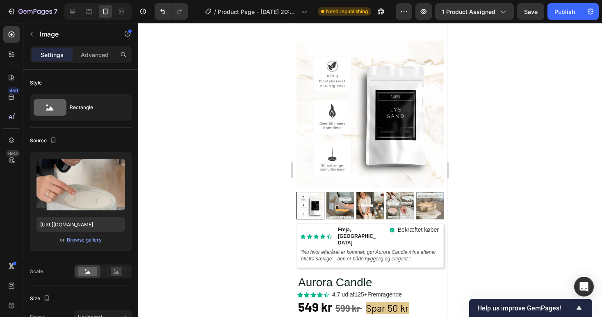
scroll to position [0, 0]
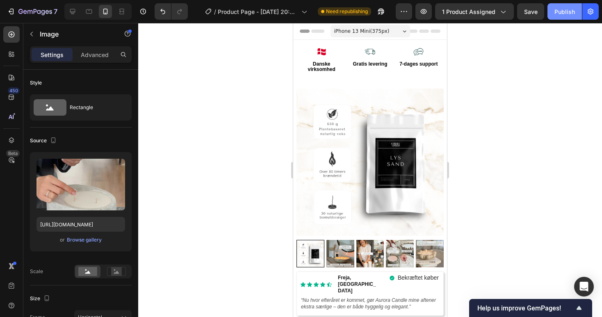
click at [563, 8] on div "Publish" at bounding box center [564, 11] width 20 height 9
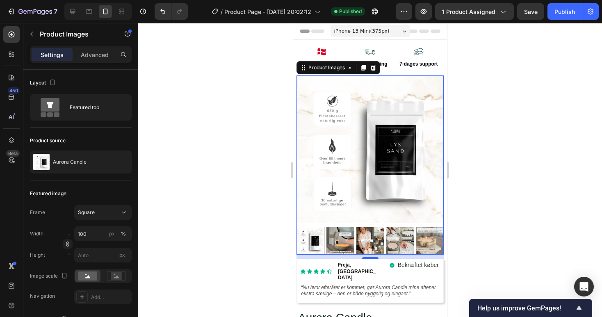
click at [340, 245] on img at bounding box center [340, 241] width 28 height 28
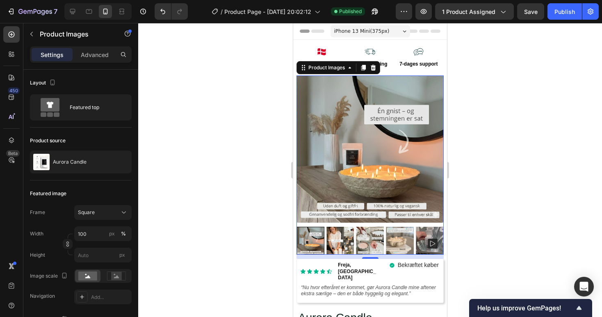
click at [341, 241] on img at bounding box center [340, 241] width 28 height 28
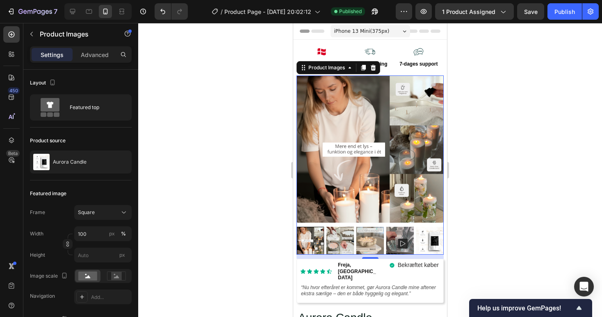
click at [343, 240] on img at bounding box center [340, 241] width 28 height 28
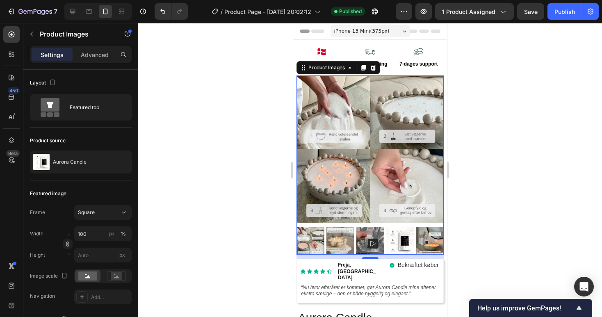
click at [351, 238] on img at bounding box center [340, 241] width 28 height 28
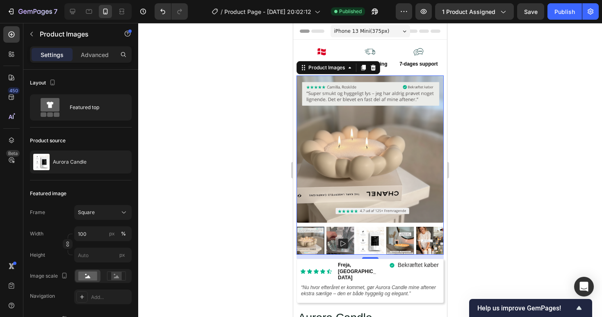
click at [332, 238] on img at bounding box center [340, 241] width 28 height 28
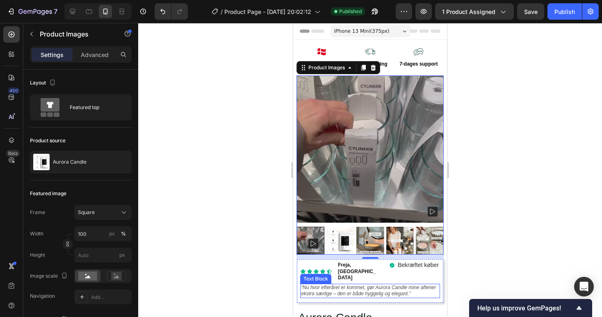
click at [343, 284] on icon "“Nu hvor efteråret er kommet, gør Aurora Candle mine aftener ekstra særlige – d…" at bounding box center [368, 290] width 135 height 12
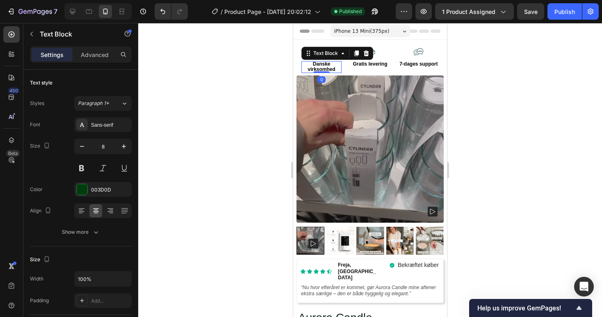
click at [319, 65] on strong "Danske virksomhed" at bounding box center [320, 66] width 27 height 11
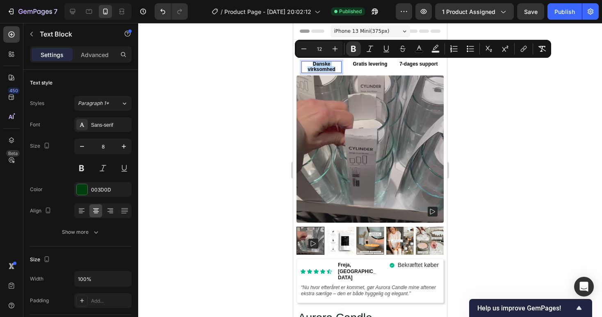
copy strong "Danske virksomhed"
click at [361, 66] on strong "Gratis levering" at bounding box center [369, 64] width 34 height 6
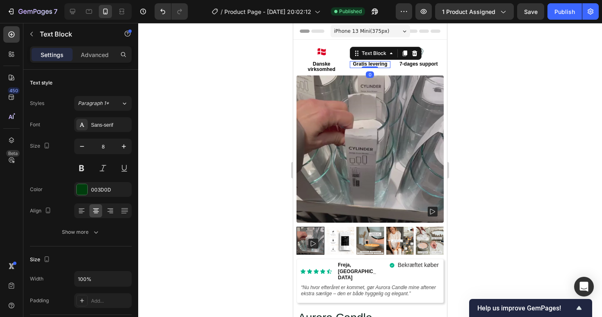
click at [361, 66] on strong "Gratis levering" at bounding box center [369, 64] width 34 height 6
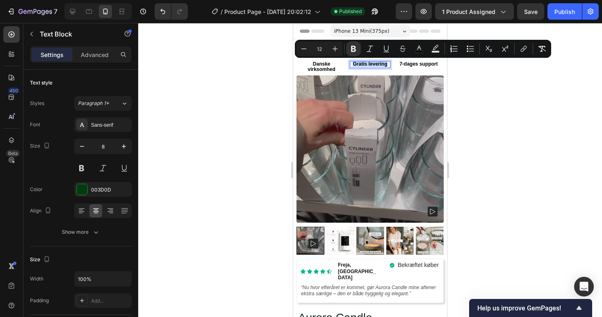
copy strong "Gratis levering"
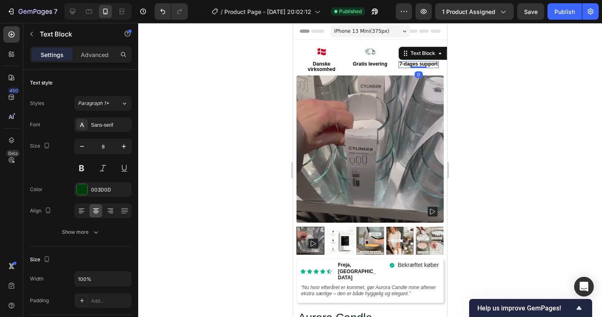
click at [418, 66] on strong "7-dages support" at bounding box center [418, 64] width 38 height 6
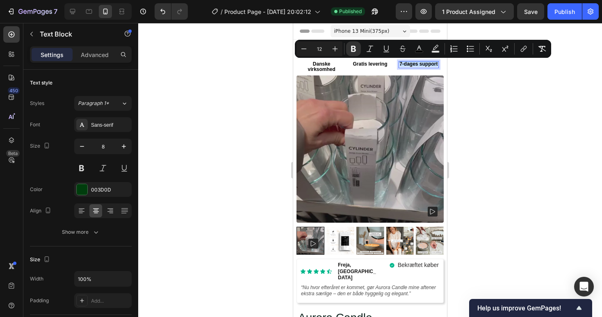
copy strong "7-dages support"
click at [75, 8] on icon at bounding box center [72, 11] width 8 height 8
type input "16"
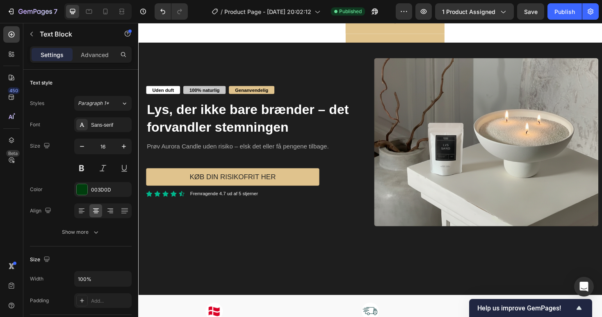
scroll to position [1700, 0]
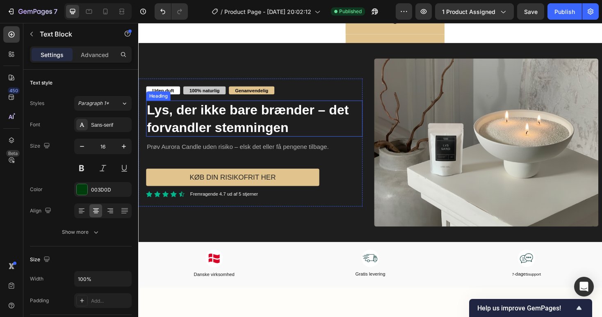
click at [242, 120] on div "Uden duft Text Block 100% naturlig Text Block Genanvendelig Text Block Row Lys,…" at bounding box center [257, 150] width 238 height 178
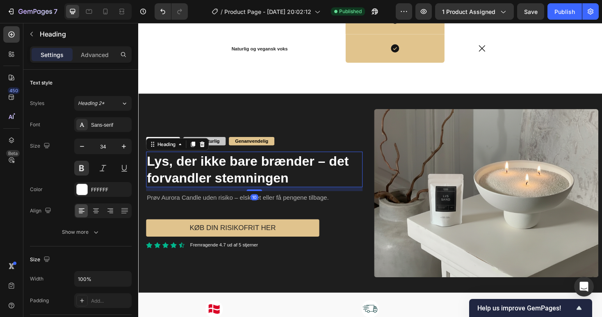
click at [229, 173] on h2 "Lys, der ikke bare brænder – det forvandler stemningen" at bounding box center [260, 178] width 229 height 38
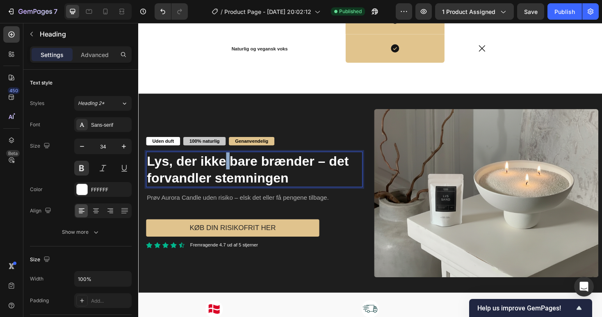
click at [229, 173] on p "Lys, der ikke bare brænder – det forvandler stemningen" at bounding box center [261, 178] width 228 height 36
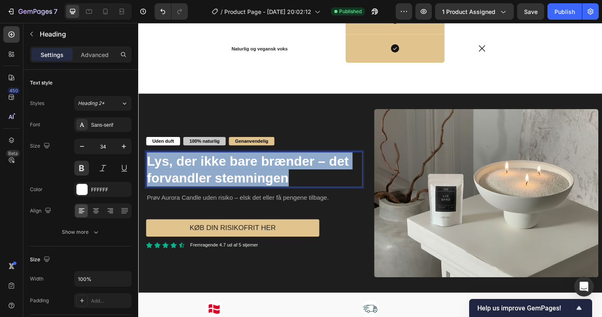
click at [229, 173] on p "Lys, der ikke bare brænder – det forvandler stemningen" at bounding box center [261, 178] width 228 height 36
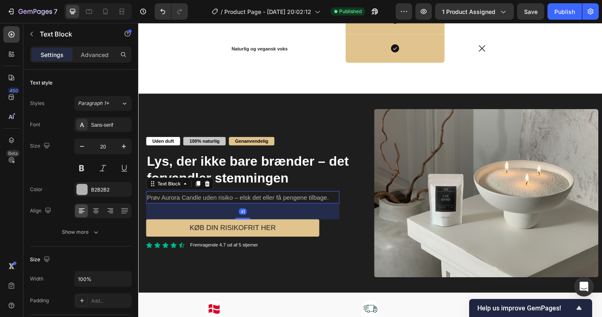
click at [193, 207] on span "Prøv Aurora Candle uden risiko – elsk det eller få pengene tilbage." at bounding box center [243, 207] width 193 height 7
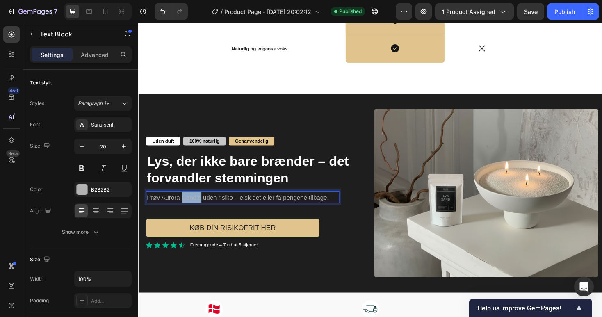
click at [193, 207] on span "Prøv Aurora Candle uden risiko – elsk det eller få pengene tilbage." at bounding box center [243, 207] width 193 height 7
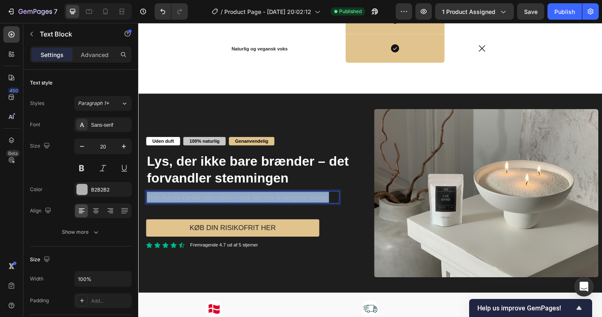
click at [193, 207] on span "Prøv Aurora Candle uden risiko – elsk det eller få pengene tilbage." at bounding box center [243, 207] width 193 height 7
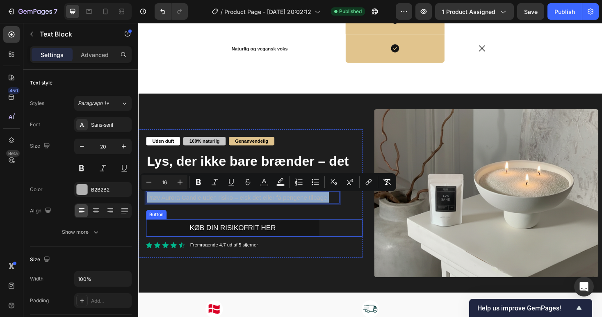
click at [164, 240] on button "Køb din Risikofrit her" at bounding box center [238, 240] width 184 height 18
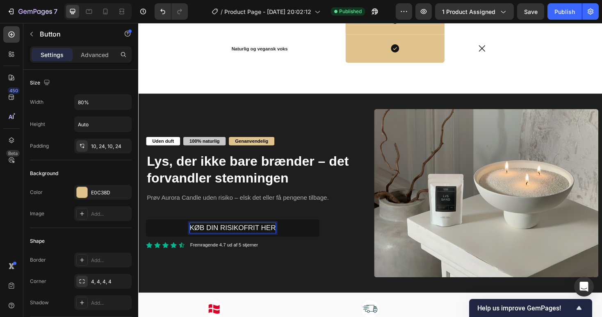
click at [207, 240] on span "Køb din Risikofrit her" at bounding box center [238, 240] width 91 height 8
copy span "Køb din Risikofrit her"
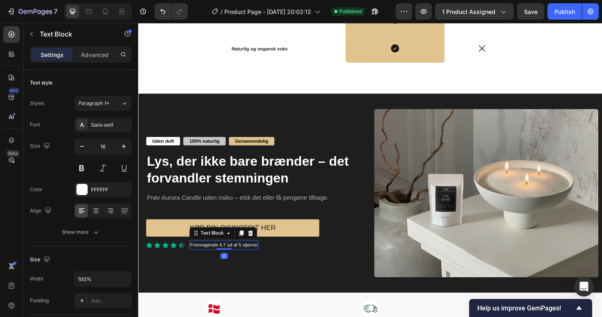
click at [214, 259] on span "Fremragende 4.7 ud af 5 stjerner" at bounding box center [229, 258] width 72 height 6
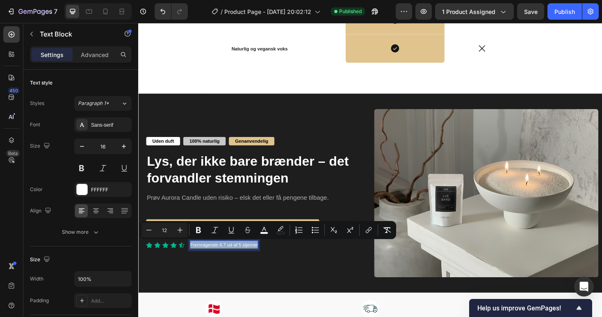
copy span "Fremragende 4.7 ud af 5 stjerner"
click at [363, 51] on div "Icon" at bounding box center [410, 50] width 105 height 11
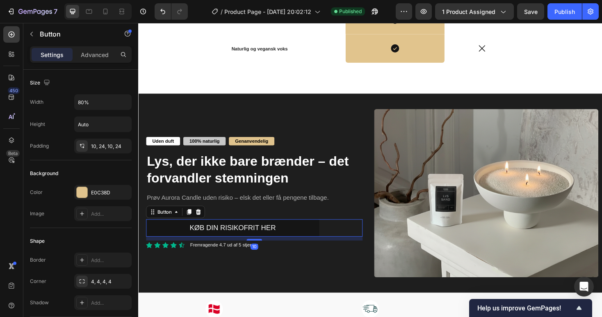
click at [307, 238] on button "Køb din Risikofrit her" at bounding box center [238, 240] width 184 height 18
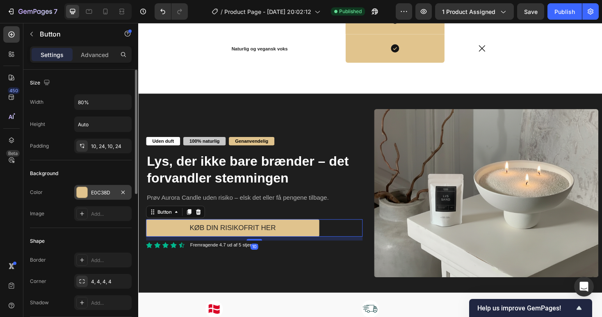
click at [95, 193] on div "E0C38D" at bounding box center [103, 192] width 24 height 7
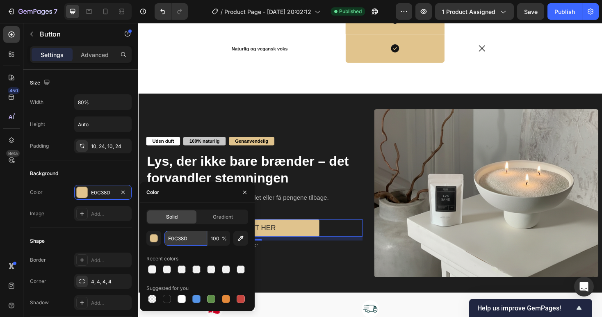
click at [185, 241] on input "E0C38D" at bounding box center [185, 238] width 43 height 15
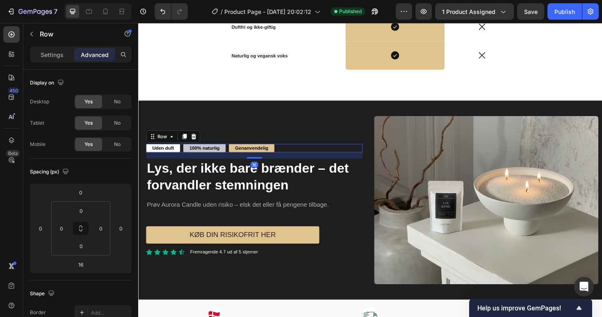
scroll to position [1692, 0]
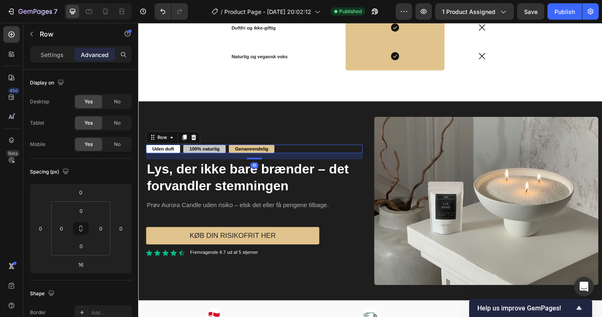
click at [308, 157] on div "Uden duft Text Block 100% naturlig Text Block Genanvendelig Text Block Row 16" at bounding box center [260, 156] width 229 height 9
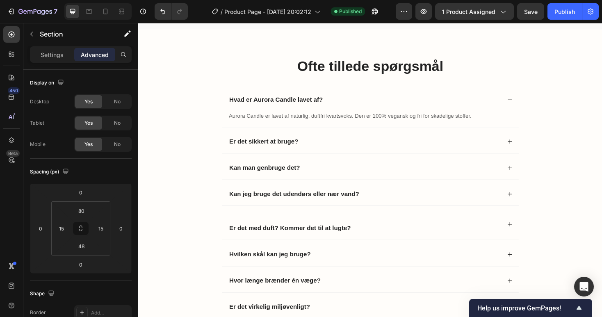
scroll to position [1791, 0]
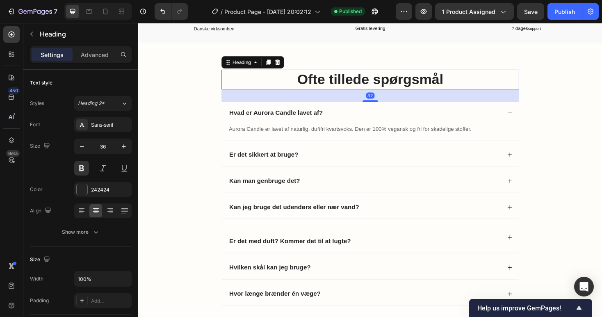
click at [336, 86] on h2 "Ofte tillede spørgsmål" at bounding box center [384, 83] width 316 height 21
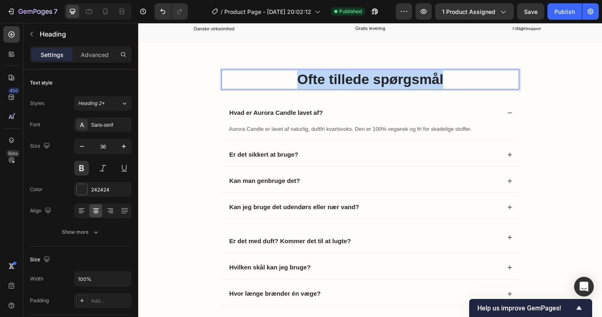
click at [336, 86] on p "Ofte tillede spørgsmål" at bounding box center [384, 82] width 314 height 19
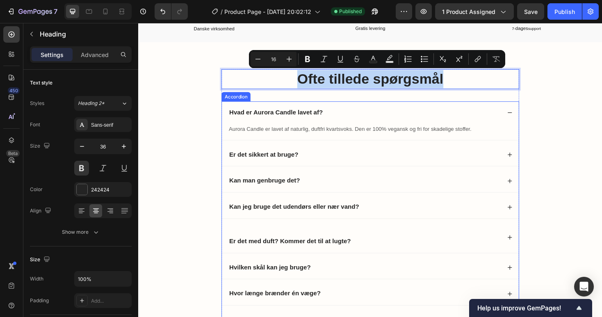
click at [284, 114] on strong "Hvad er Aurora Candle lavet af?" at bounding box center [283, 117] width 99 height 7
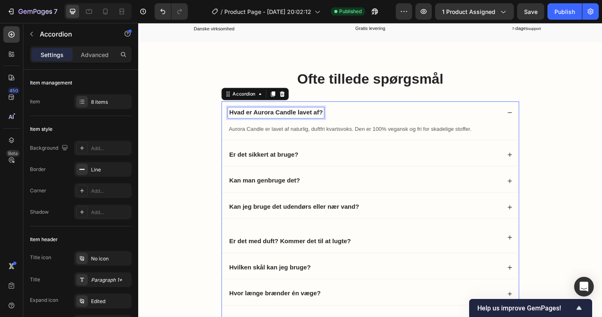
click at [285, 116] on strong "Hvad er Aurora Candle lavet af?" at bounding box center [283, 117] width 99 height 7
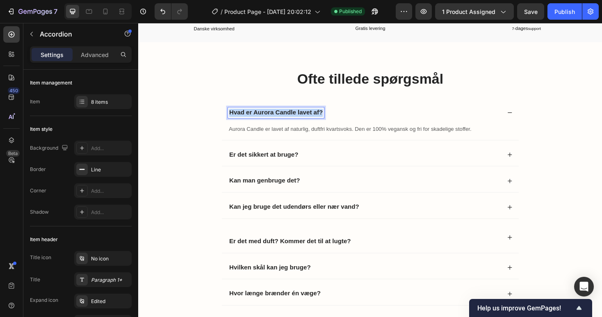
click at [285, 116] on strong "Hvad er Aurora Candle lavet af?" at bounding box center [283, 117] width 99 height 7
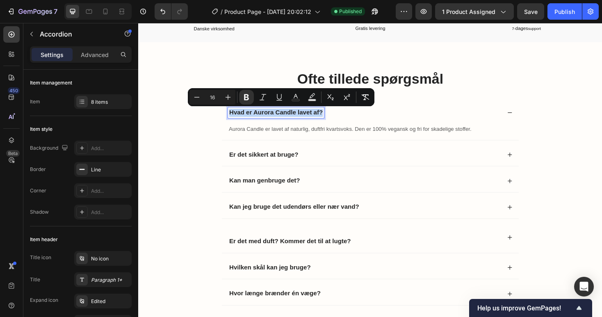
copy strong "Hvad er Aurora Candle lavet af?"
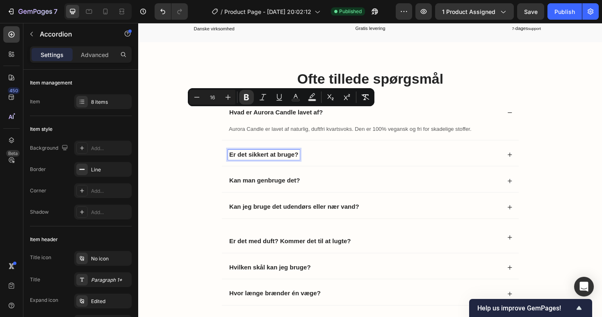
click at [286, 161] on strong "Er det sikkert at bruge?" at bounding box center [270, 162] width 73 height 7
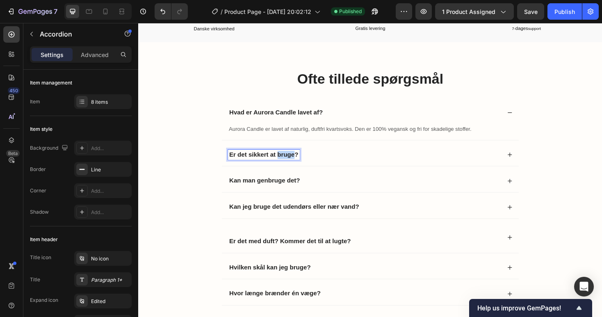
click at [286, 161] on strong "Er det sikkert at bruge?" at bounding box center [270, 162] width 73 height 7
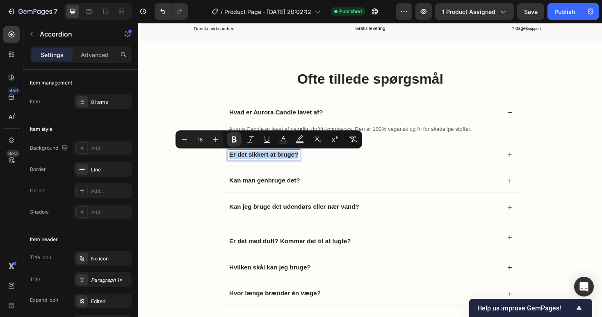
copy strong "Er det sikkert at bruge?"
click at [268, 192] on strong "Kan man genbruge det?" at bounding box center [271, 189] width 75 height 7
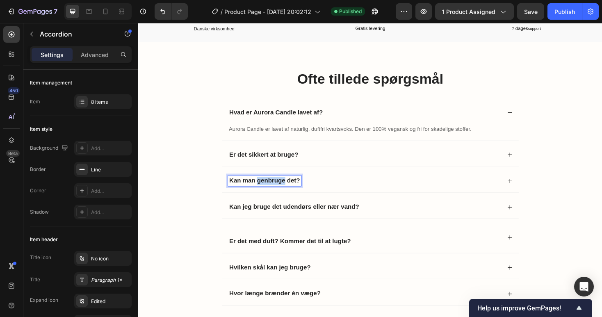
click at [268, 192] on strong "Kan man genbruge det?" at bounding box center [271, 189] width 75 height 7
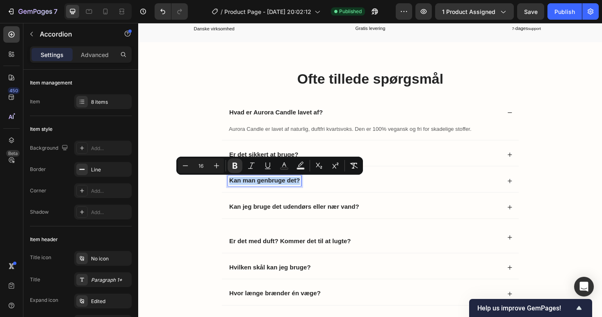
copy strong "Kan man genbruge det?"
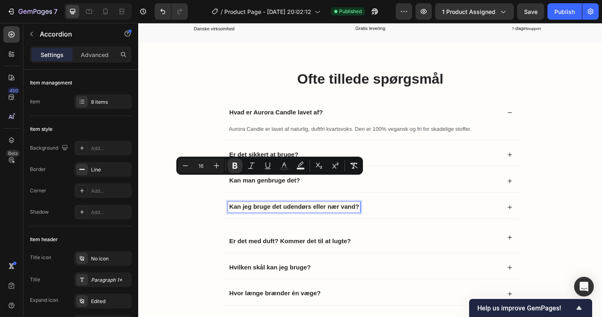
click at [283, 216] on strong "Kan jeg bruge det udendørs eller nær vand?" at bounding box center [303, 217] width 138 height 7
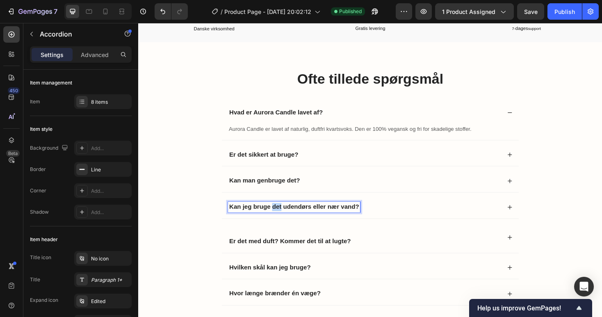
click at [283, 216] on strong "Kan jeg bruge det udendørs eller nær vand?" at bounding box center [303, 217] width 138 height 7
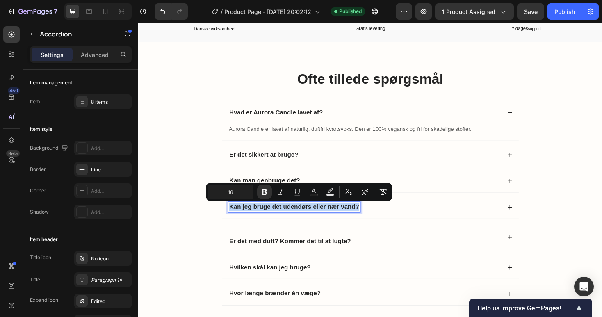
copy strong "Kan jeg bruge det udendørs eller nær vand?"
click at [260, 256] on strong "Er det med duft? Kommer det til at lugte?" at bounding box center [298, 254] width 129 height 7
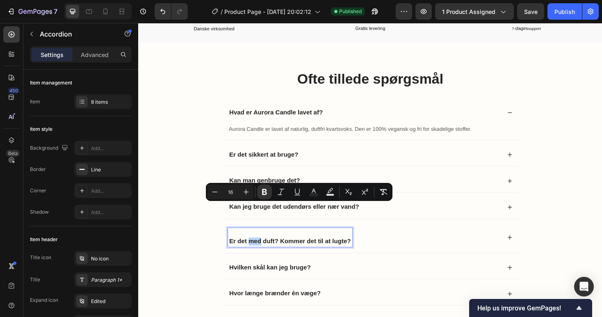
click at [260, 256] on strong "Er det med duft? Kommer det til at lugte?" at bounding box center [298, 254] width 129 height 7
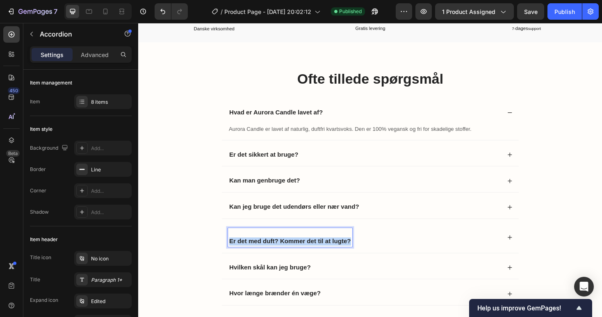
click at [260, 256] on strong "Er det med duft? Kommer det til at lugte?" at bounding box center [298, 254] width 129 height 7
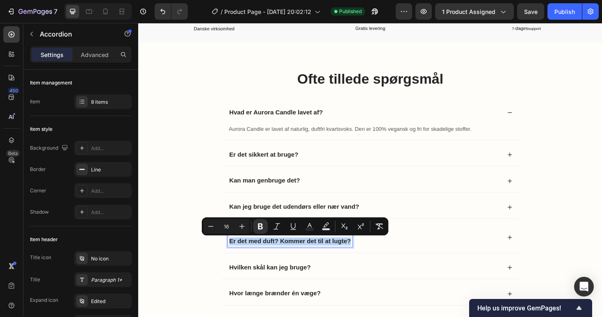
copy strong "Er det med duft? Kommer det til at lugte?"
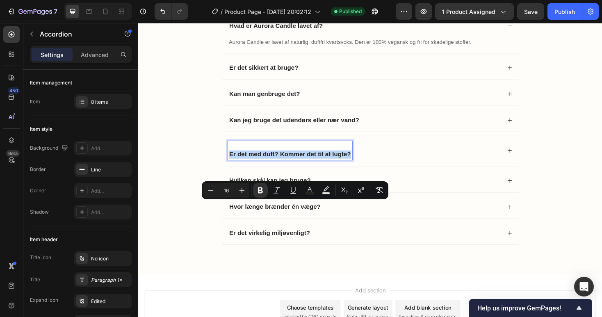
scroll to position [1919, 0]
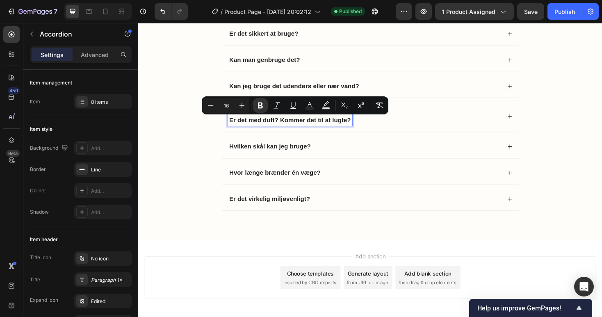
click at [273, 156] on strong "Hvilken skål kan jeg bruge?" at bounding box center [277, 153] width 86 height 7
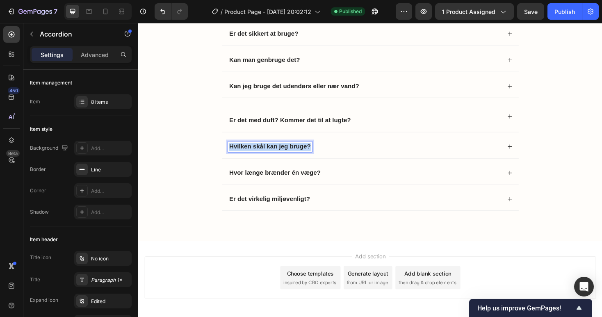
click at [273, 156] on strong "Hvilken skål kan jeg bruge?" at bounding box center [277, 153] width 86 height 7
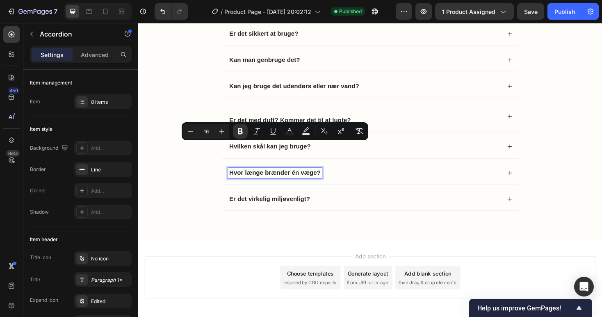
click at [280, 184] on strong "Hvor længe brænder én væge?" at bounding box center [282, 181] width 97 height 7
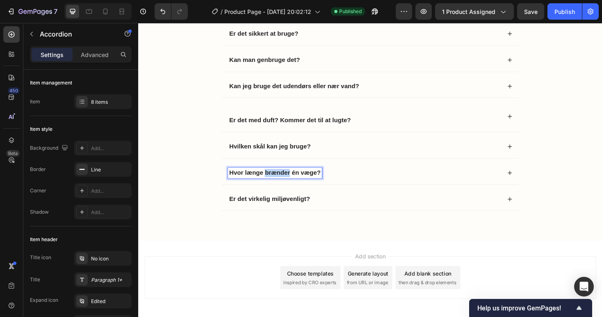
click at [280, 184] on strong "Hvor længe brænder én væge?" at bounding box center [282, 181] width 97 height 7
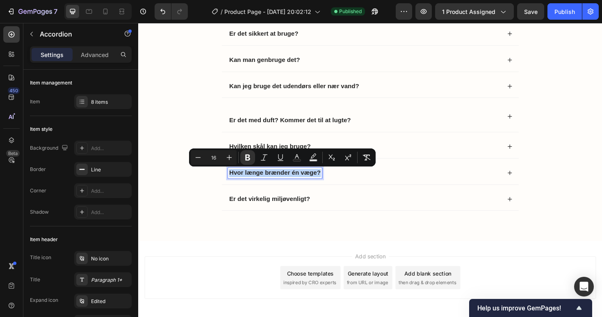
click at [280, 184] on strong "Hvor længe brænder én væge?" at bounding box center [282, 181] width 97 height 7
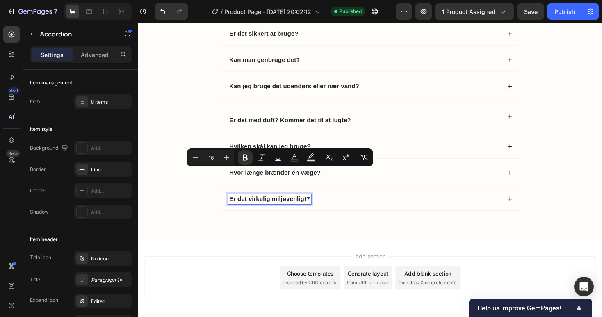
click at [295, 213] on strong "Er det virkelig miljøvenligt?" at bounding box center [277, 209] width 86 height 7
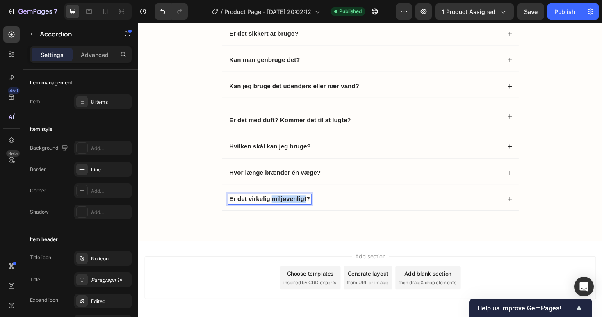
click at [295, 213] on strong "Er det virkelig miljøvenligt?" at bounding box center [277, 209] width 86 height 7
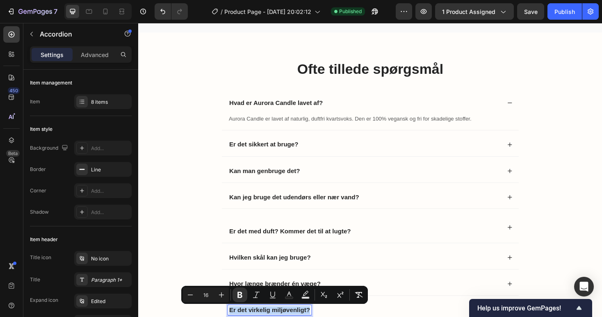
scroll to position [1800, 0]
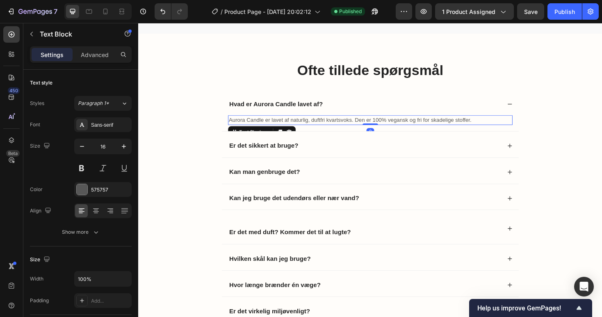
click at [384, 124] on span "Aurora Candle er lavet af naturlig, duftfri kvartsvoks. Den er 100% vegansk og …" at bounding box center [362, 126] width 257 height 7
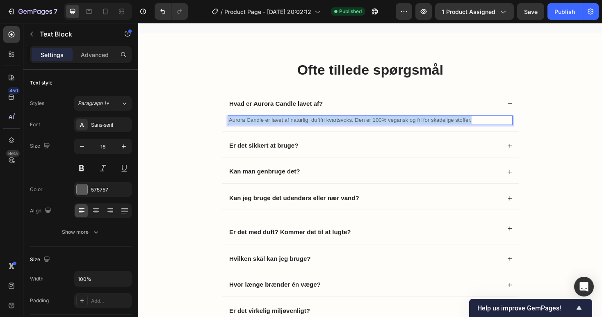
click at [384, 124] on span "Aurora Candle er lavet af naturlig, duftfri kvartsvoks. Den er 100% vegansk og …" at bounding box center [362, 126] width 257 height 7
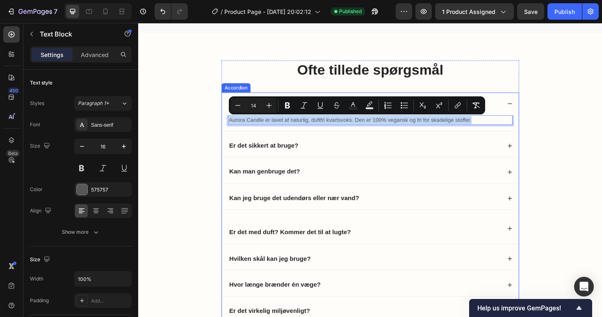
click at [325, 156] on div "Er det sikkert at bruge?" at bounding box center [377, 153] width 289 height 11
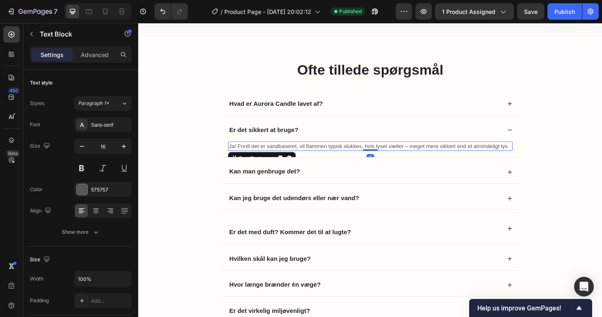
click at [325, 159] on div "Ja! Fordi det er sandbaseret, vil flammen typisk slukkes, hvis lyset vælter – m…" at bounding box center [384, 154] width 302 height 10
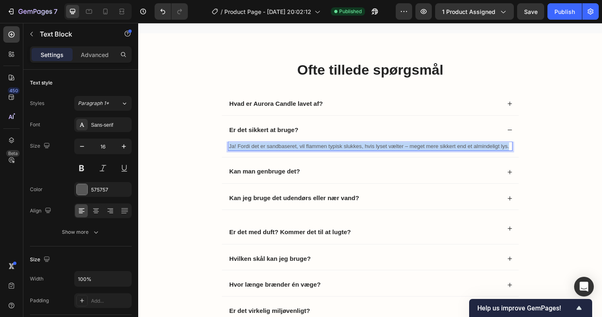
click at [325, 159] on div "Ja! Fordi det er sandbaseret, vil flammen typisk slukkes, hvis lyset vælter – m…" at bounding box center [384, 154] width 302 height 10
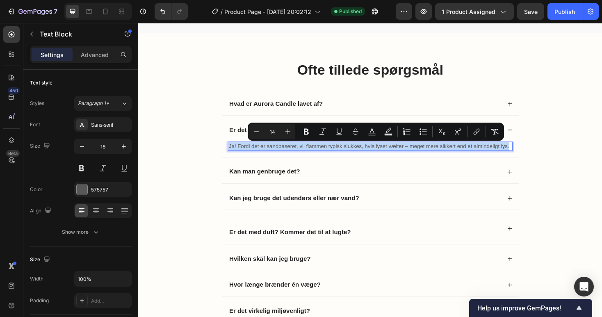
click at [325, 159] on div "Ja! Fordi det er sandbaseret, vil flammen typisk slukkes, hvis lyset vælter – m…" at bounding box center [384, 154] width 302 height 10
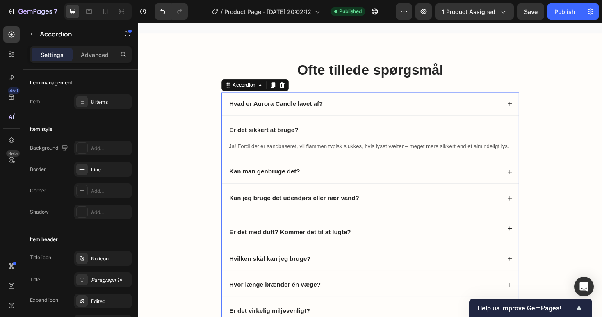
click at [294, 181] on strong "Kan man genbruge det?" at bounding box center [271, 180] width 75 height 7
click at [327, 180] on div "Kan man genbruge det?" at bounding box center [377, 180] width 289 height 11
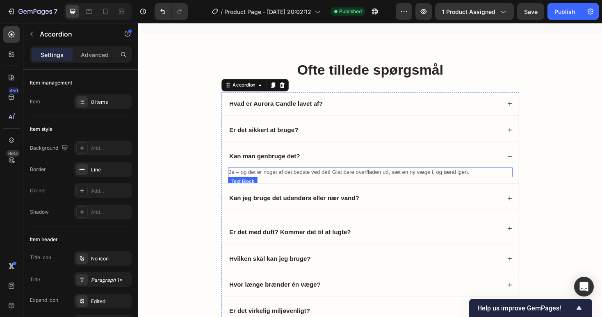
click at [325, 184] on span "Ja – og det er noget af det bedste ved det! Glat bare overfladen ud, sæt en ny …" at bounding box center [361, 181] width 255 height 7
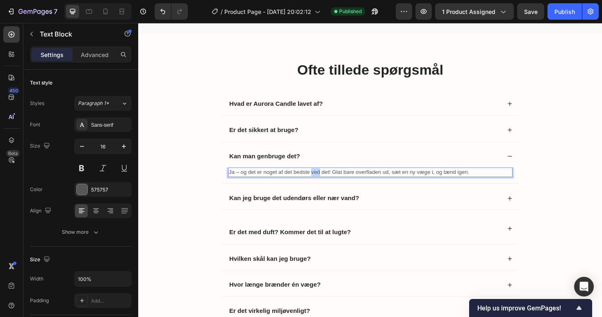
click at [325, 184] on span "Ja – og det er noget af det bedste ved det! Glat bare overfladen ud, sæt en ny …" at bounding box center [361, 181] width 255 height 7
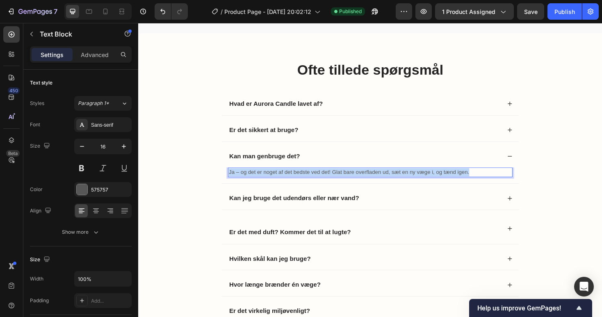
click at [325, 184] on span "Ja – og det er noget af det bedste ved det! Glat bare overfladen ud, sæt en ny …" at bounding box center [361, 181] width 255 height 7
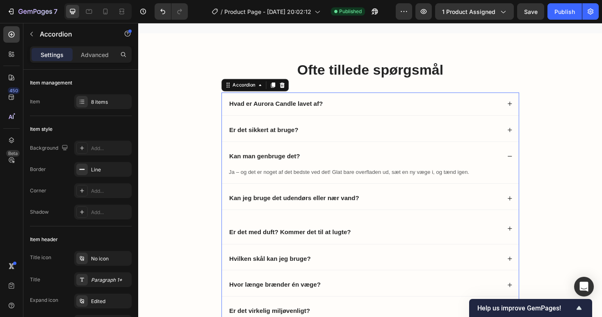
click at [519, 169] on div "Kan man genbruge det?" at bounding box center [377, 164] width 289 height 11
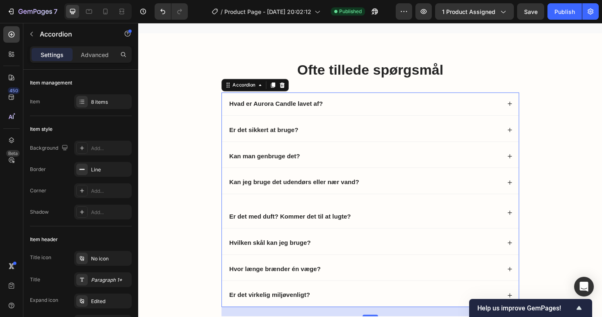
click at [395, 193] on div "Kan jeg bruge det udendørs eller nær vand?" at bounding box center [377, 191] width 289 height 11
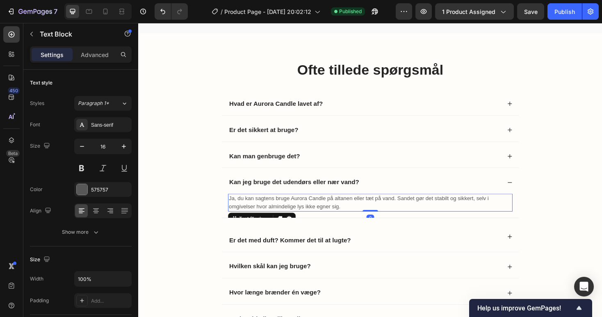
click at [372, 207] on span "Ja, du kan sagtens bruge Aurora Candle på altanen eller tæt på vand. Sandet gør…" at bounding box center [371, 213] width 275 height 15
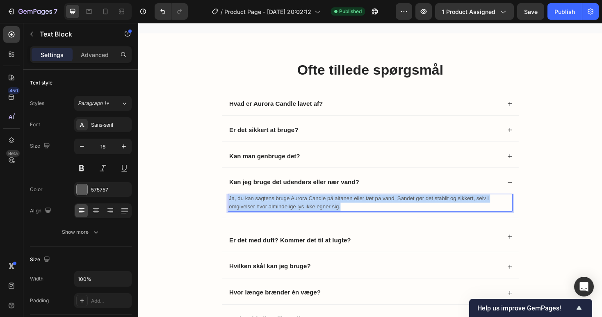
click at [372, 207] on span "Ja, du kan sagtens bruge Aurora Candle på altanen eller tæt på vand. Sandet gør…" at bounding box center [371, 213] width 275 height 15
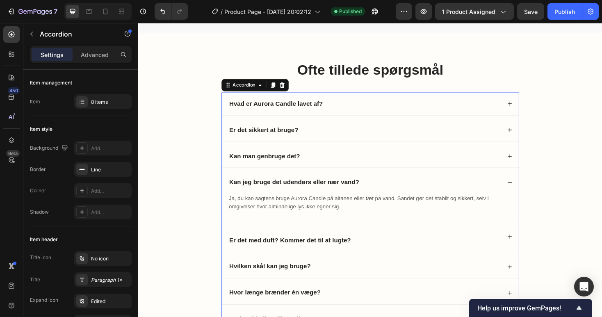
click at [522, 193] on div "Kan jeg bruge det udendørs eller nær vand?" at bounding box center [377, 191] width 289 height 11
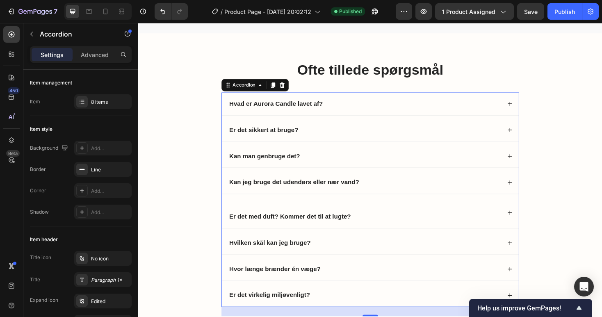
click at [385, 227] on div "Er det med duft? Kommer det til at lugte?" at bounding box center [377, 224] width 289 height 20
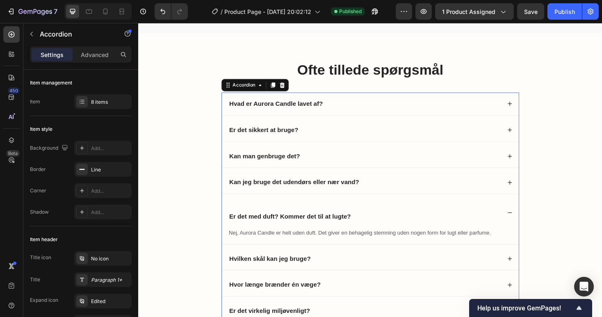
click at [382, 216] on div "Er det med duft? Kommer det til at lugte?" at bounding box center [377, 224] width 289 height 20
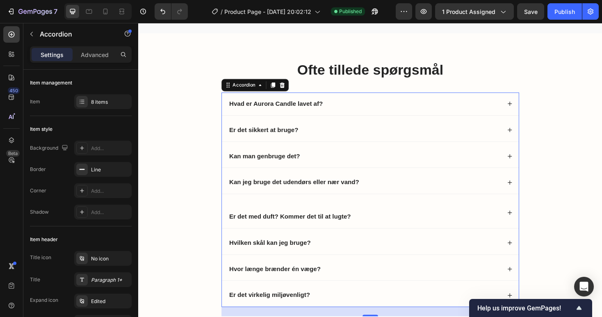
click at [377, 218] on div "Er det med duft? Kommer det til at lugte?" at bounding box center [377, 224] width 289 height 20
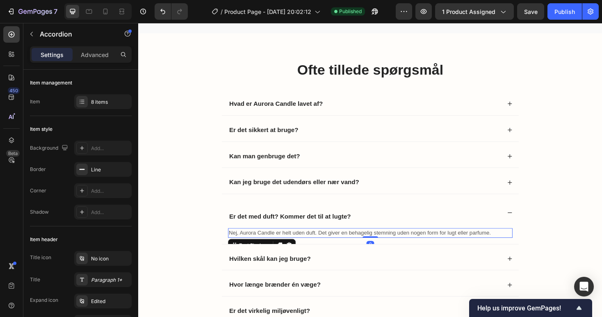
click at [357, 242] on span "Nej, Aurora Candle er helt uden duft. Det giver en behagelig stemning uden noge…" at bounding box center [373, 245] width 278 height 7
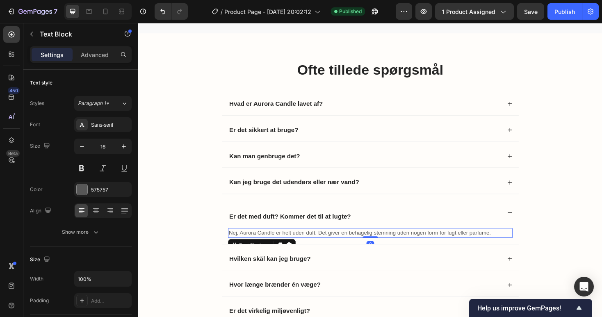
click at [357, 242] on span "Nej, Aurora Candle er helt uden duft. Det giver en behagelig stemning uden noge…" at bounding box center [373, 245] width 278 height 7
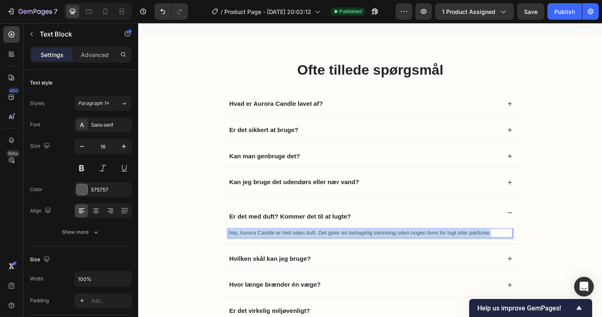
click at [357, 242] on span "Nej, Aurora Candle er helt uden duft. Det giver en behagelig stemning uden noge…" at bounding box center [373, 245] width 278 height 7
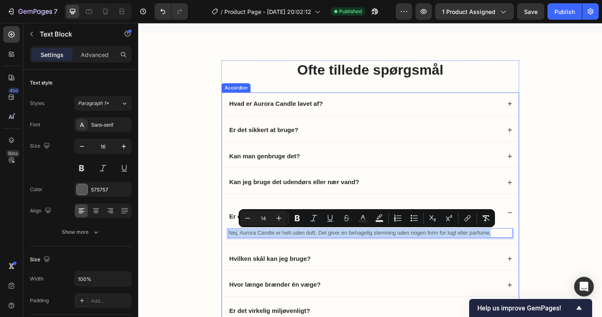
click at [352, 268] on div "Hvilken skål kan jeg bruge?" at bounding box center [377, 273] width 289 height 11
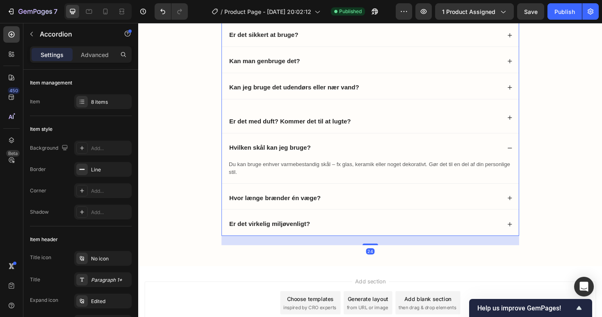
scroll to position [1918, 0]
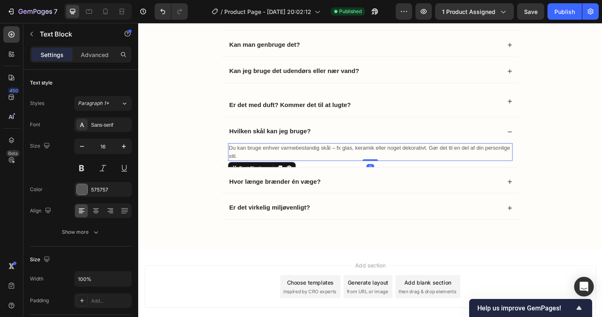
click at [301, 153] on span "Du kan bruge enhver varmebestandig skål – fx glas, keramik eller noget dekorati…" at bounding box center [383, 159] width 298 height 15
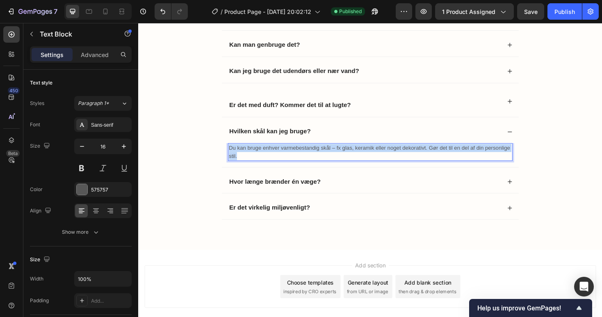
click at [301, 153] on span "Du kan bruge enhver varmebestandig skål – fx glas, keramik eller noget dekorati…" at bounding box center [383, 159] width 298 height 15
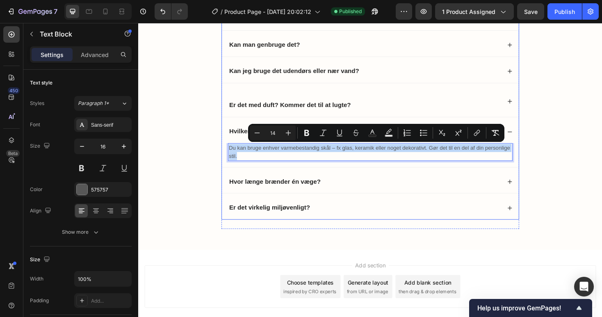
click at [353, 193] on div "Hvor længe brænder én væge?" at bounding box center [377, 191] width 289 height 11
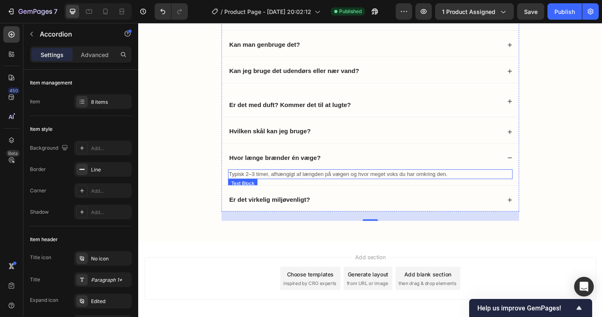
click at [347, 186] on span "Typisk 2–3 timer, afhængigt af længden på vægen og hvor meget voks du har omkri…" at bounding box center [350, 183] width 232 height 7
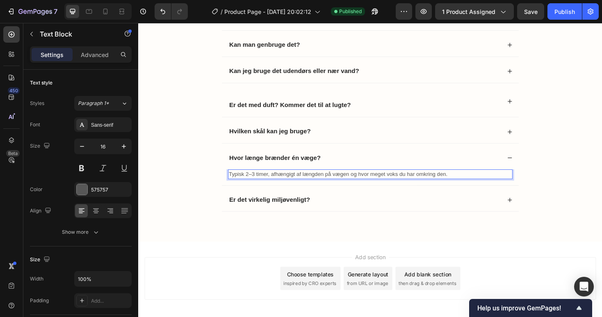
click at [347, 182] on span "Typisk 2–3 timer, afhængigt af længden på vægen og hvor meget voks du har omkri…" at bounding box center [350, 183] width 232 height 7
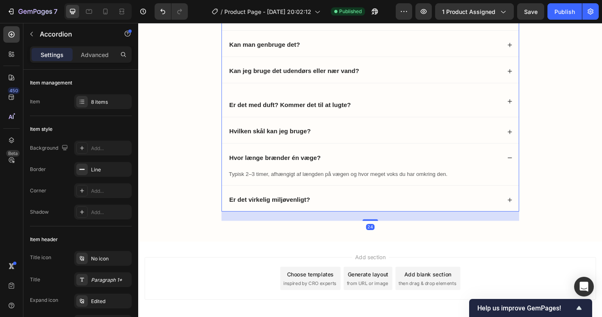
click at [351, 210] on div "Er det virkelig miljøvenligt?" at bounding box center [377, 210] width 289 height 11
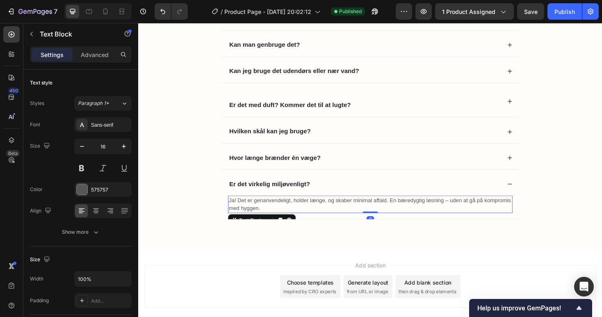
click at [336, 211] on span "Ja! Det er genanvendeligt, holder længe, og skaber minimal affald. En bæredygti…" at bounding box center [383, 215] width 299 height 15
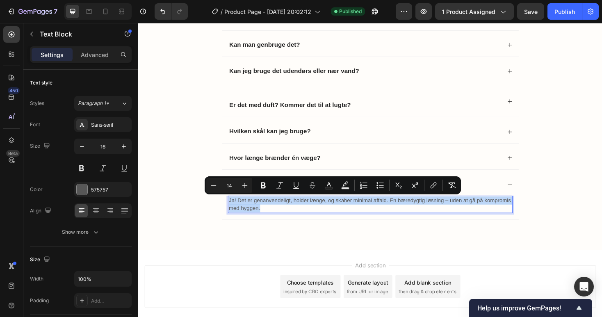
click at [336, 211] on span "Ja! Det er genanvendeligt, holder længe, og skaber minimal affald. En bæredygti…" at bounding box center [383, 215] width 299 height 15
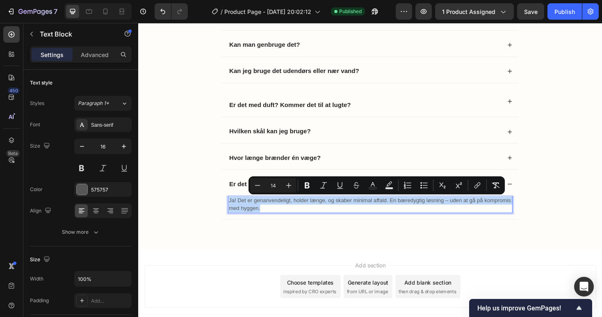
click at [336, 211] on span "Ja! Det er genanvendeligt, holder længe, og skaber minimal affald. En bæredygti…" at bounding box center [383, 215] width 299 height 15
click at [205, 247] on div "Ofte tillede spørgsmål Heading Hvad er Aurora Candle lavet af? Er det sikkert a…" at bounding box center [383, 96] width 475 height 303
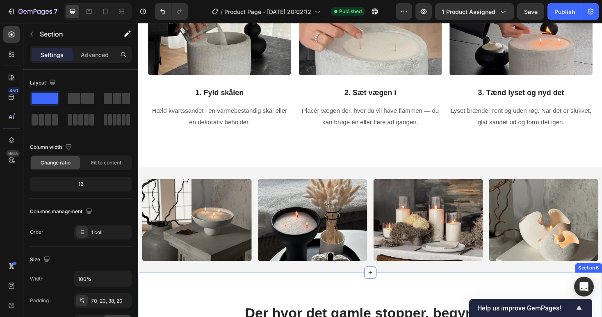
scroll to position [900, 0]
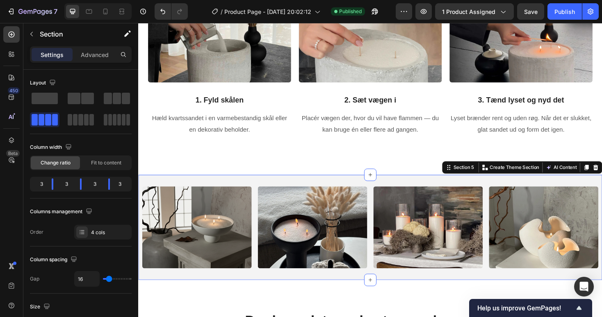
click at [260, 191] on div "Image Image Image Image Section 5 You can create reusable sections Create Theme…" at bounding box center [384, 239] width 492 height 111
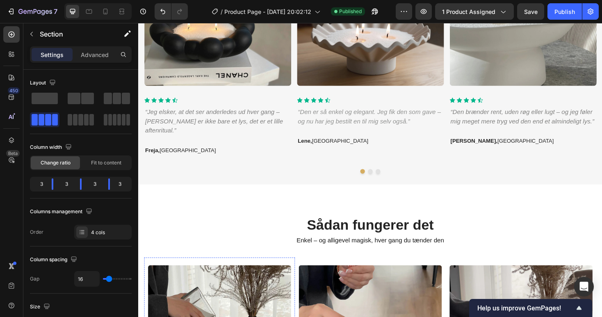
scroll to position [591, 0]
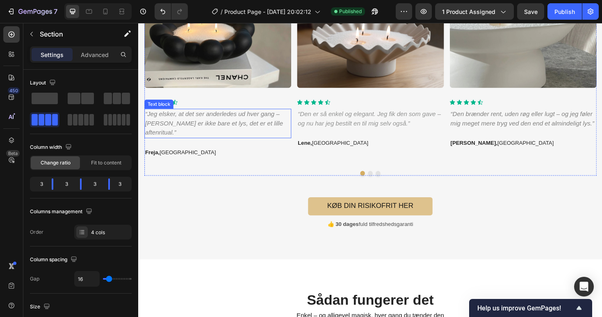
click at [204, 126] on icon "“Jeg elsker, at det ser anderledes ud hver gang – [PERSON_NAME] er ikke bare et…" at bounding box center [218, 129] width 146 height 27
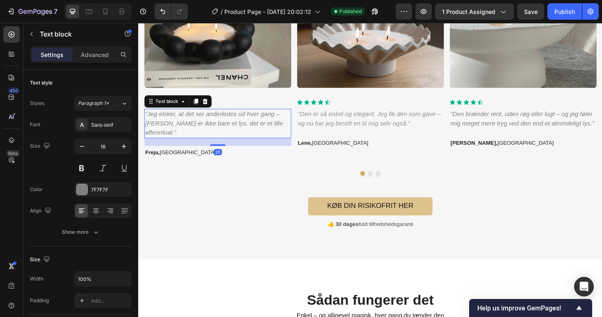
click at [204, 126] on icon "“Jeg elsker, at det ser anderledes ud hver gang – [PERSON_NAME] er ikke bare et…" at bounding box center [218, 129] width 146 height 27
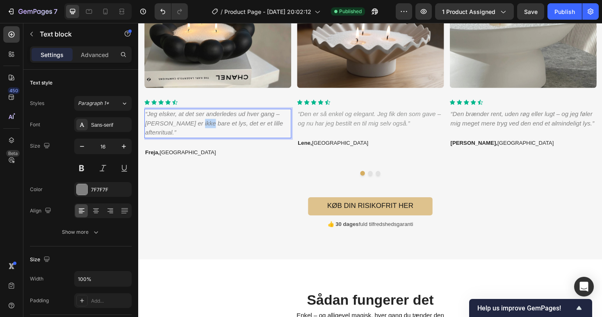
click at [204, 126] on icon "“Jeg elsker, at det ser anderledes ud hver gang – [PERSON_NAME] er ikke bare et…" at bounding box center [218, 129] width 146 height 27
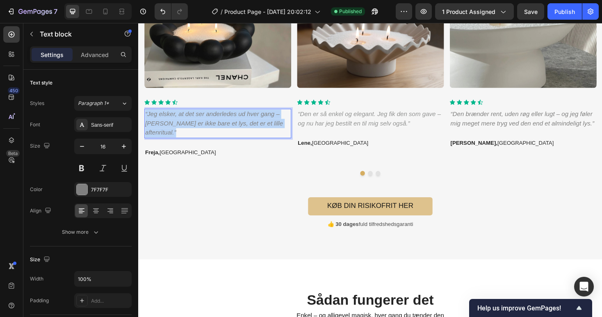
click at [204, 126] on icon "“Jeg elsker, at det ser anderledes ud hver gang – [PERSON_NAME] er ikke bare et…" at bounding box center [218, 129] width 146 height 27
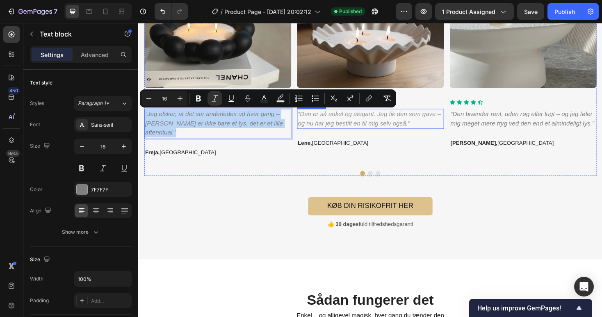
click at [327, 126] on icon "“Den er så enkel og elegant. Jeg fik den som gave – og nu har jeg bestilt en ti…" at bounding box center [383, 124] width 152 height 17
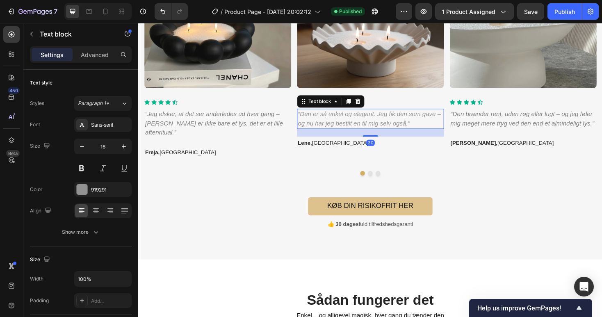
click at [327, 126] on icon "“Den er så enkel og elegant. Jeg fik den som gave – og nu har jeg bestilt en ti…" at bounding box center [383, 124] width 152 height 17
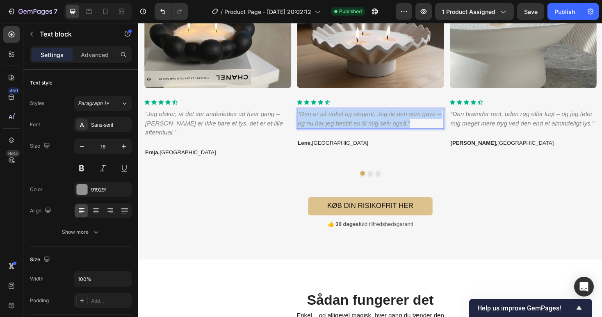
click at [327, 126] on icon "“Den er så enkel og elegant. Jeg fik den som gave – og nu har jeg bestilt en ti…" at bounding box center [383, 124] width 152 height 17
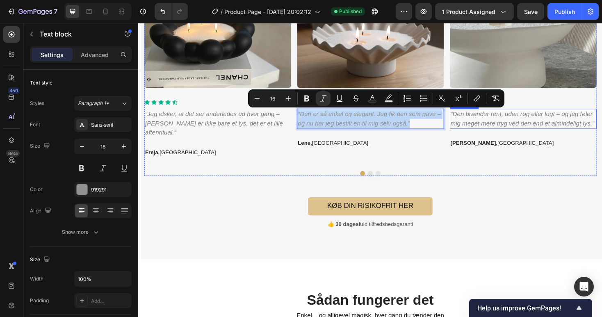
click at [504, 124] on p "“Den brænder rent, uden røg eller lugt – og jeg føler mig meget mere tryg ved d…" at bounding box center [546, 125] width 154 height 20
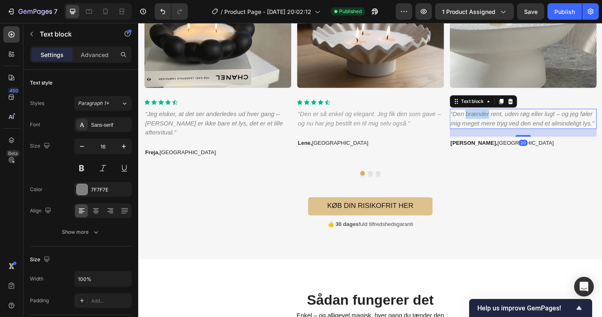
click at [504, 124] on p "“Den brænder rent, uden røg eller lugt – og jeg føler mig meget mere tryg ved d…" at bounding box center [546, 125] width 154 height 20
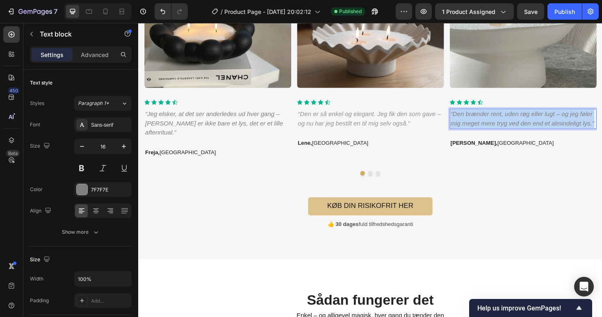
click at [504, 124] on p "“Den brænder rent, uden røg eller lugt – og jeg føler mig meget mere tryg ved d…" at bounding box center [546, 125] width 154 height 20
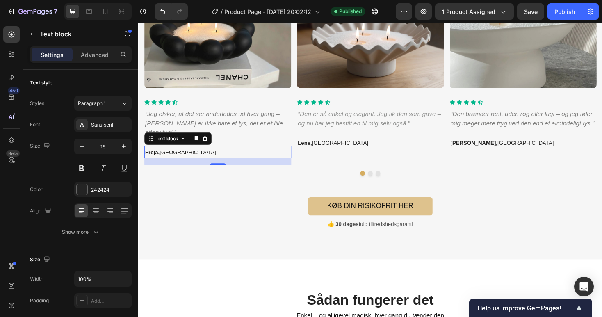
click at [168, 161] on span "Freja, Odense" at bounding box center [182, 160] width 75 height 7
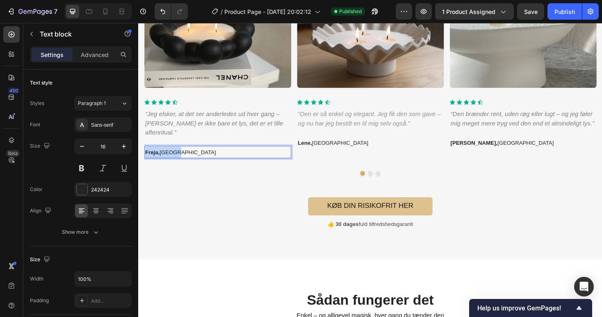
click at [168, 161] on span "Freja, Odense" at bounding box center [182, 160] width 75 height 7
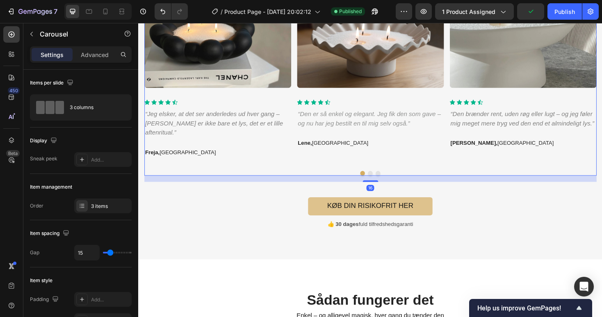
click at [341, 174] on div "Image Icon Icon Icon Icon Icon Icon List Hoz “Den er så enkel og elegant. Jeg f…" at bounding box center [384, 74] width 156 height 199
click at [327, 147] on span "Lene, Aalborg" at bounding box center [344, 150] width 75 height 7
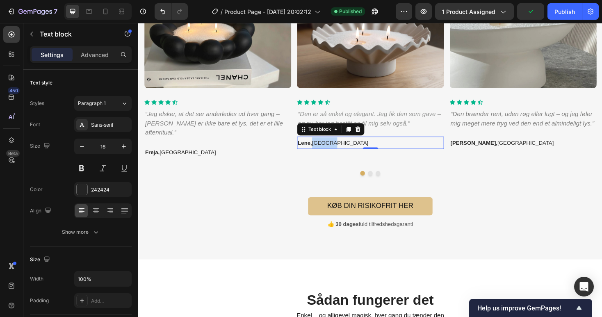
click at [327, 147] on span "Lene, Aalborg" at bounding box center [344, 150] width 75 height 7
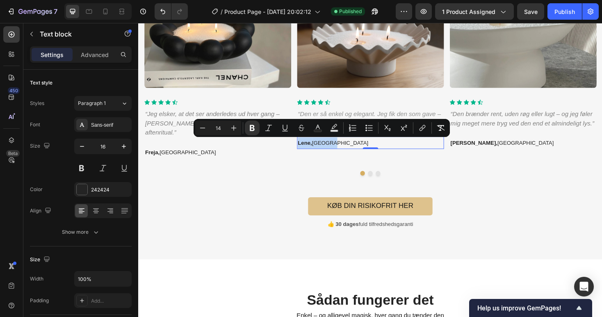
scroll to position [591, 0]
click at [491, 152] on span "Sofie, Aarhus" at bounding box center [523, 150] width 109 height 7
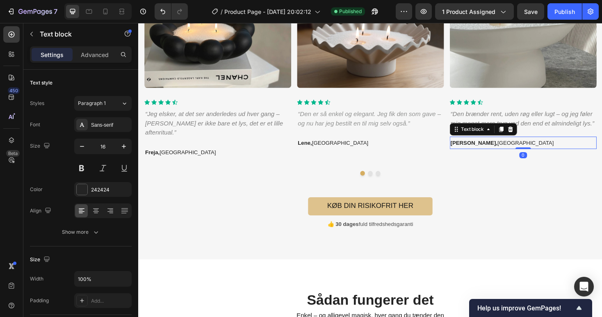
click at [497, 153] on span "Sofie, Aarhus" at bounding box center [523, 150] width 109 height 7
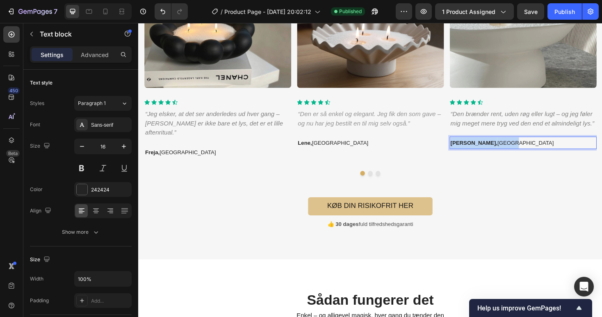
click at [497, 153] on span "Sofie, Aarhus" at bounding box center [523, 150] width 109 height 7
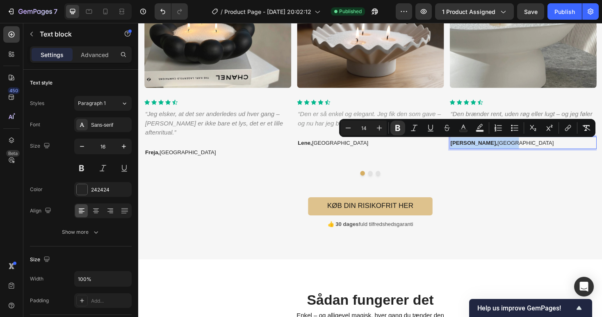
copy span "Sofie, Aarhus"
